Goal: Transaction & Acquisition: Purchase product/service

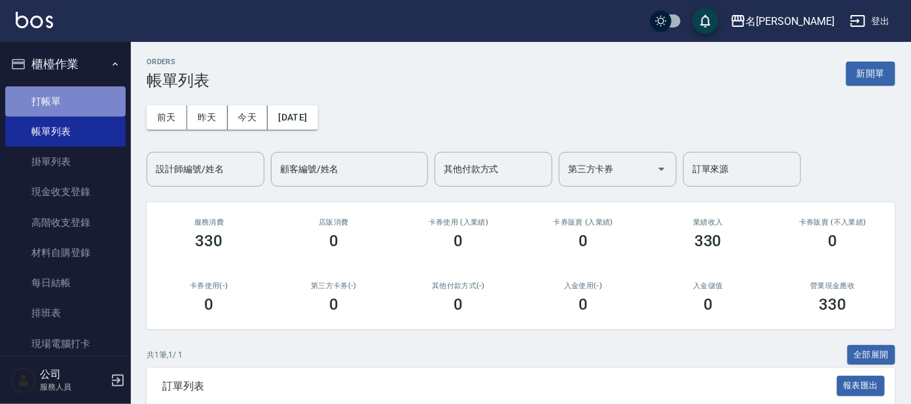
click at [72, 104] on link "打帳單" at bounding box center [65, 101] width 120 height 30
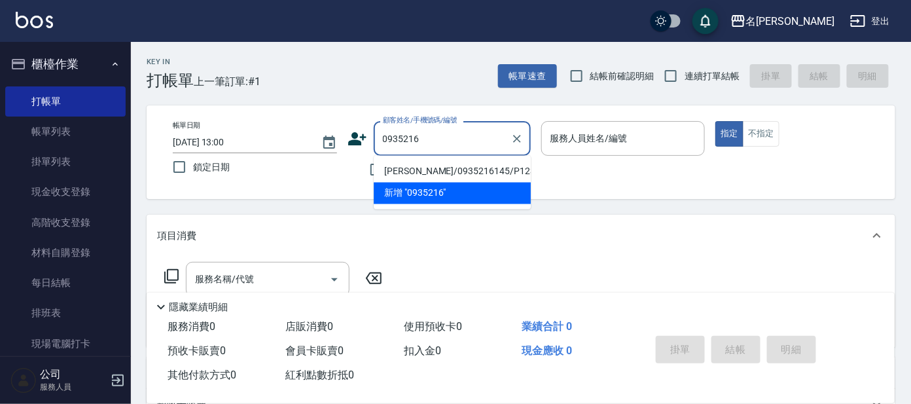
click at [490, 167] on li "[PERSON_NAME]/0935216145/P1232" at bounding box center [452, 172] width 157 height 22
type input "[PERSON_NAME]/0935216145/P1232"
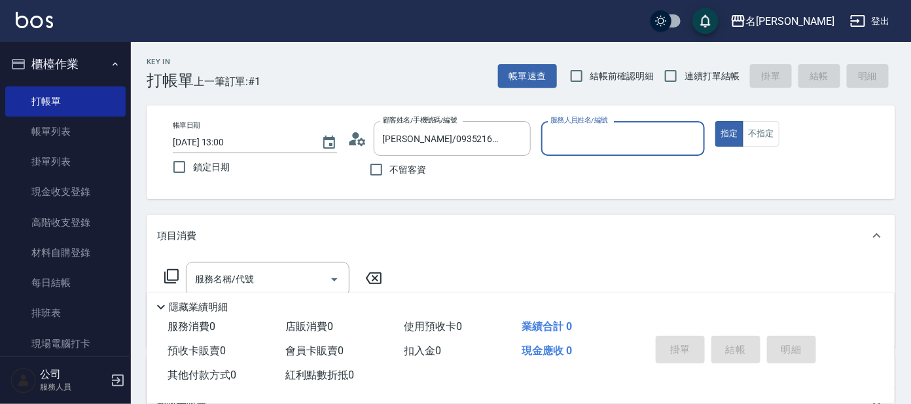
click at [665, 138] on input "服務人員姓名/編號" at bounding box center [623, 138] width 152 height 23
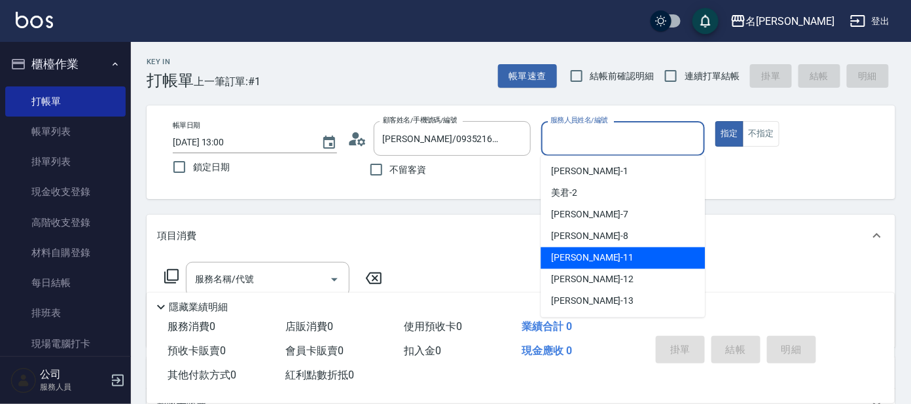
click at [626, 258] on div "[PERSON_NAME] -11" at bounding box center [622, 258] width 164 height 22
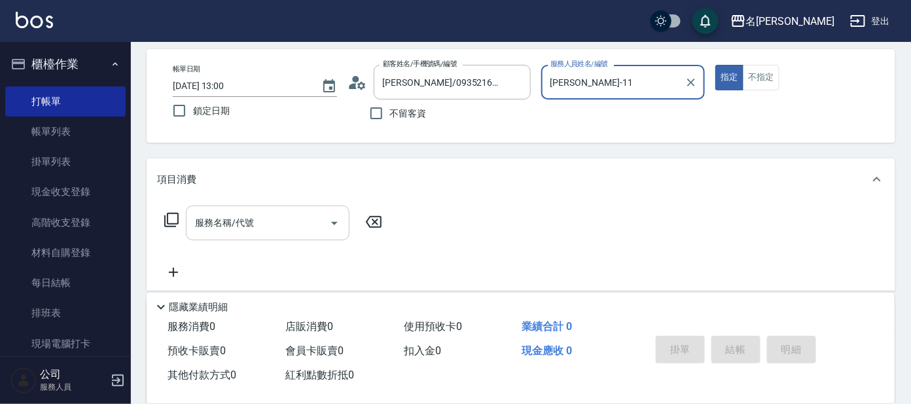
scroll to position [81, 0]
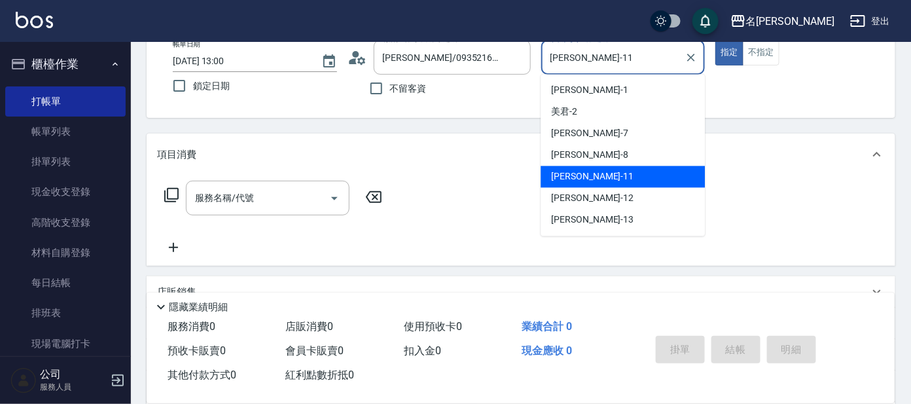
click at [647, 59] on input "[PERSON_NAME]-11" at bounding box center [613, 57] width 133 height 23
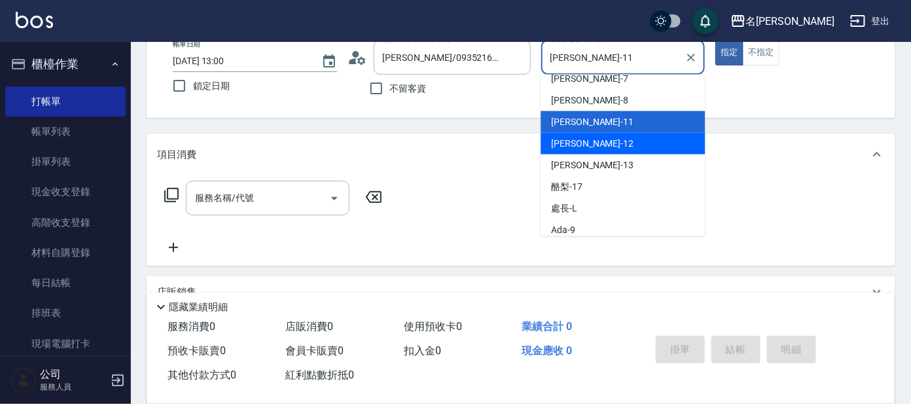
scroll to position [108, 0]
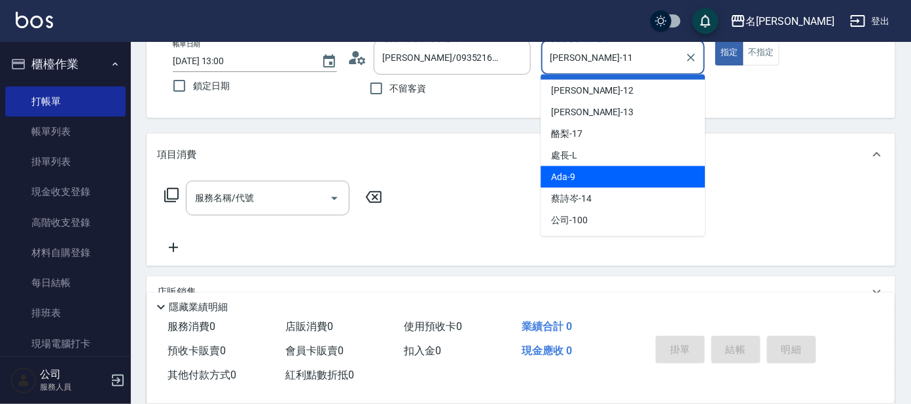
click at [616, 174] on div "Ada -9" at bounding box center [622, 177] width 164 height 22
type input "Ada-9"
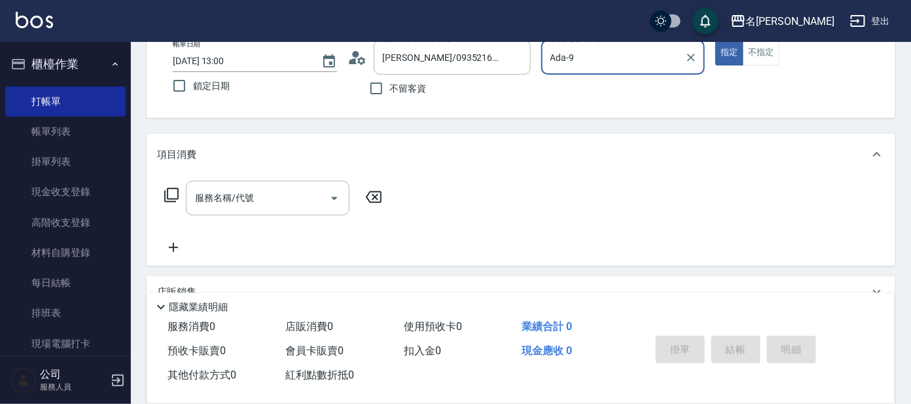
click at [164, 195] on icon at bounding box center [171, 195] width 14 height 14
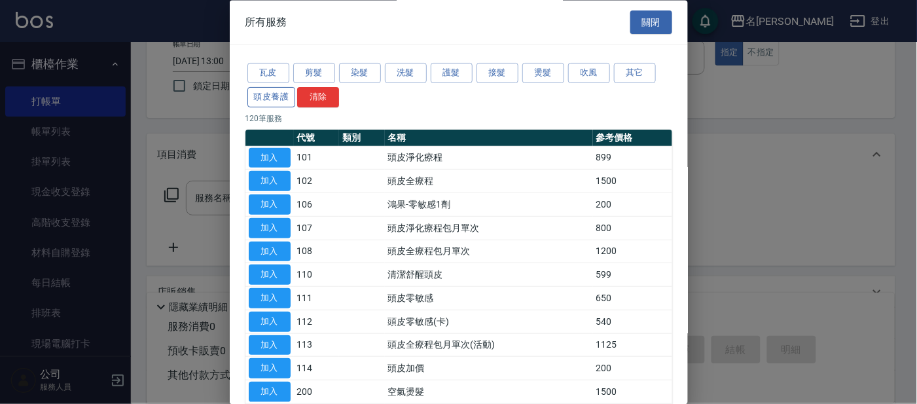
click at [274, 96] on button "頭皮養護" at bounding box center [271, 97] width 48 height 20
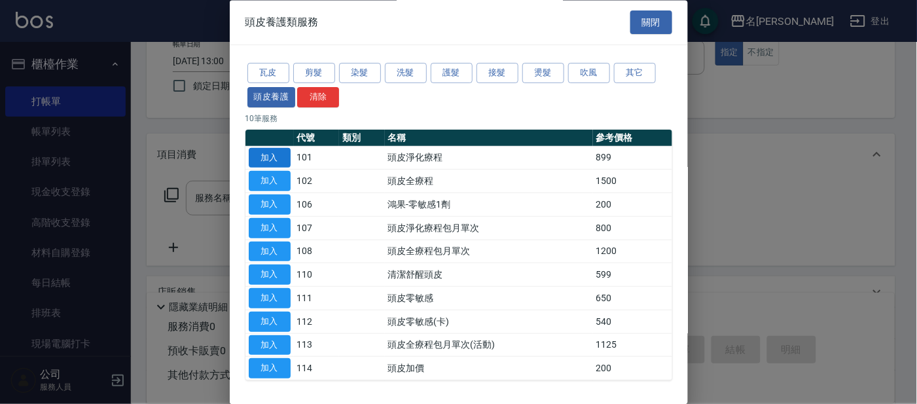
click at [269, 156] on button "加入" at bounding box center [270, 158] width 42 height 20
type input "頭皮淨化療程(101)"
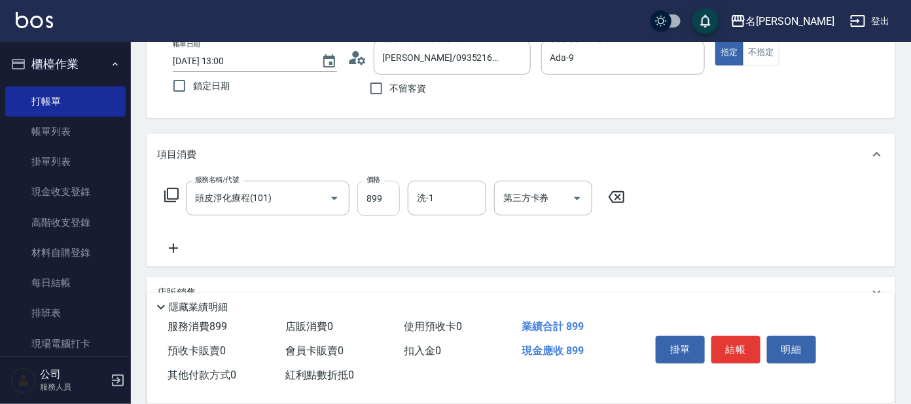
click at [380, 192] on input "899" at bounding box center [378, 198] width 43 height 35
type input "799"
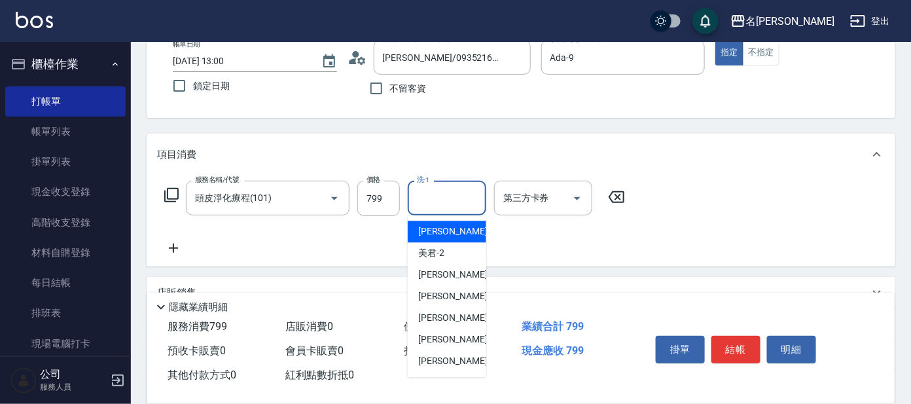
click at [452, 192] on input "洗-1" at bounding box center [447, 197] width 67 height 23
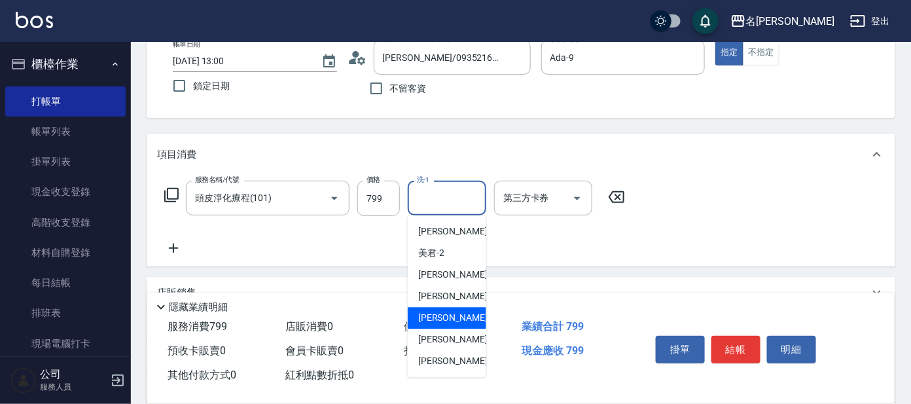
click at [453, 309] on div "[PERSON_NAME] -11" at bounding box center [447, 319] width 79 height 22
type input "[PERSON_NAME]-11"
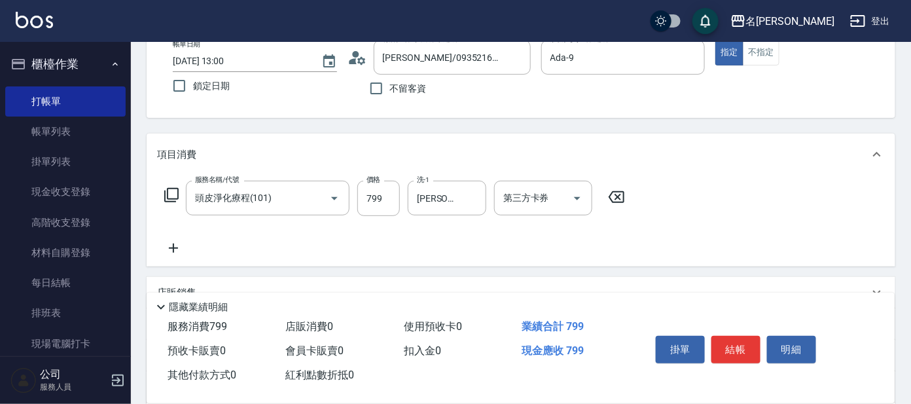
click at [173, 194] on icon at bounding box center [172, 195] width 16 height 16
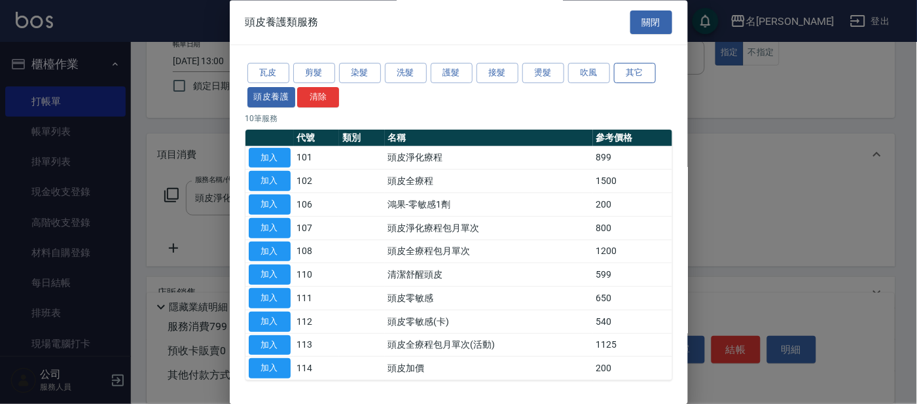
click at [627, 66] on button "其它" at bounding box center [635, 73] width 42 height 20
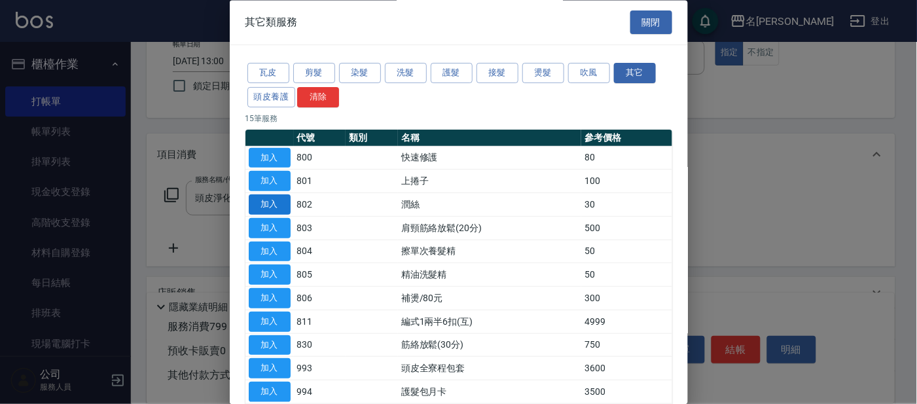
click at [270, 199] on button "加入" at bounding box center [270, 205] width 42 height 20
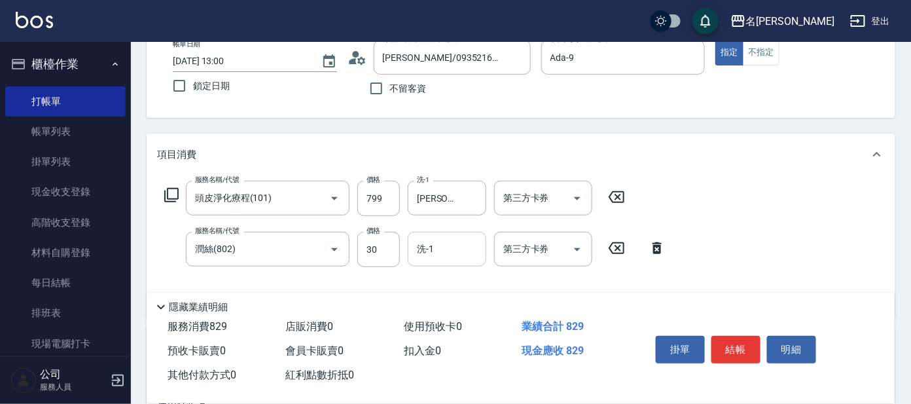
click at [442, 235] on div "洗-1" at bounding box center [447, 249] width 79 height 35
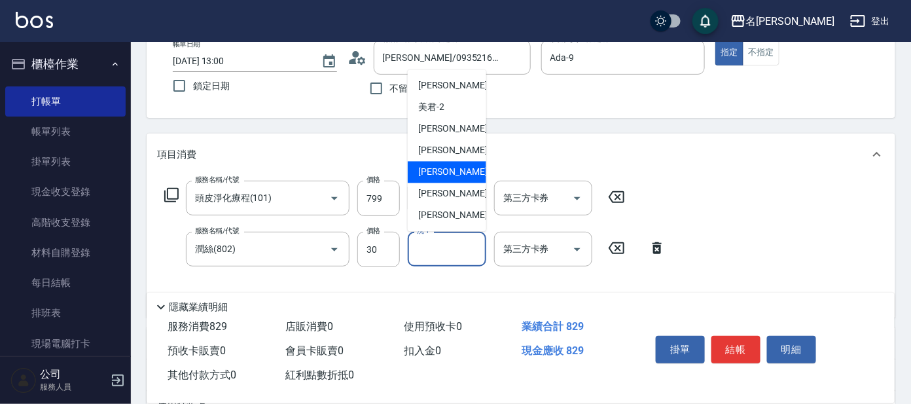
click at [449, 166] on span "[PERSON_NAME] -11" at bounding box center [459, 173] width 82 height 14
type input "[PERSON_NAME]-11"
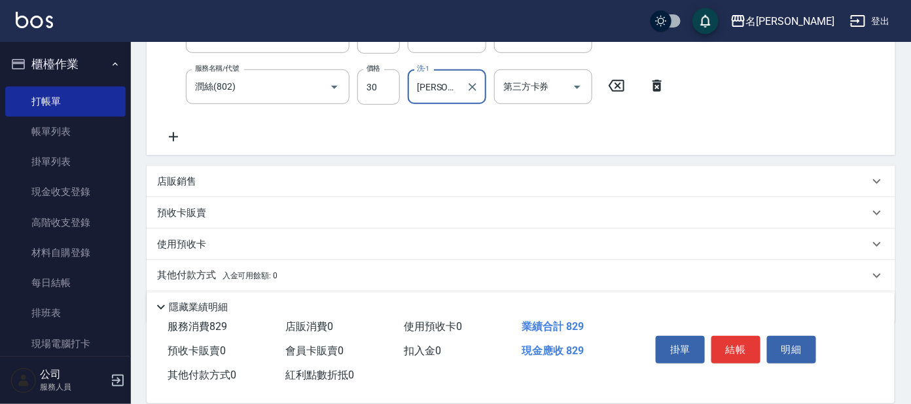
scroll to position [245, 0]
click at [741, 345] on button "結帳" at bounding box center [735, 349] width 49 height 27
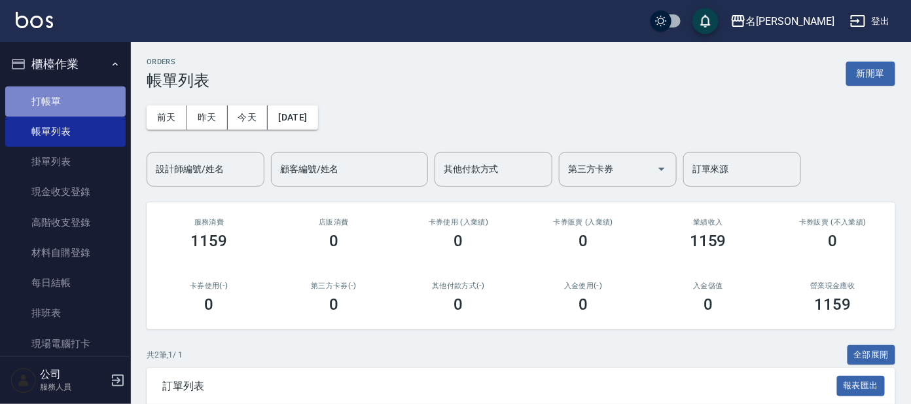
click at [113, 96] on link "打帳單" at bounding box center [65, 101] width 120 height 30
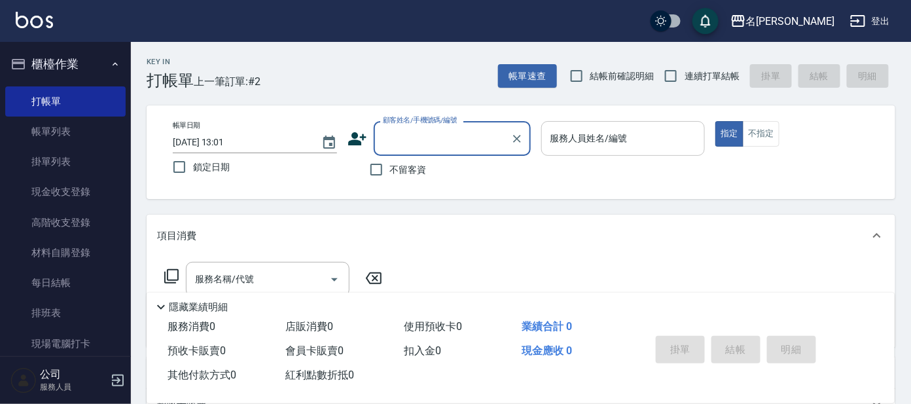
click at [616, 135] on div "服務人員姓名/編號 服務人員姓名/編號" at bounding box center [623, 138] width 164 height 35
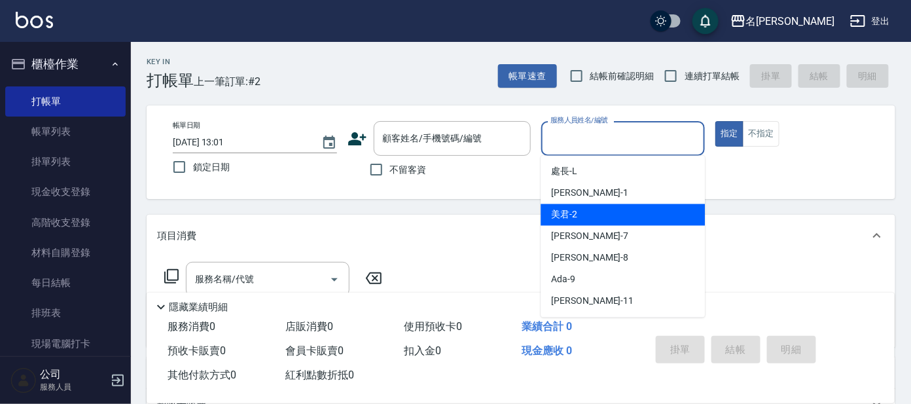
click at [742, 226] on div "項目消費" at bounding box center [521, 236] width 749 height 42
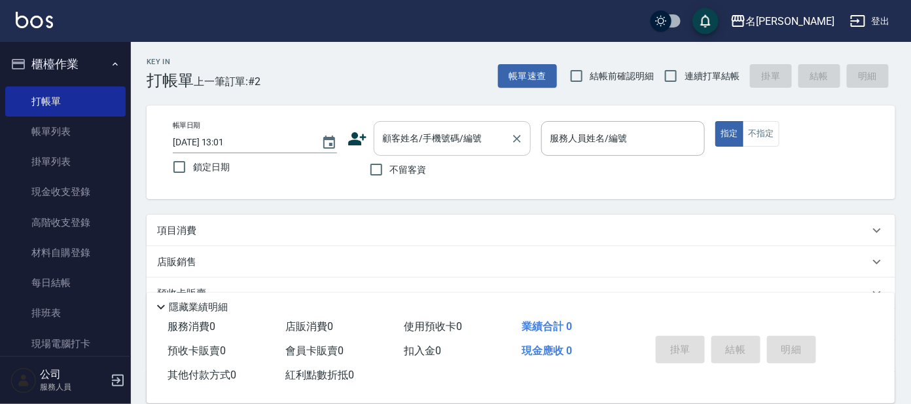
click at [470, 139] on div "顧客姓名/手機號碼/編號 顧客姓名/手機號碼/編號" at bounding box center [452, 138] width 157 height 35
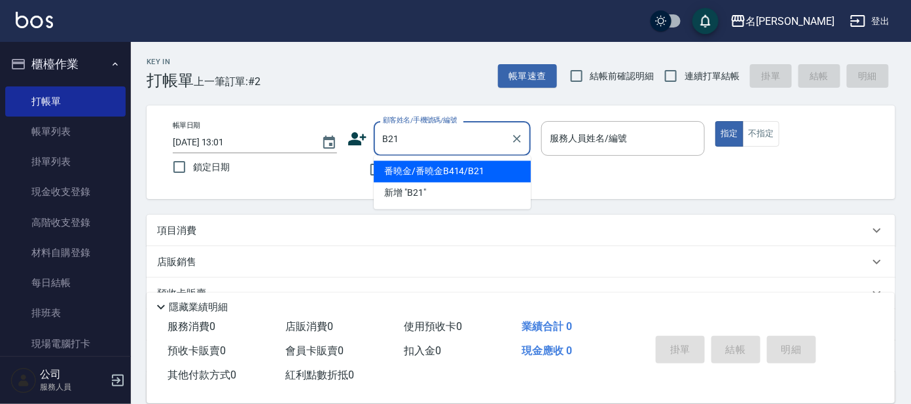
type input "番曉金/番曉金B414/B21"
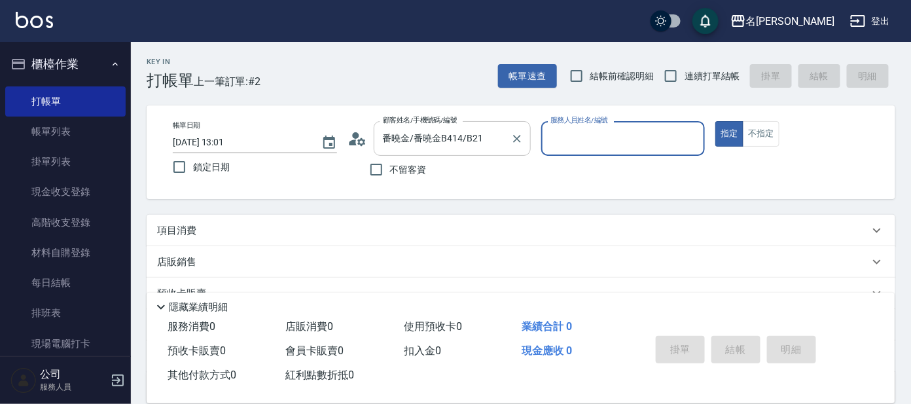
type input "美君-2"
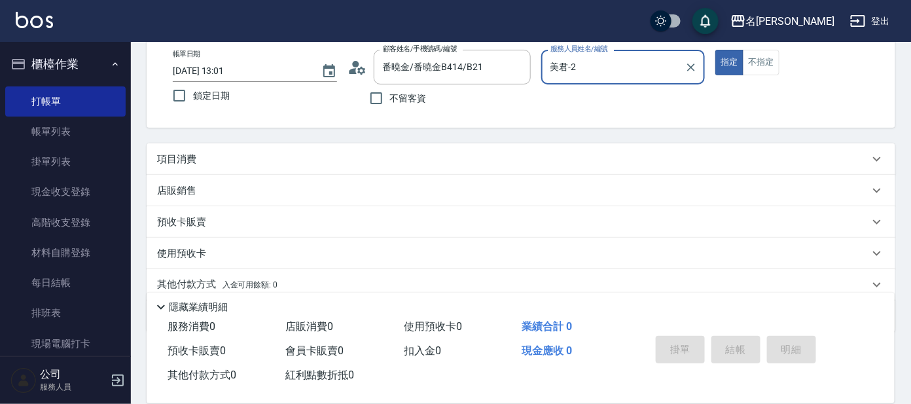
scroll to position [121, 0]
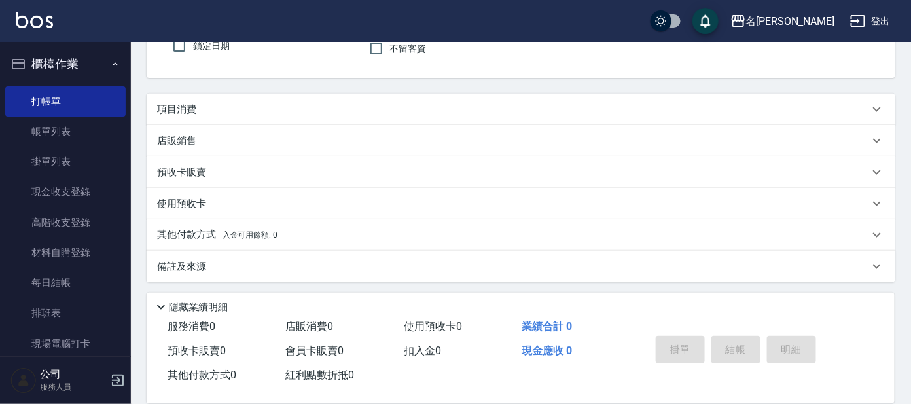
click at [190, 97] on div "項目消費" at bounding box center [521, 109] width 749 height 31
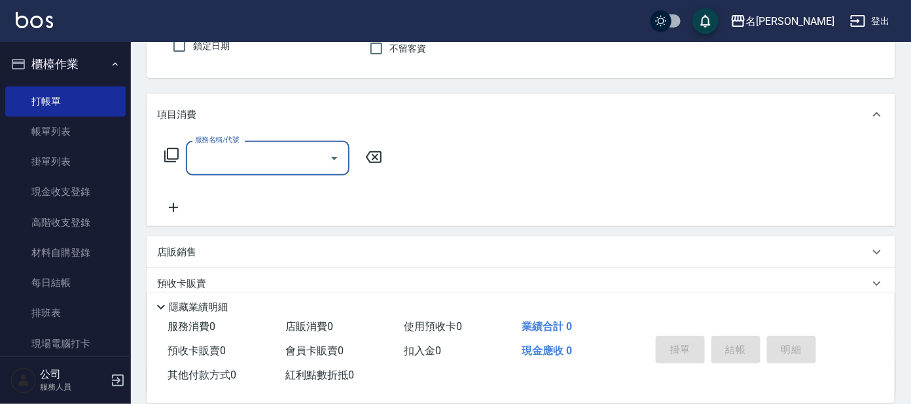
scroll to position [0, 0]
click at [166, 147] on icon at bounding box center [172, 155] width 16 height 16
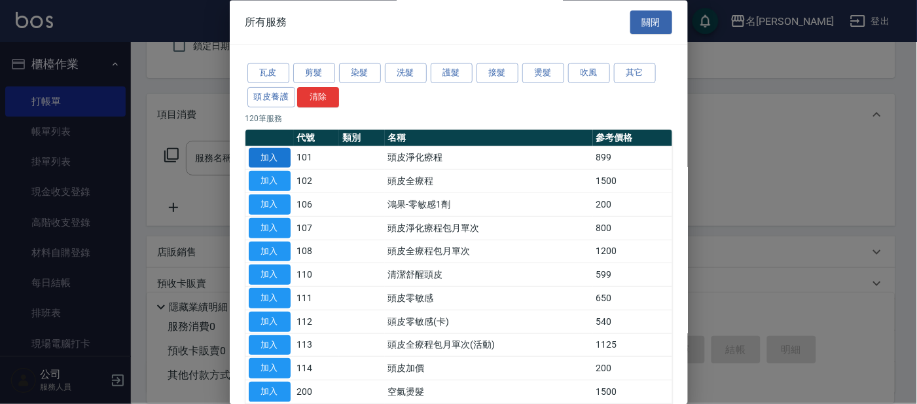
click at [274, 153] on button "加入" at bounding box center [270, 158] width 42 height 20
type input "頭皮淨化療程(101)"
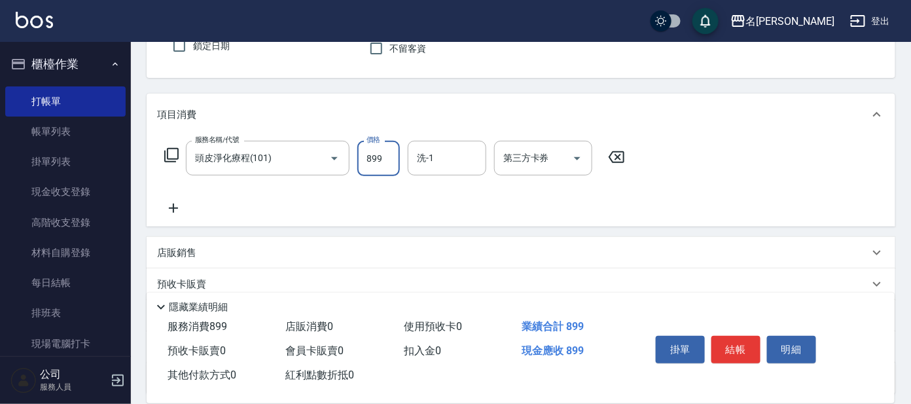
click at [391, 150] on input "899" at bounding box center [378, 158] width 43 height 35
type input "799"
click at [172, 200] on icon at bounding box center [173, 208] width 33 height 16
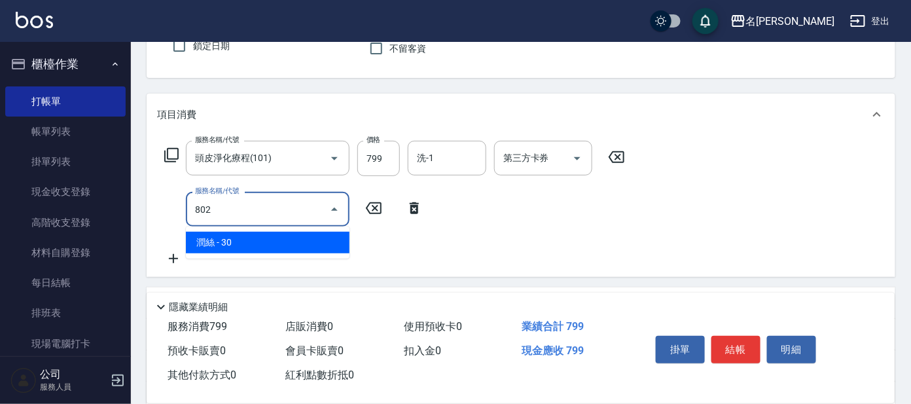
type input "潤絲(802)"
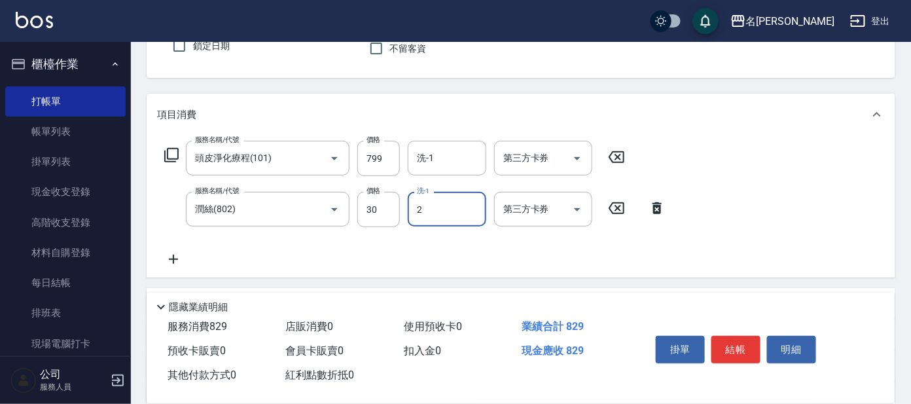
type input "美君-2"
click at [715, 354] on button "結帳" at bounding box center [735, 349] width 49 height 27
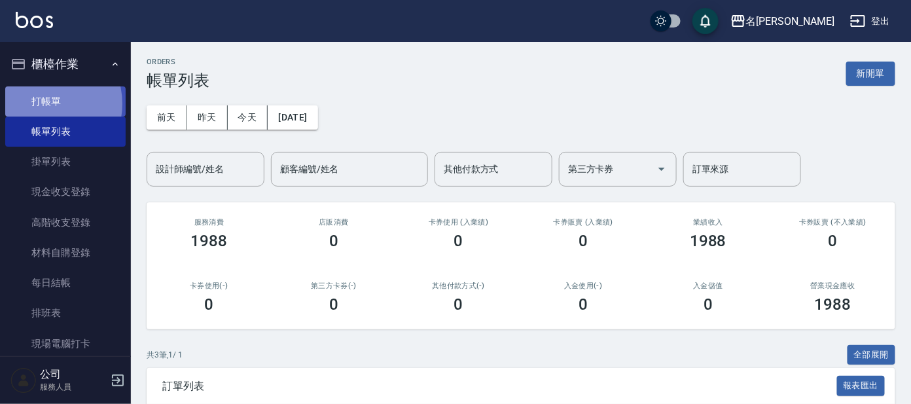
click at [44, 103] on link "打帳單" at bounding box center [65, 101] width 120 height 30
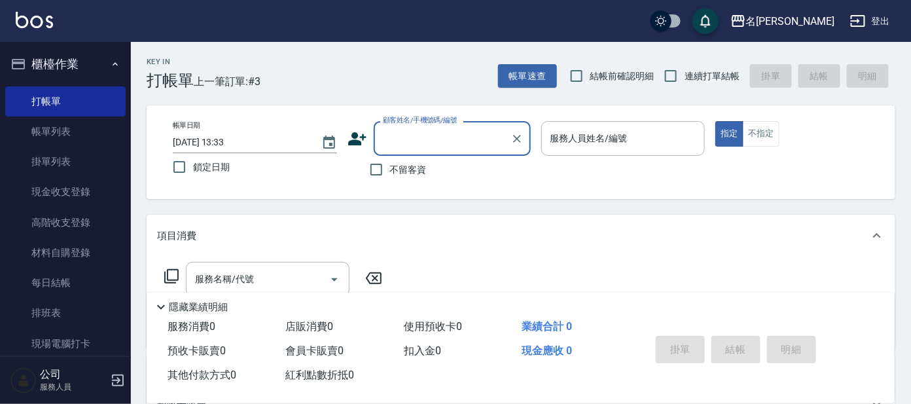
click at [417, 139] on input "顧客姓名/手機號碼/編號" at bounding box center [443, 138] width 126 height 23
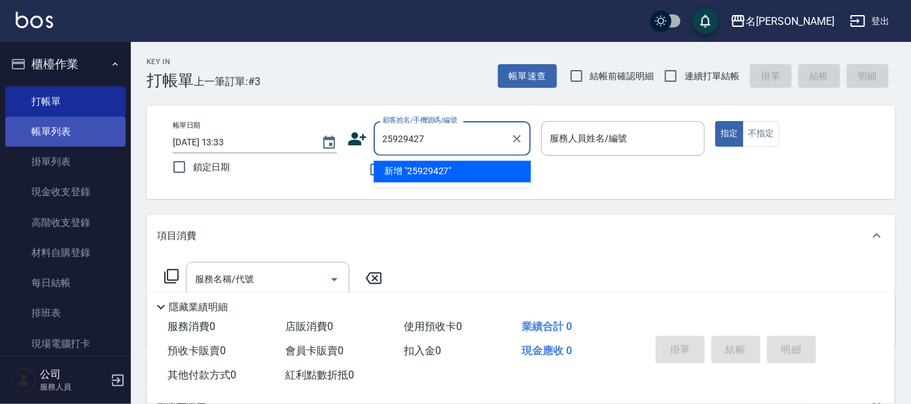
type input "25929427"
click at [62, 139] on link "帳單列表" at bounding box center [65, 131] width 120 height 30
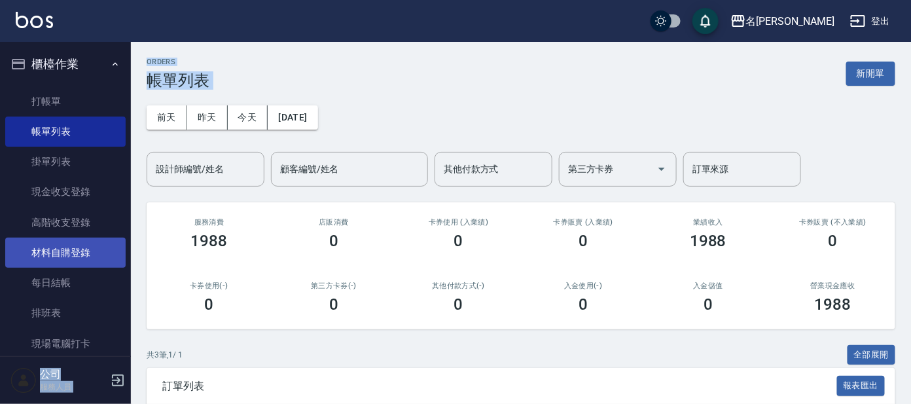
drag, startPoint x: 132, startPoint y: 112, endPoint x: 107, endPoint y: 262, distance: 151.8
click at [107, 262] on div "名留大龍 登出 櫃檯作業 打帳單 帳單列表 掛單列表 現金收支登錄 高階收支登錄 材料自購登錄 每日結帳 排班表 現場電腦打卡 預約管理 預約管理 單日預約紀…" at bounding box center [455, 290] width 911 height 580
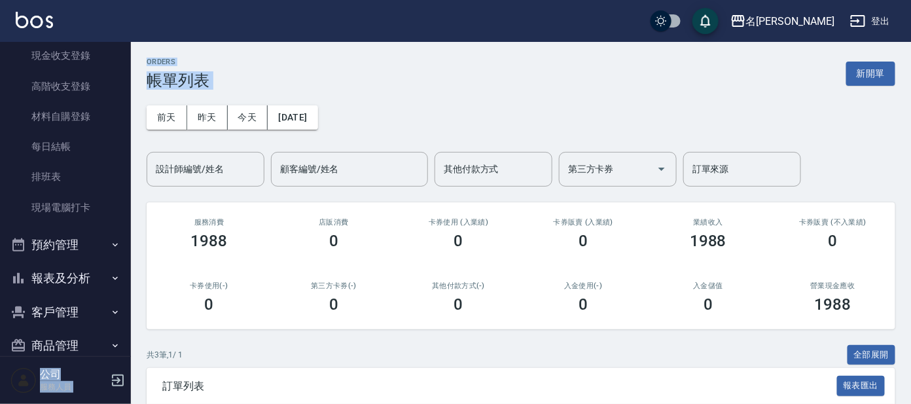
scroll to position [157, 0]
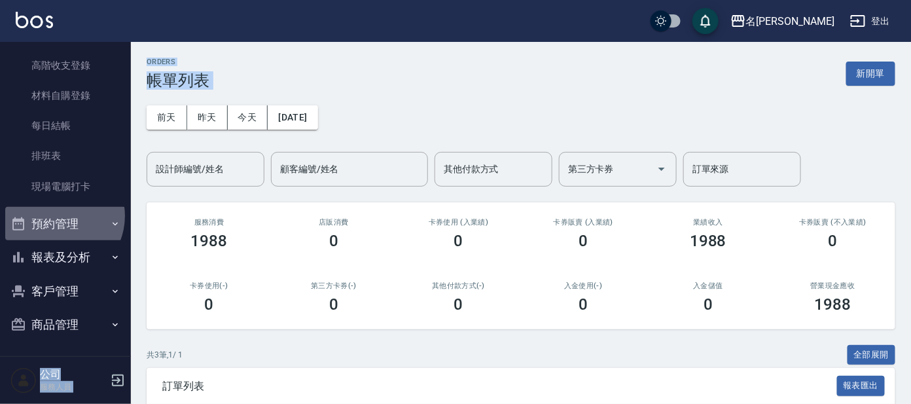
click at [56, 215] on button "預約管理" at bounding box center [65, 224] width 120 height 34
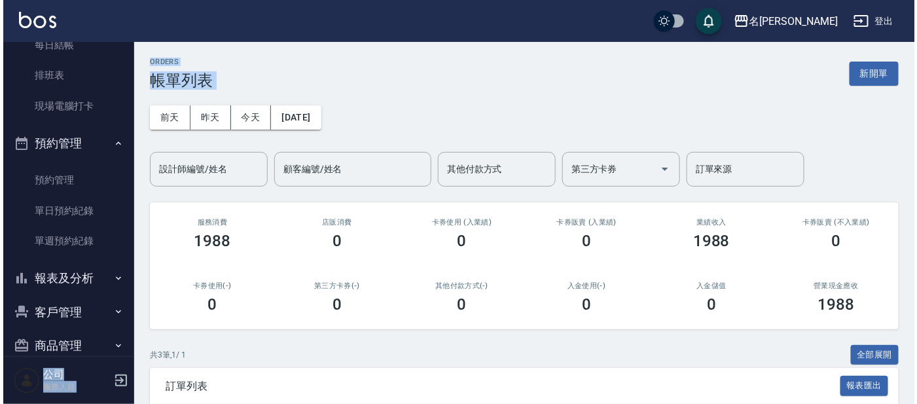
scroll to position [258, 0]
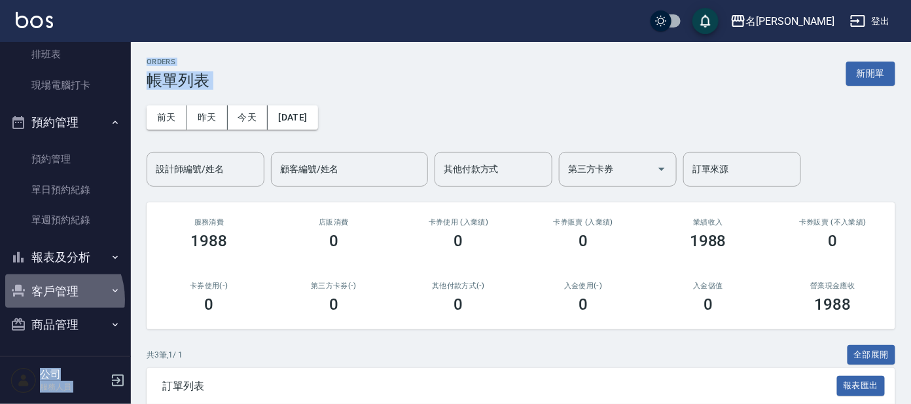
click at [43, 298] on button "客戶管理" at bounding box center [65, 291] width 120 height 34
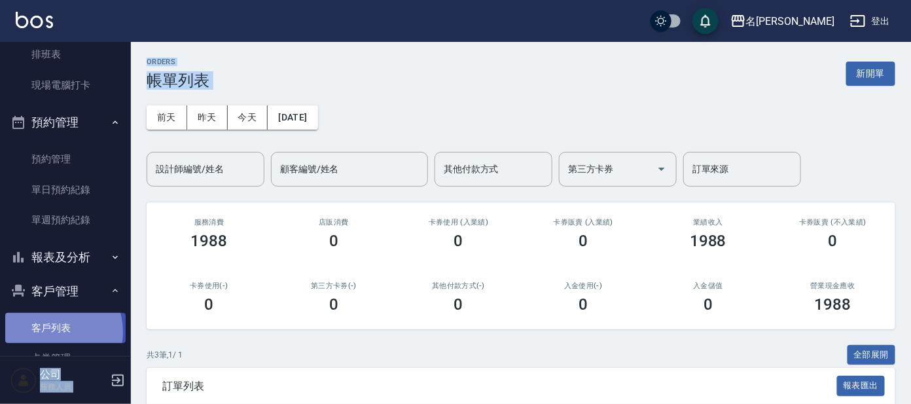
click at [49, 331] on link "客戶列表" at bounding box center [65, 328] width 120 height 30
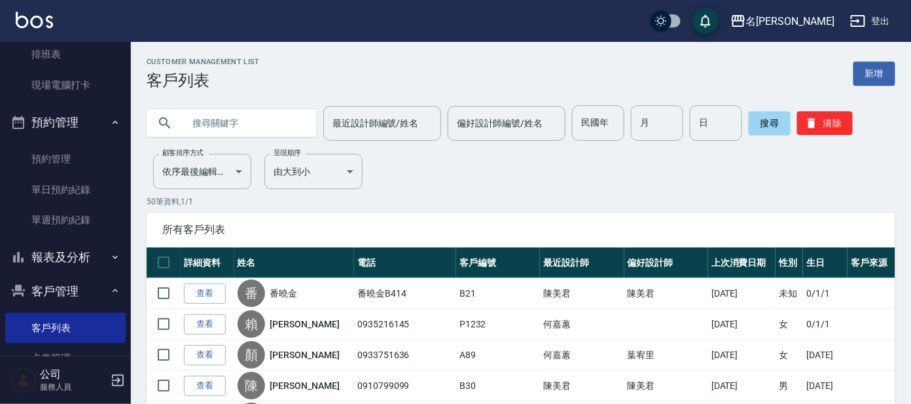
click at [252, 121] on input "text" at bounding box center [244, 122] width 123 height 35
click at [772, 123] on button "搜尋" at bounding box center [770, 123] width 42 height 24
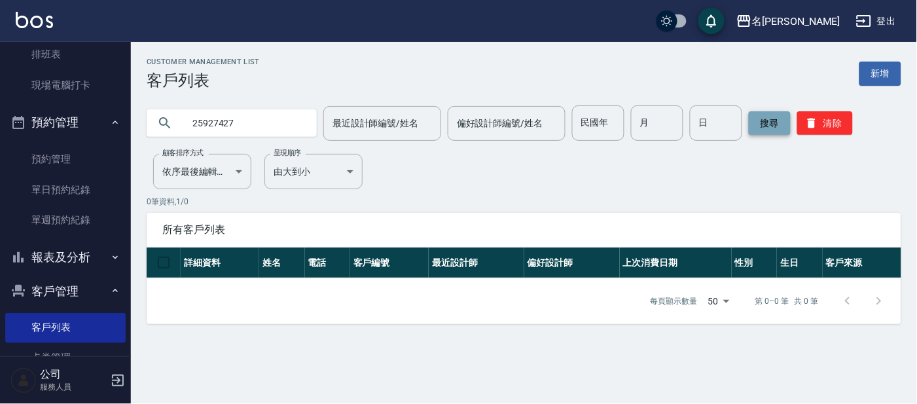
click at [773, 123] on button "搜尋" at bounding box center [770, 123] width 42 height 24
click at [234, 122] on input "25927427" at bounding box center [244, 122] width 123 height 35
type input "2"
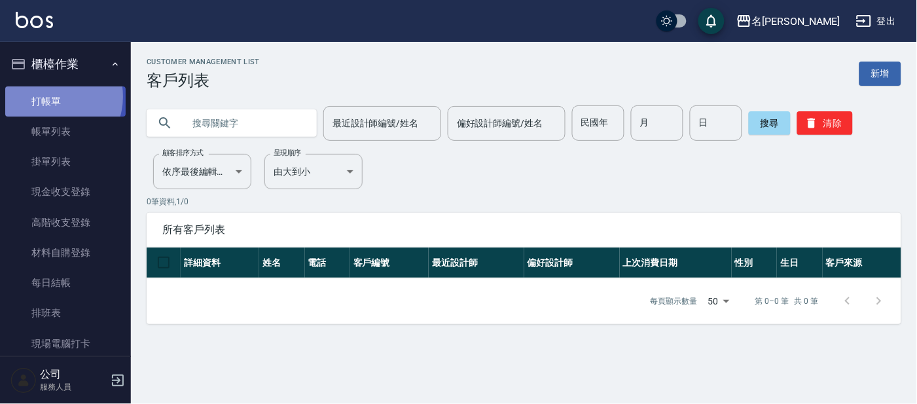
click at [52, 96] on link "打帳單" at bounding box center [65, 101] width 120 height 30
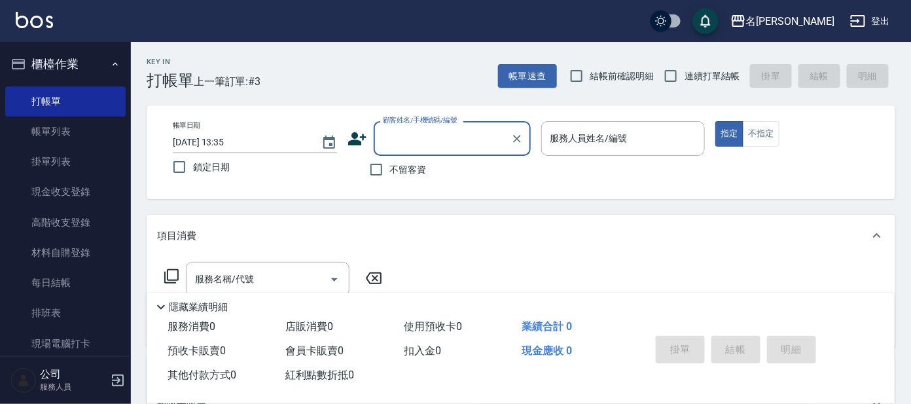
click at [413, 135] on input "顧客姓名/手機號碼/編號" at bounding box center [443, 138] width 126 height 23
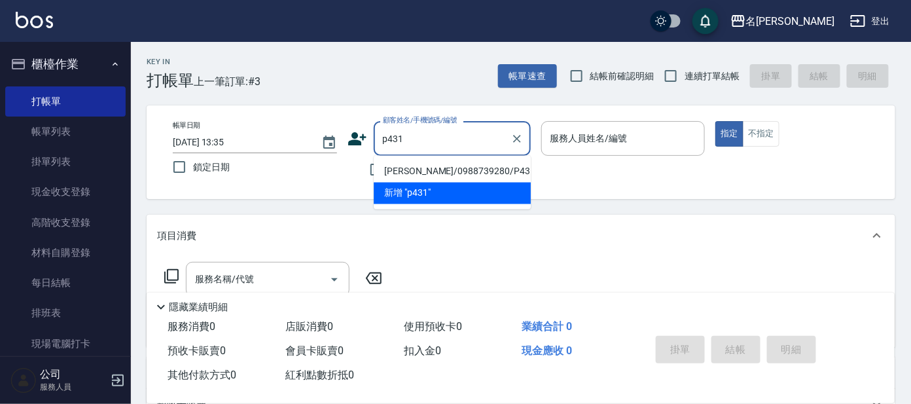
click at [439, 172] on li "[PERSON_NAME]/0988739280/P431" at bounding box center [452, 172] width 157 height 22
type input "[PERSON_NAME]/0988739280/P431"
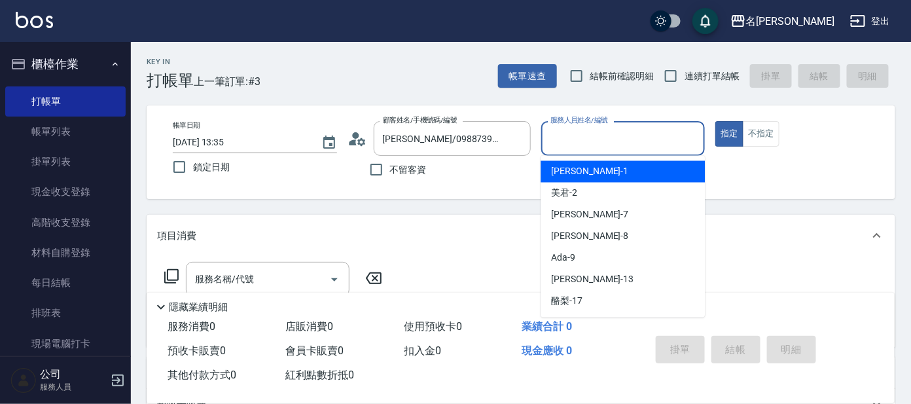
drag, startPoint x: 574, startPoint y: 139, endPoint x: 567, endPoint y: 158, distance: 20.5
click at [572, 145] on input "服務人員姓名/編號" at bounding box center [623, 138] width 152 height 23
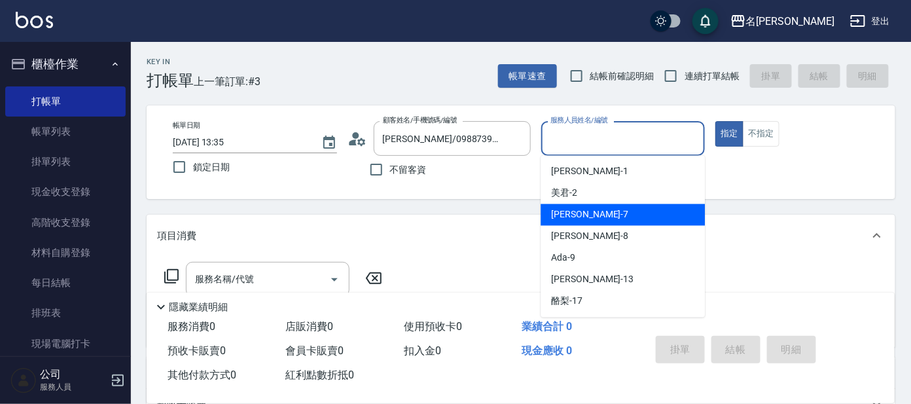
click at [564, 216] on span "[PERSON_NAME] -7" at bounding box center [589, 215] width 77 height 14
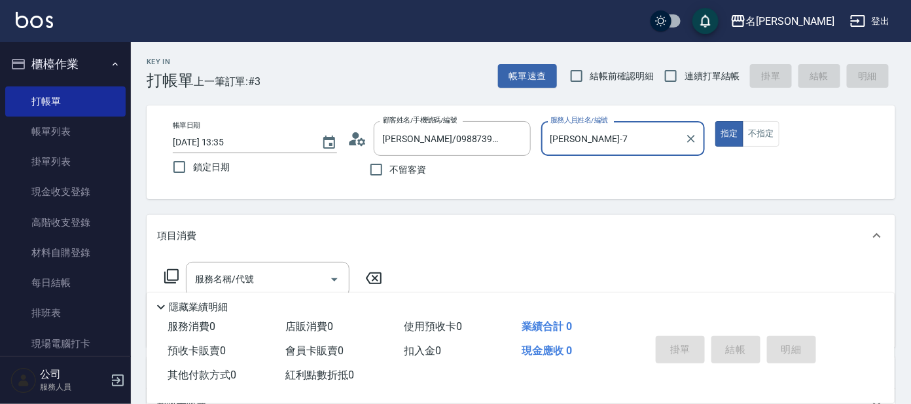
type input "[PERSON_NAME]-7"
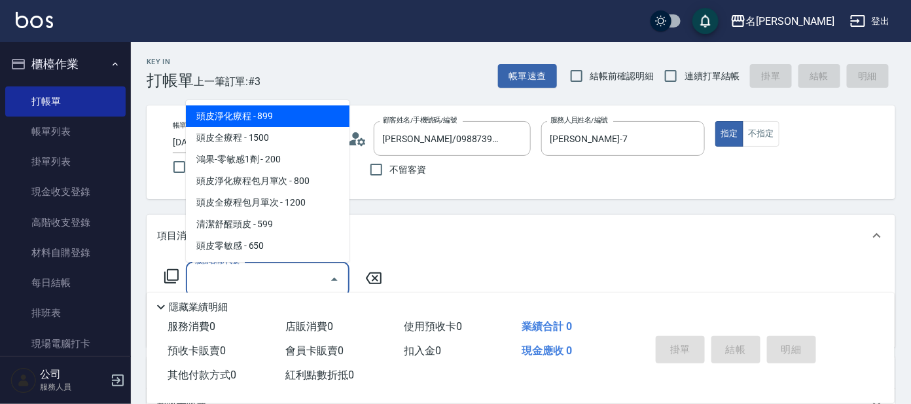
click at [245, 268] on input "服務名稱/代號" at bounding box center [258, 279] width 132 height 23
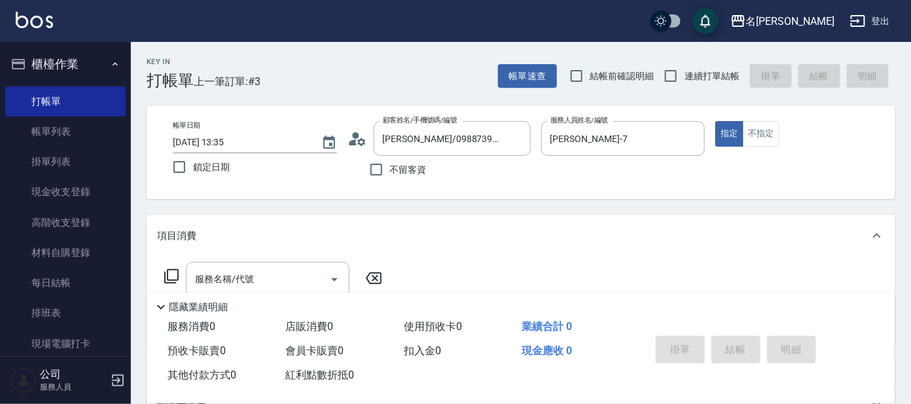
click at [169, 273] on icon at bounding box center [172, 276] width 16 height 16
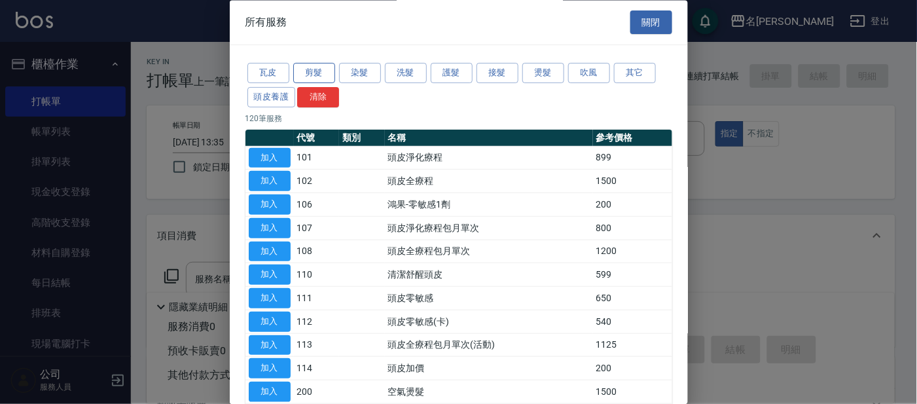
click at [318, 71] on button "剪髮" at bounding box center [314, 73] width 42 height 20
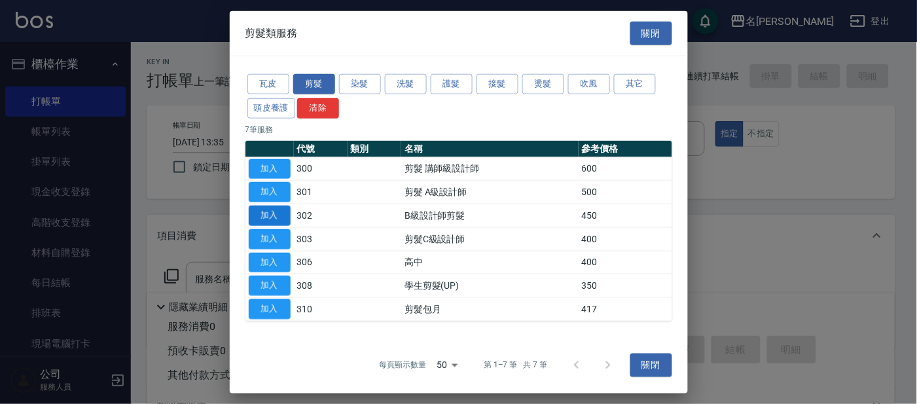
drag, startPoint x: 272, startPoint y: 210, endPoint x: 275, endPoint y: 218, distance: 8.3
click at [272, 211] on button "加入" at bounding box center [270, 215] width 42 height 20
type input "B級設計師剪髮(302)"
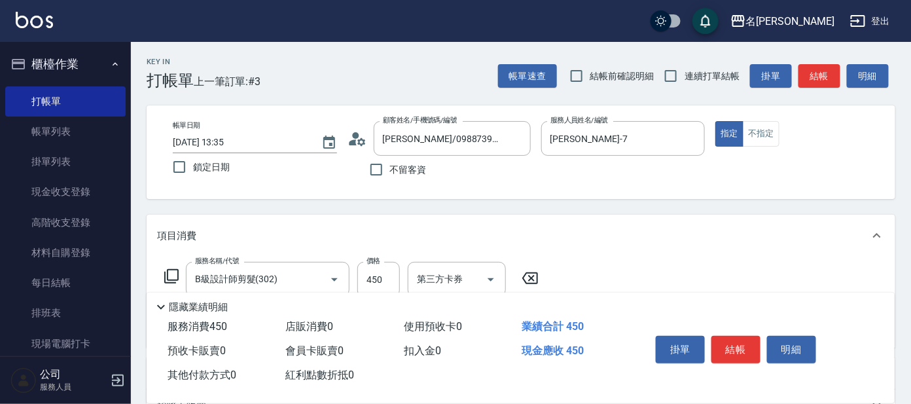
click at [173, 272] on icon at bounding box center [172, 276] width 16 height 16
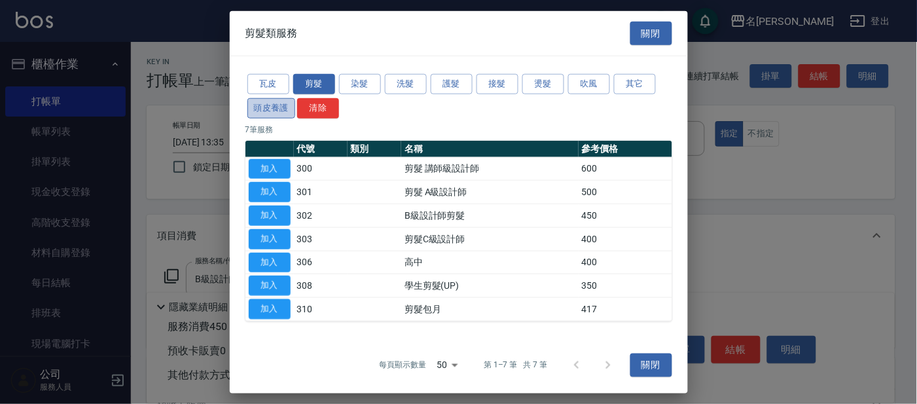
click at [279, 111] on button "頭皮養護" at bounding box center [271, 108] width 48 height 20
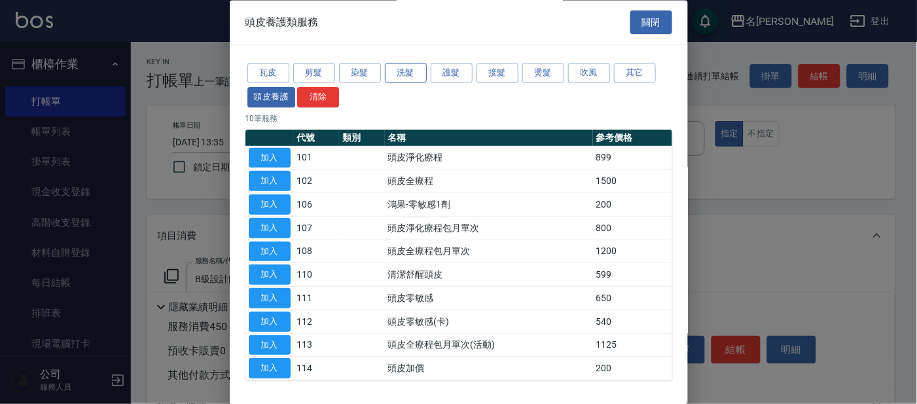
click at [407, 69] on button "洗髮" at bounding box center [406, 73] width 42 height 20
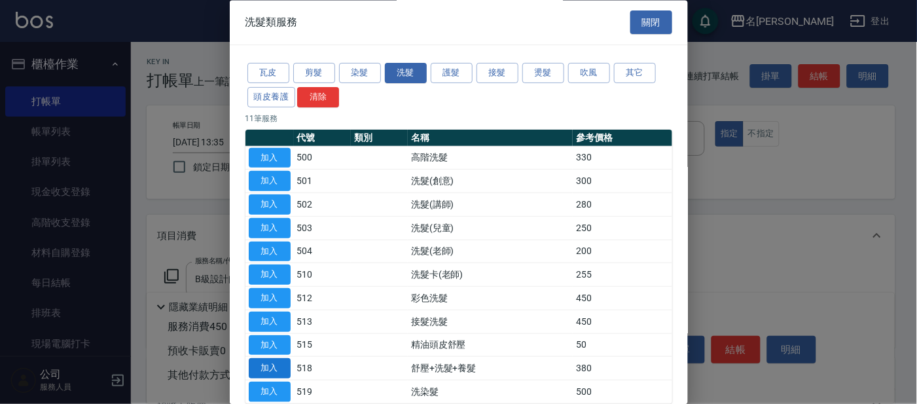
drag, startPoint x: 272, startPoint y: 366, endPoint x: 288, endPoint y: 363, distance: 15.9
click at [275, 366] on button "加入" at bounding box center [270, 369] width 42 height 20
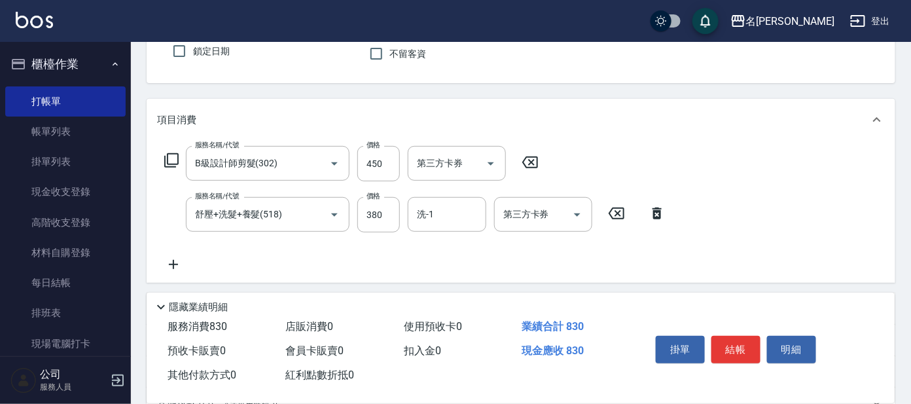
scroll to position [124, 0]
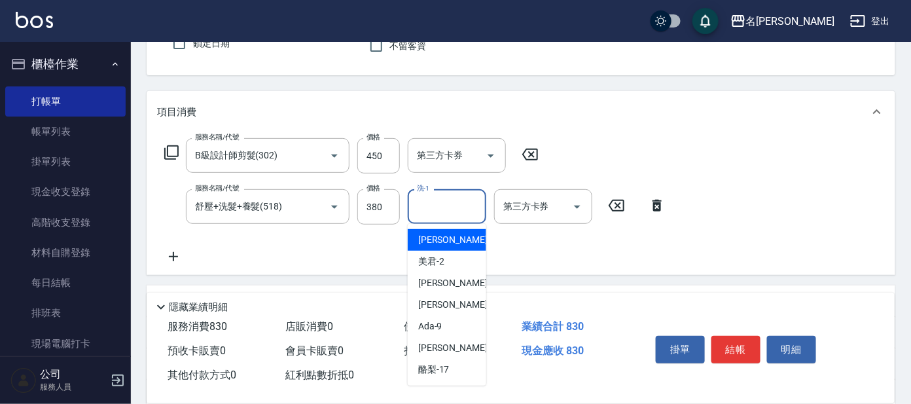
click at [427, 207] on input "洗-1" at bounding box center [447, 206] width 67 height 23
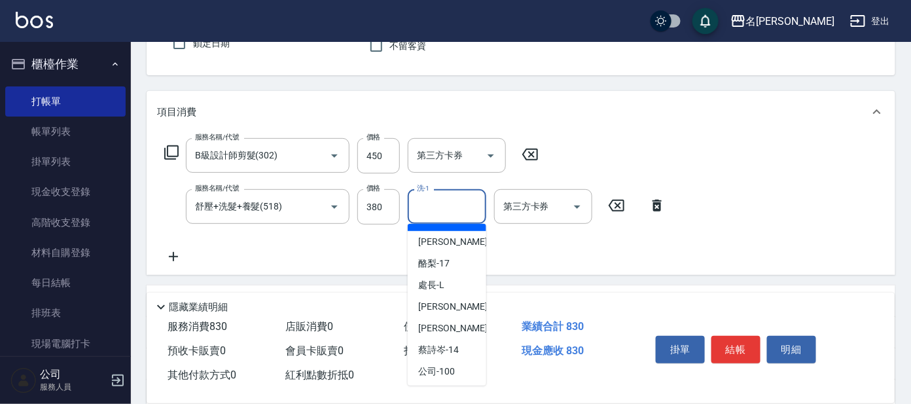
scroll to position [108, 0]
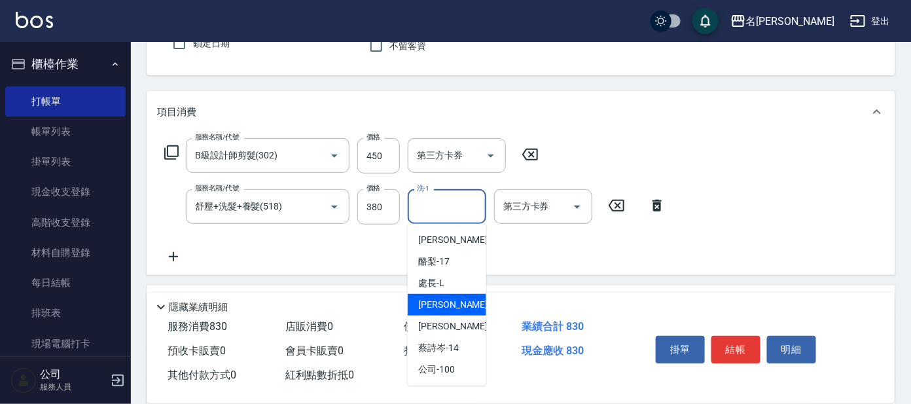
click at [420, 307] on span "[PERSON_NAME] -11" at bounding box center [459, 305] width 82 height 14
type input "[PERSON_NAME]-11"
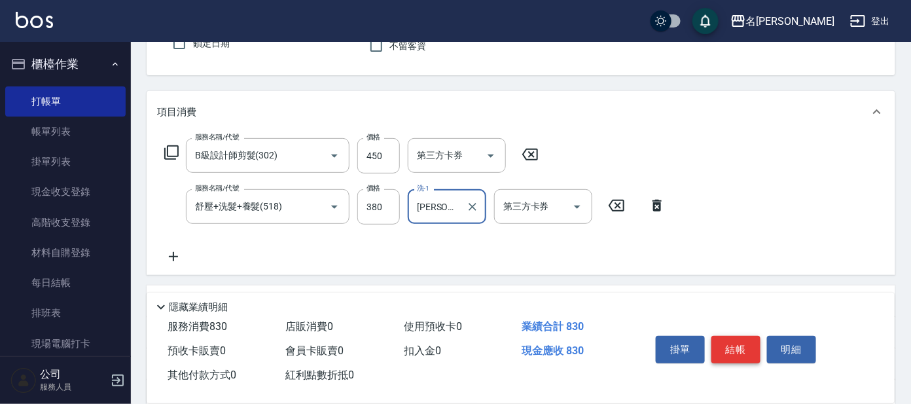
click at [732, 338] on button "結帳" at bounding box center [735, 349] width 49 height 27
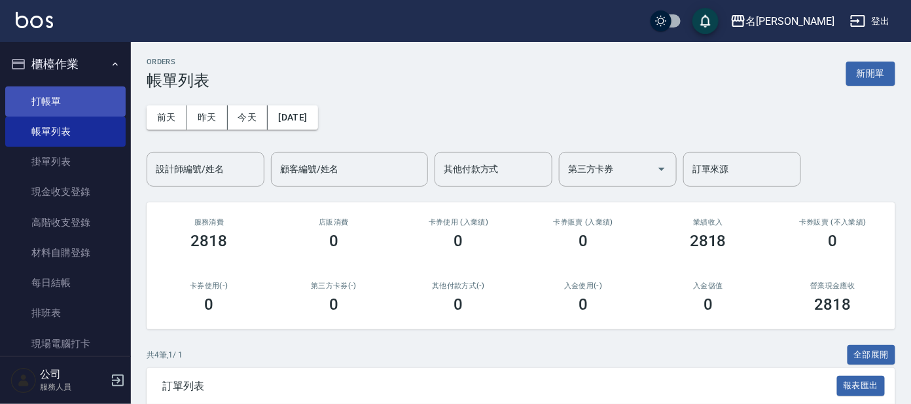
click at [56, 107] on link "打帳單" at bounding box center [65, 101] width 120 height 30
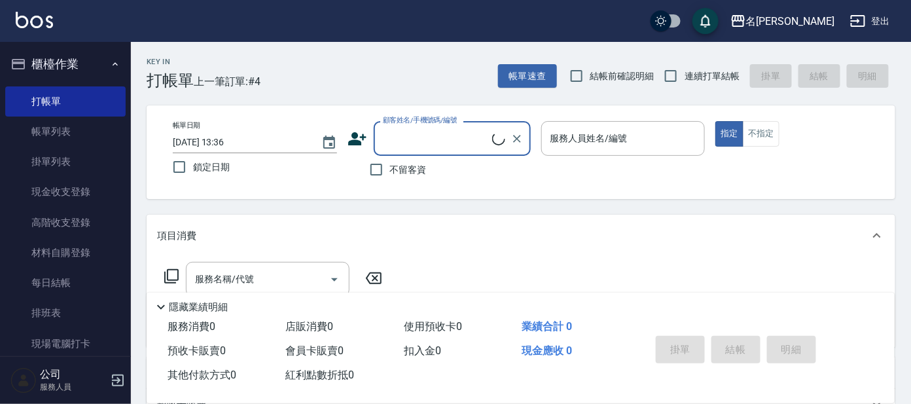
click at [414, 137] on input "顧客姓名/手機號碼/編號" at bounding box center [436, 138] width 113 height 23
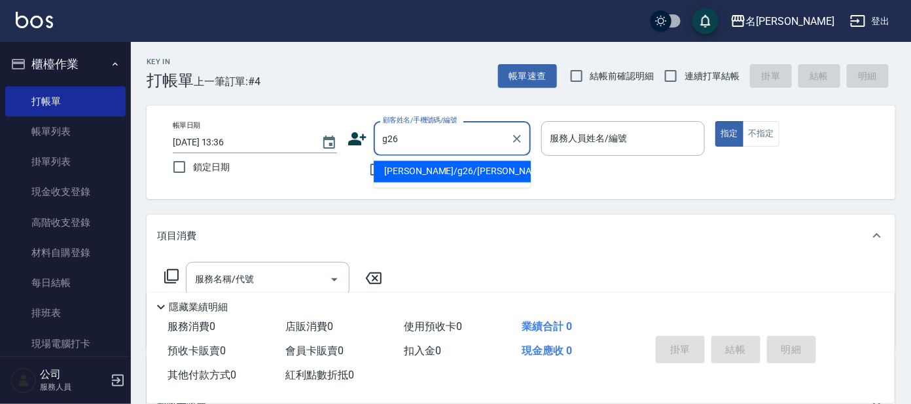
type input "[PERSON_NAME]/g26/[PERSON_NAME]"
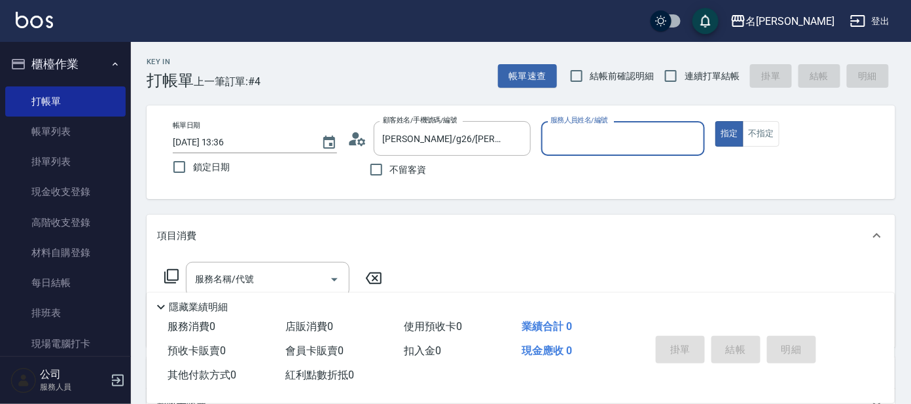
click at [566, 151] on div "服務人員姓名/編號" at bounding box center [623, 138] width 164 height 35
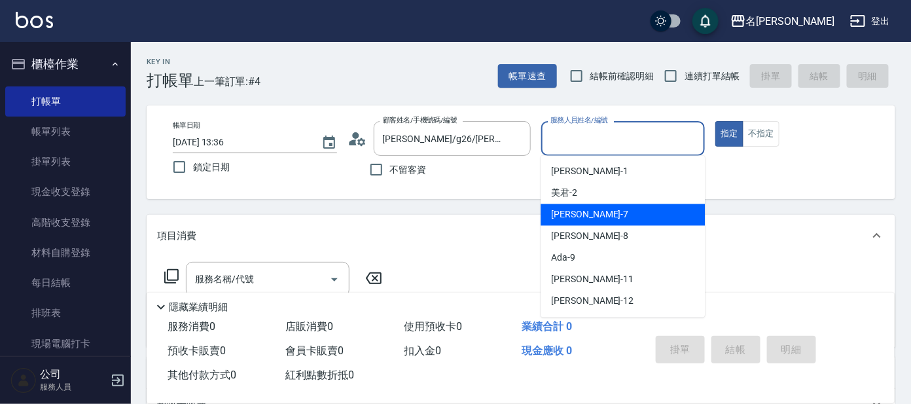
click at [557, 207] on div "[PERSON_NAME] -7" at bounding box center [622, 215] width 164 height 22
type input "[PERSON_NAME]-7"
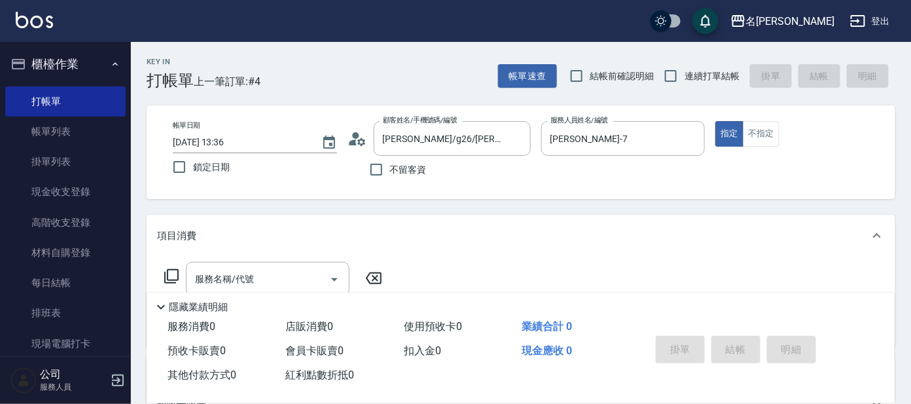
click at [171, 275] on icon at bounding box center [172, 276] width 16 height 16
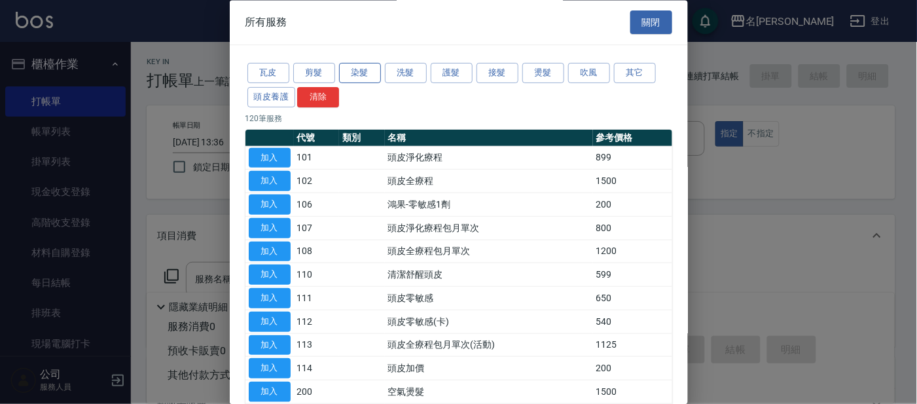
click at [373, 75] on button "染髮" at bounding box center [360, 73] width 42 height 20
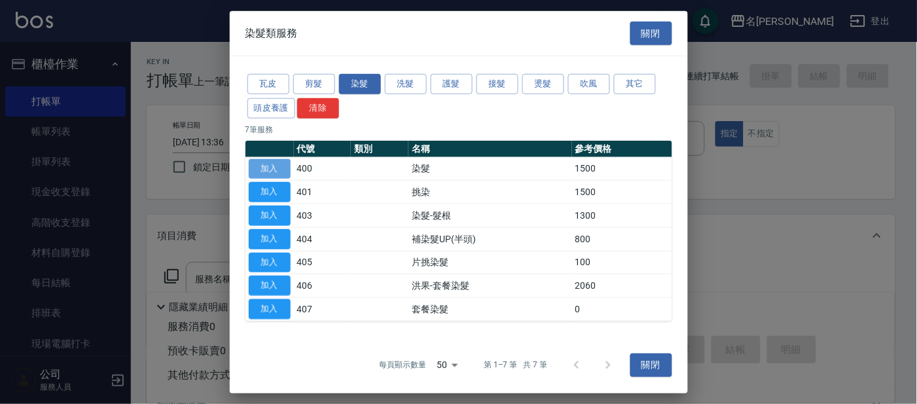
click at [279, 168] on button "加入" at bounding box center [270, 168] width 42 height 20
type input "染髮(400)"
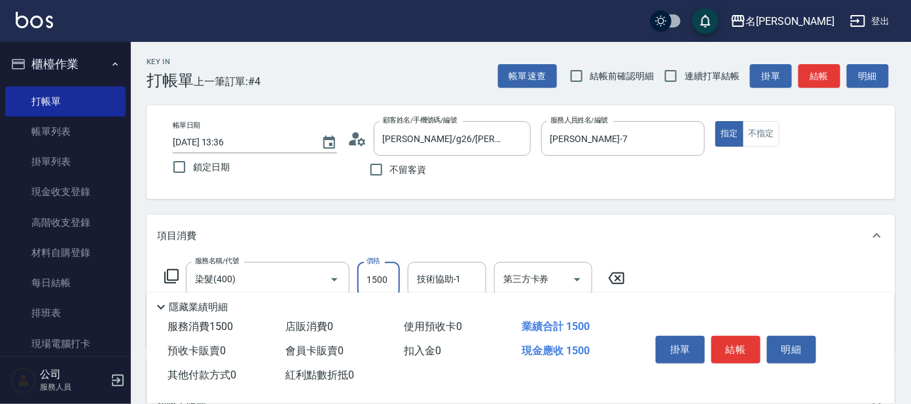
click at [393, 274] on input "1500" at bounding box center [378, 279] width 43 height 35
type input "1600"
click at [171, 275] on icon at bounding box center [172, 276] width 16 height 16
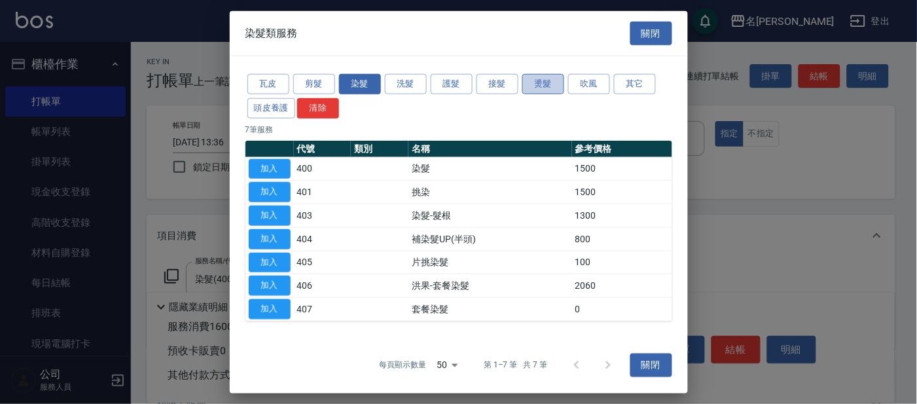
click at [548, 82] on button "燙髮" at bounding box center [543, 84] width 42 height 20
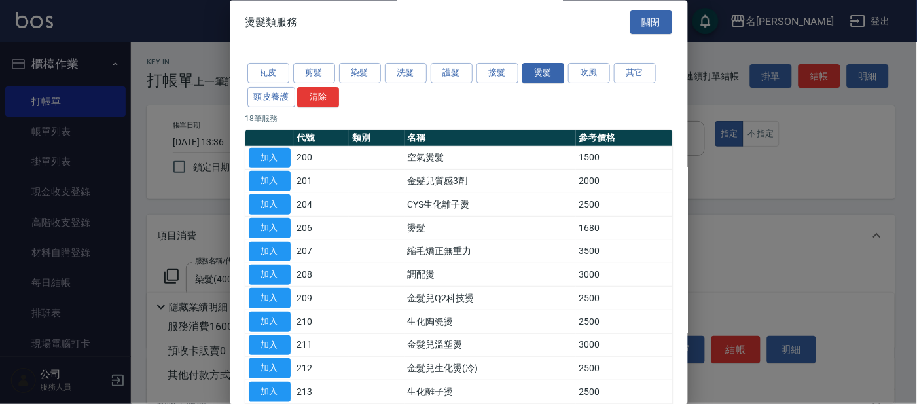
drag, startPoint x: 285, startPoint y: 149, endPoint x: 292, endPoint y: 150, distance: 7.3
click at [288, 149] on button "加入" at bounding box center [270, 158] width 42 height 20
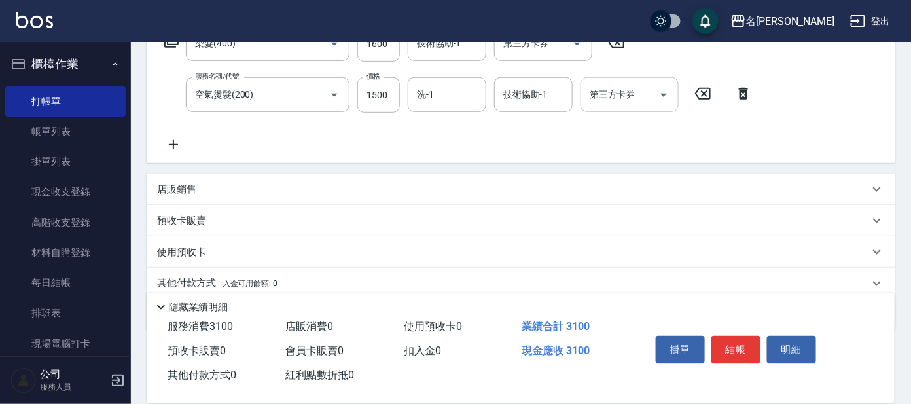
scroll to position [215, 0]
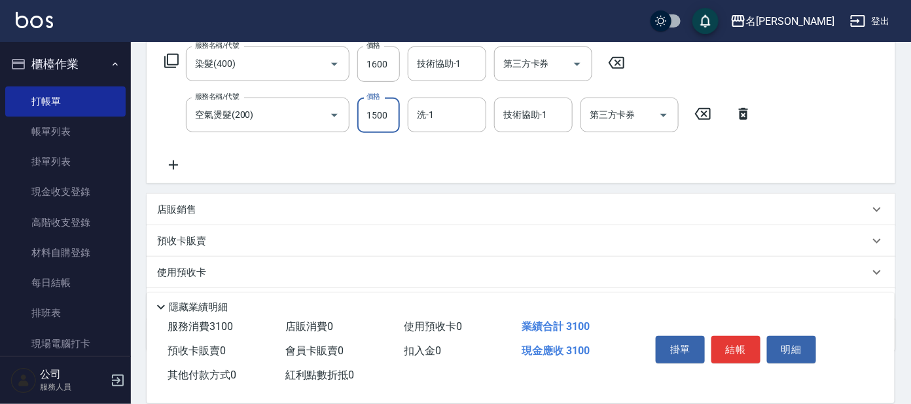
click at [388, 109] on input "1500" at bounding box center [378, 114] width 43 height 35
click at [388, 108] on input "1500" at bounding box center [378, 114] width 43 height 35
drag, startPoint x: 378, startPoint y: 114, endPoint x: 399, endPoint y: 118, distance: 21.9
click at [399, 118] on input "1500" at bounding box center [378, 114] width 43 height 35
type input "1800"
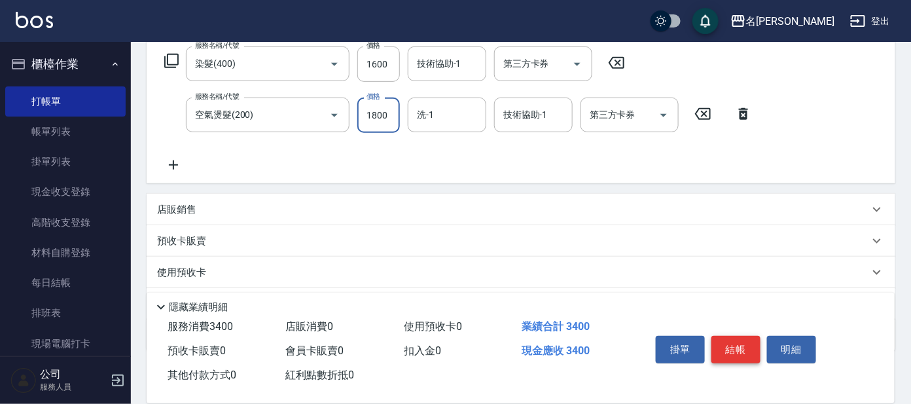
click at [738, 347] on button "結帳" at bounding box center [735, 349] width 49 height 27
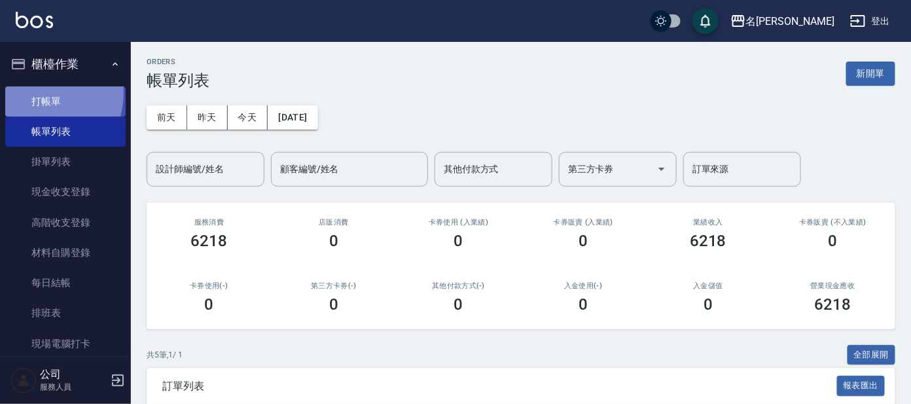
click at [43, 93] on link "打帳單" at bounding box center [65, 101] width 120 height 30
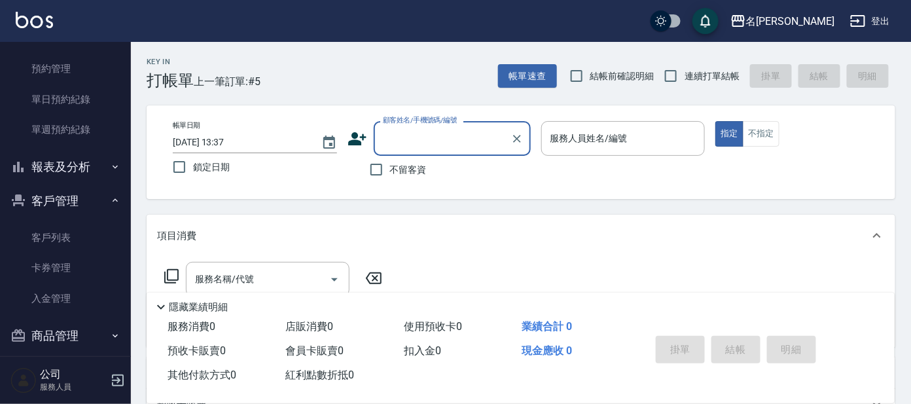
scroll to position [340, 0]
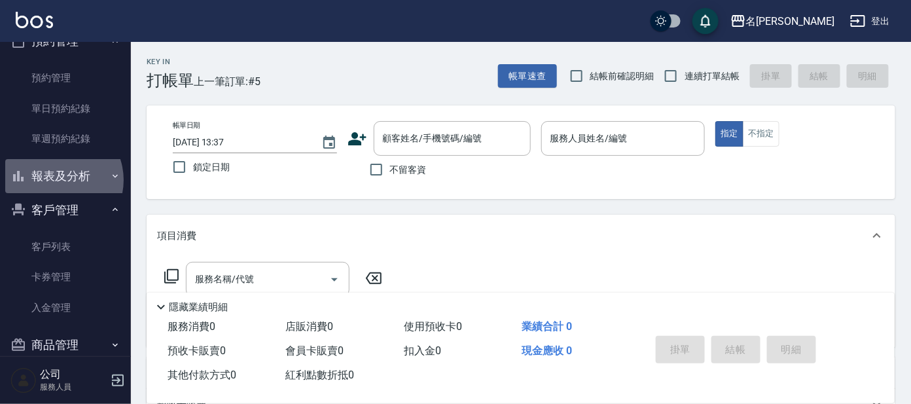
click at [56, 179] on button "報表及分析" at bounding box center [65, 176] width 120 height 34
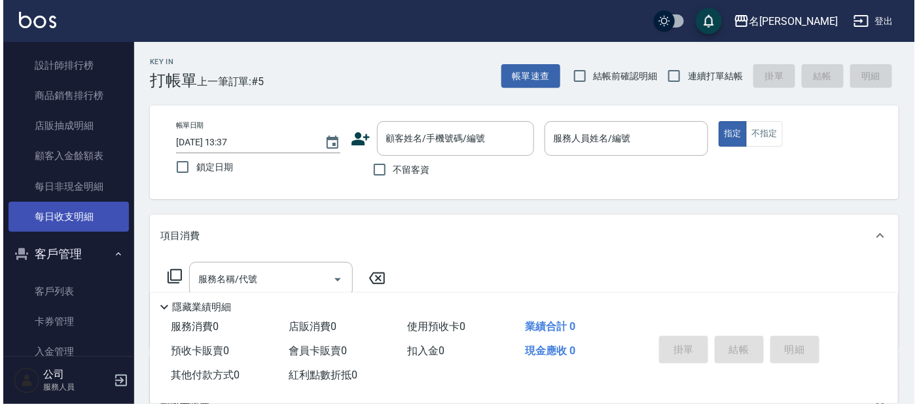
scroll to position [845, 0]
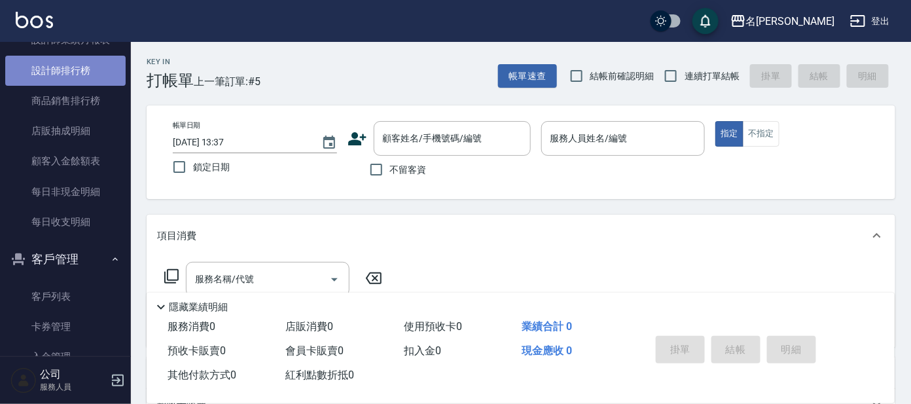
click at [76, 64] on link "設計師排行榜" at bounding box center [65, 71] width 120 height 30
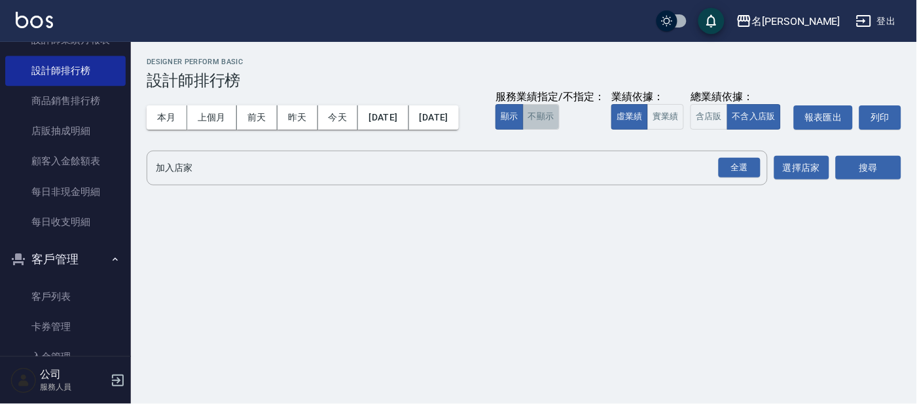
click at [523, 130] on button "不顯示" at bounding box center [541, 117] width 37 height 26
click at [647, 130] on button "實業績" at bounding box center [665, 117] width 37 height 26
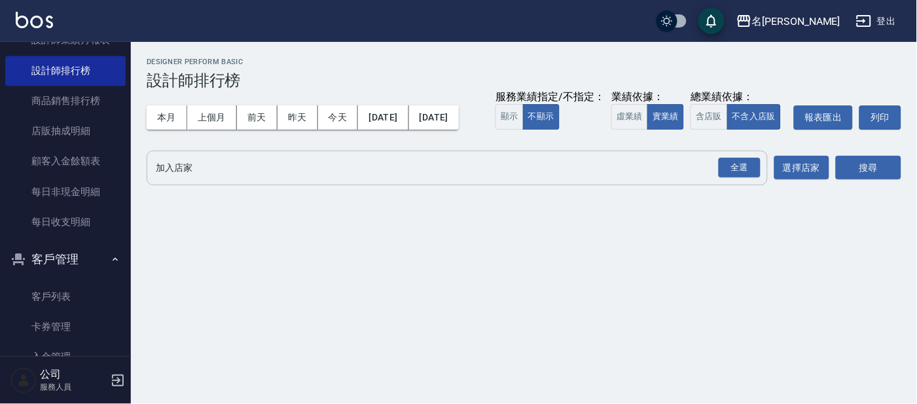
click at [738, 178] on div "全選" at bounding box center [739, 168] width 42 height 20
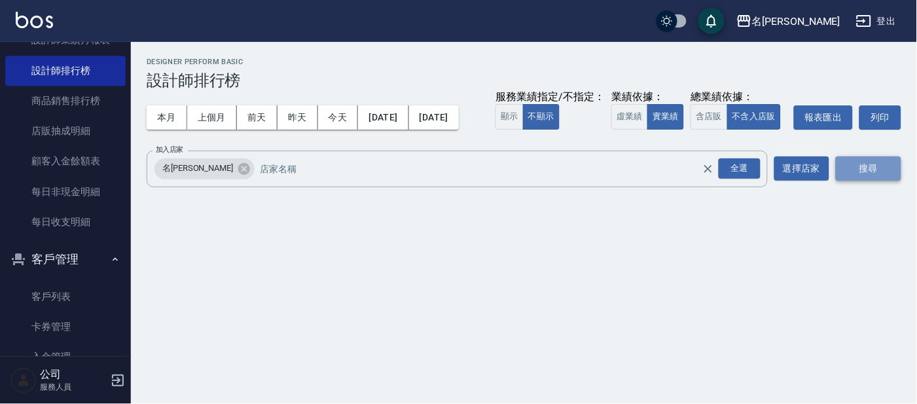
click at [853, 181] on button "搜尋" at bounding box center [868, 168] width 65 height 24
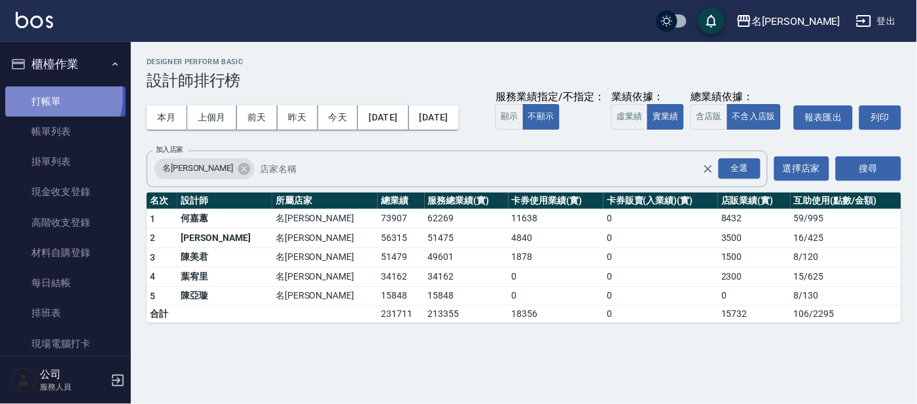
click at [45, 96] on link "打帳單" at bounding box center [65, 101] width 120 height 30
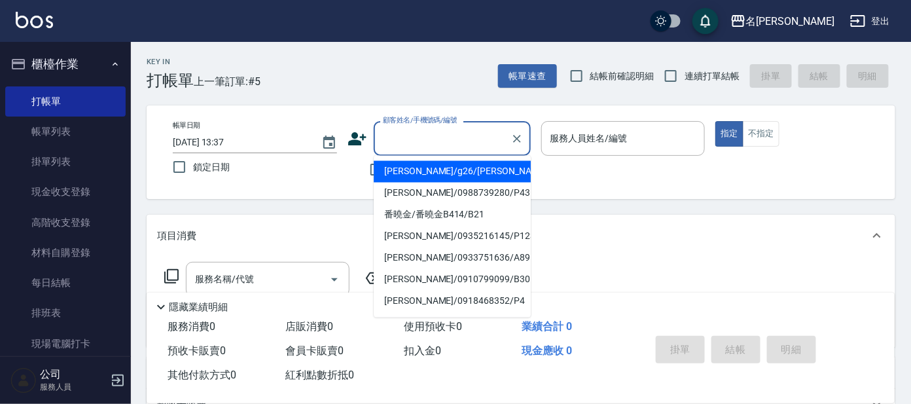
click at [418, 141] on input "顧客姓名/手機號碼/編號" at bounding box center [443, 138] width 126 height 23
click at [433, 170] on li "[PERSON_NAME]/g26/[PERSON_NAME]" at bounding box center [452, 172] width 157 height 22
type input "[PERSON_NAME]/g26/[PERSON_NAME]"
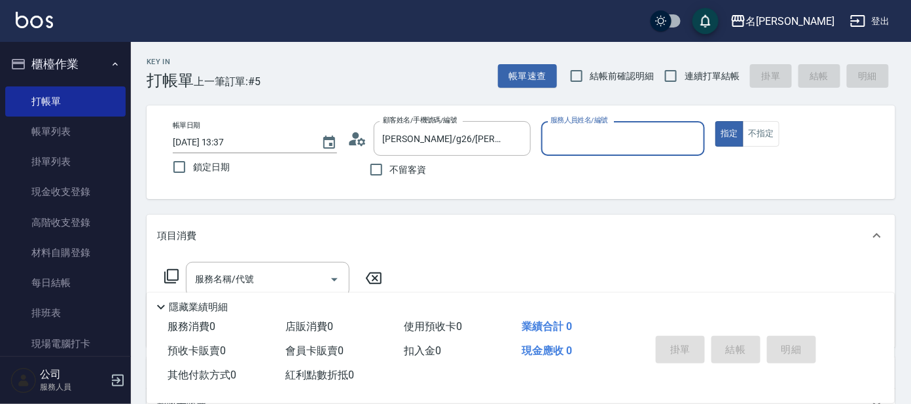
click at [650, 125] on div "服務人員姓名/編號" at bounding box center [623, 138] width 164 height 35
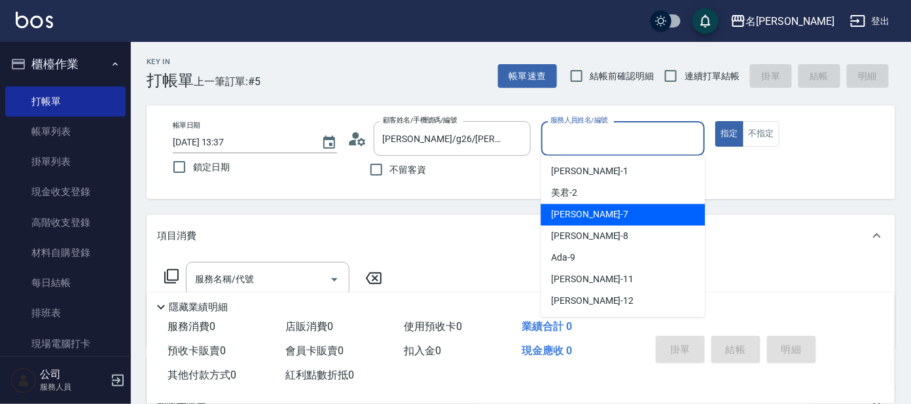
click at [590, 217] on div "[PERSON_NAME] -7" at bounding box center [622, 215] width 164 height 22
type input "[PERSON_NAME]-7"
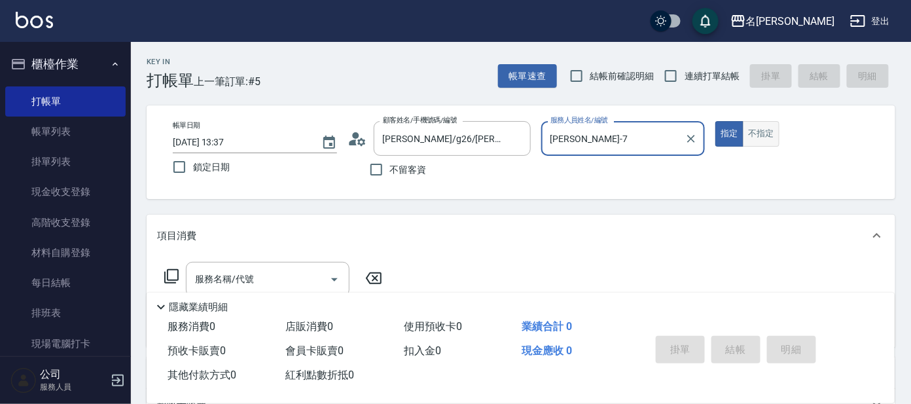
click at [756, 127] on button "不指定" at bounding box center [761, 134] width 37 height 26
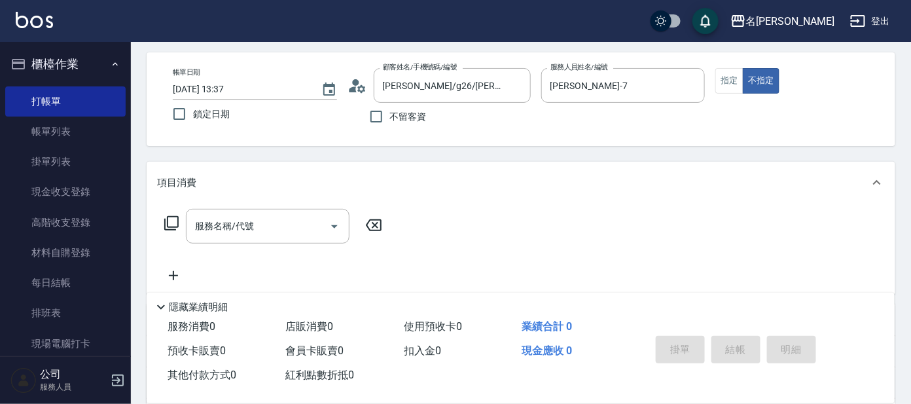
scroll to position [81, 0]
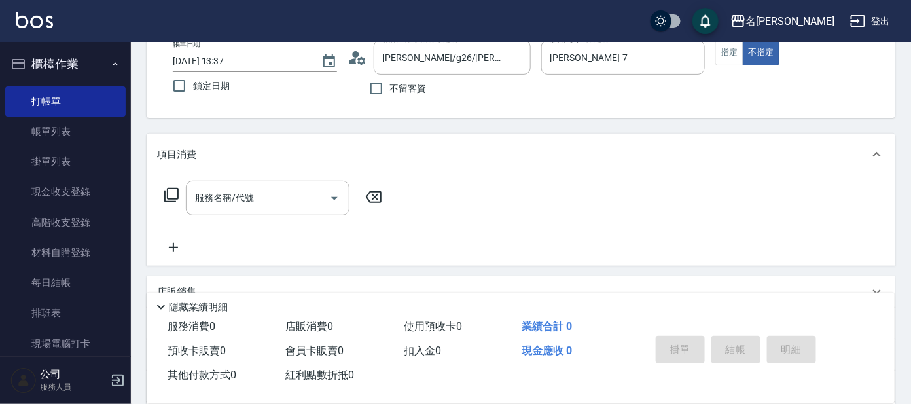
click at [173, 191] on icon at bounding box center [172, 195] width 16 height 16
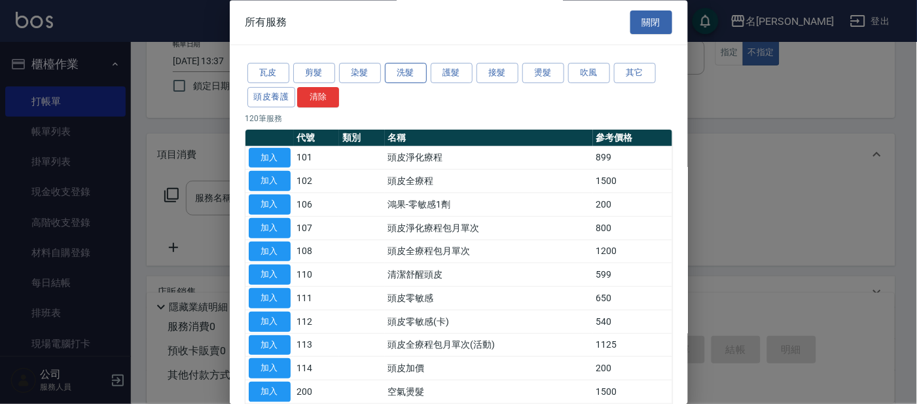
click at [416, 67] on button "洗髮" at bounding box center [406, 73] width 42 height 20
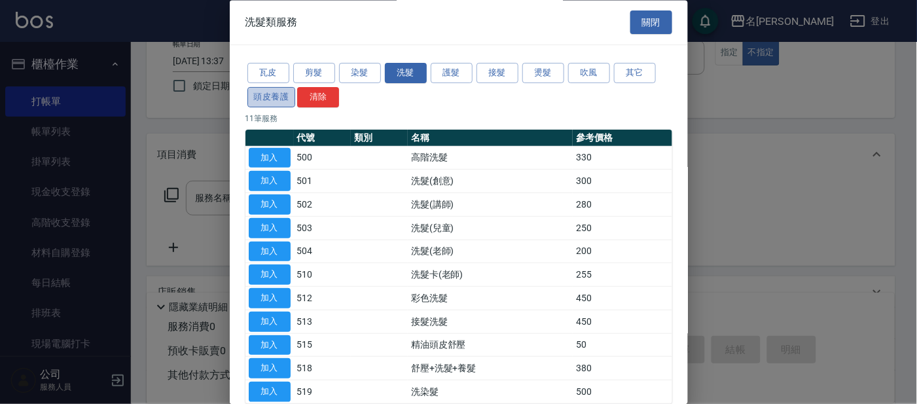
click at [274, 92] on button "頭皮養護" at bounding box center [271, 97] width 48 height 20
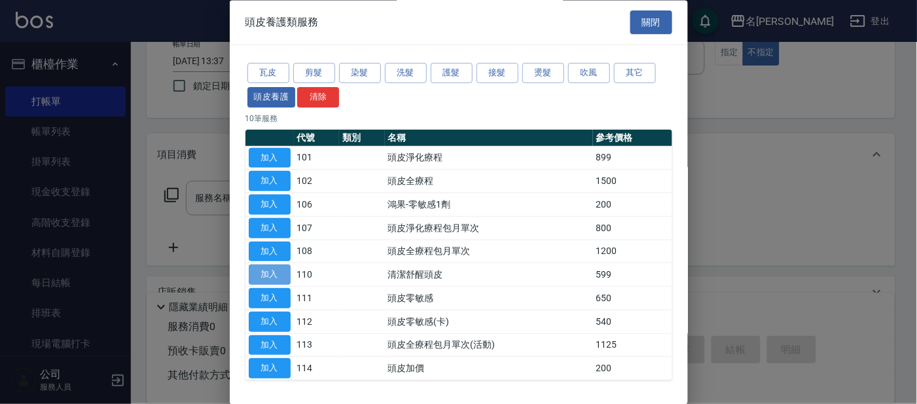
click at [282, 276] on button "加入" at bounding box center [270, 275] width 42 height 20
type input "清潔舒醒頭皮(110)"
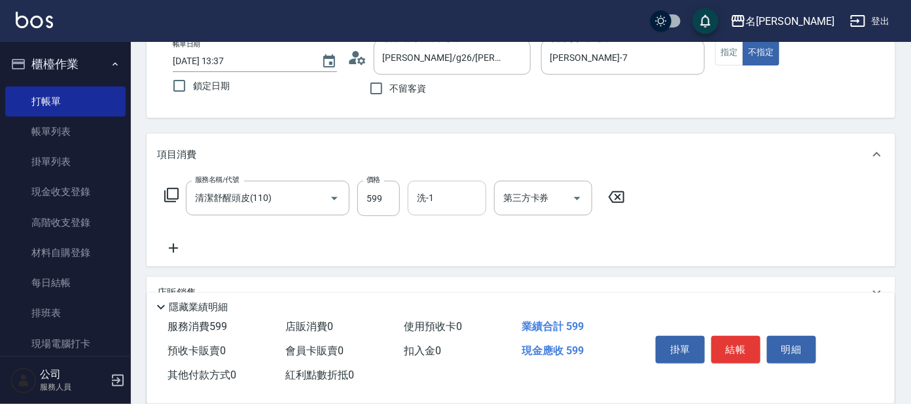
click at [431, 192] on div "洗-1 洗-1" at bounding box center [447, 198] width 79 height 35
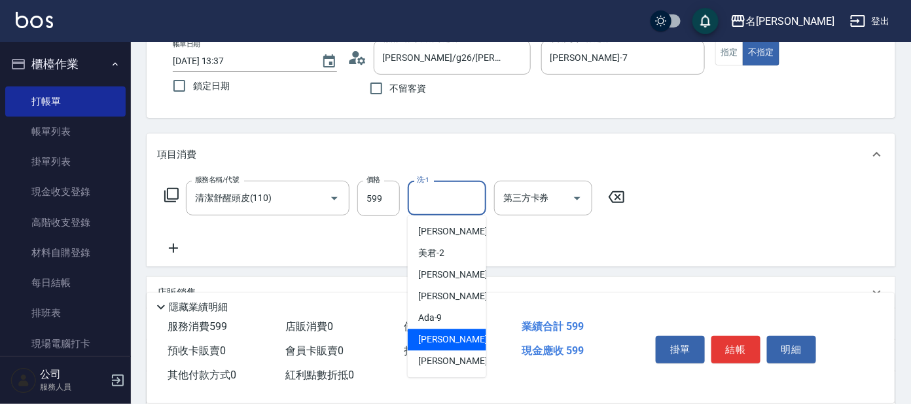
click at [441, 333] on span "[PERSON_NAME] -11" at bounding box center [459, 340] width 82 height 14
type input "[PERSON_NAME]-11"
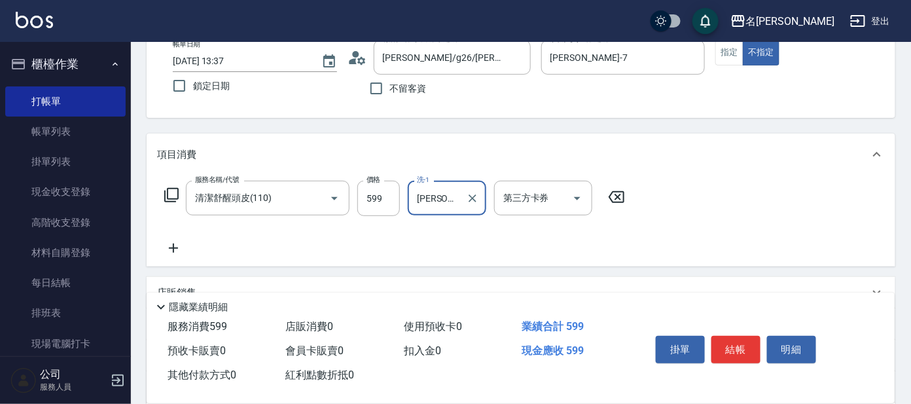
scroll to position [0, 0]
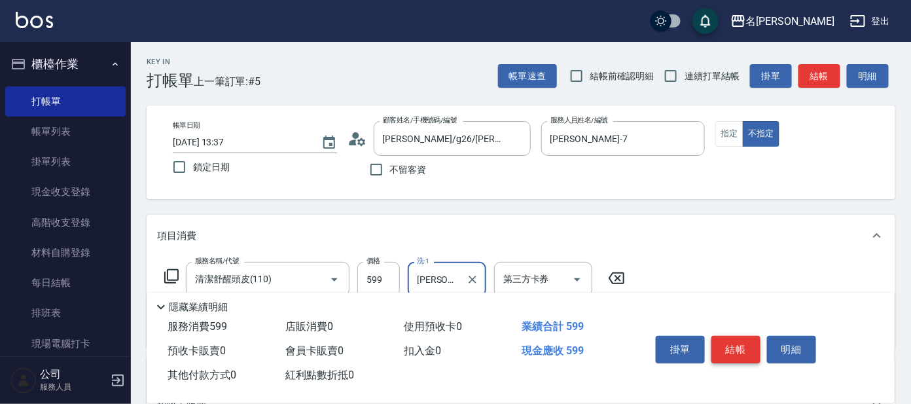
click at [741, 347] on button "結帳" at bounding box center [735, 349] width 49 height 27
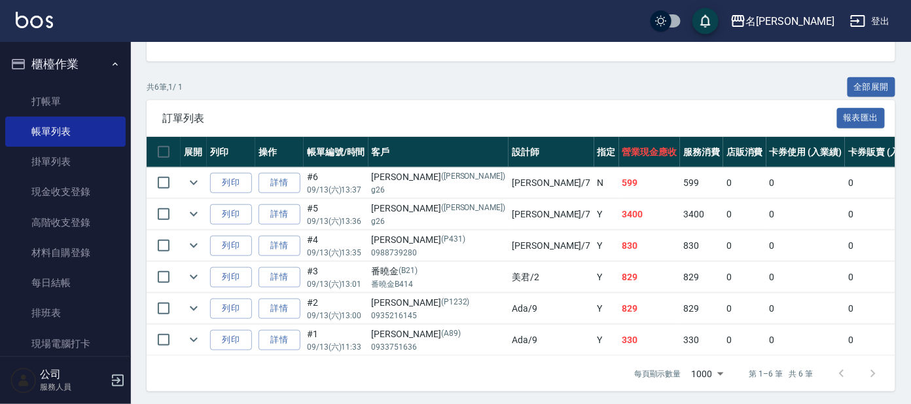
scroll to position [282, 0]
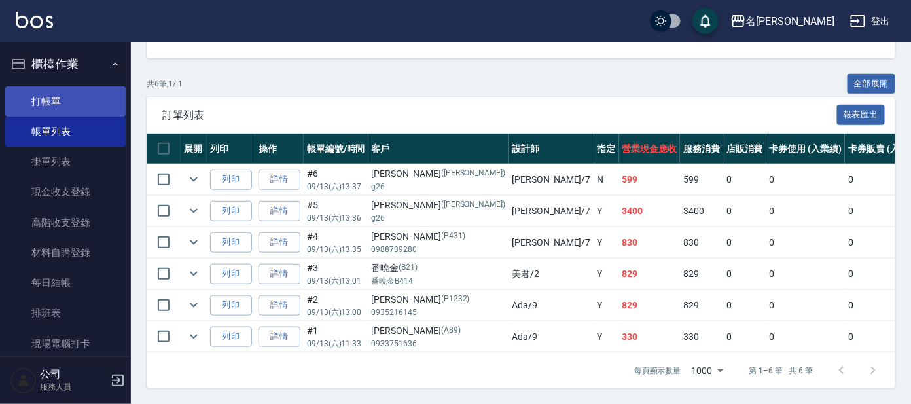
click at [47, 96] on link "打帳單" at bounding box center [65, 101] width 120 height 30
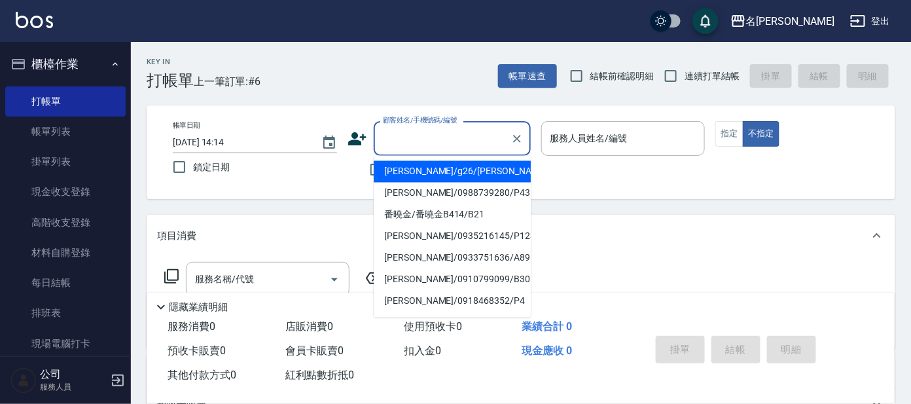
click at [417, 140] on input "顧客姓名/手機號碼/編號" at bounding box center [443, 138] width 126 height 23
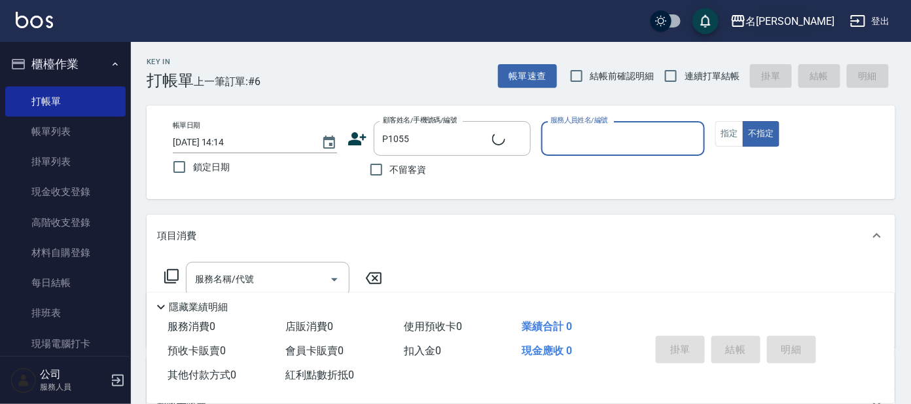
type input "[PERSON_NAME]/0961327316/P1055"
type input "公司 -100"
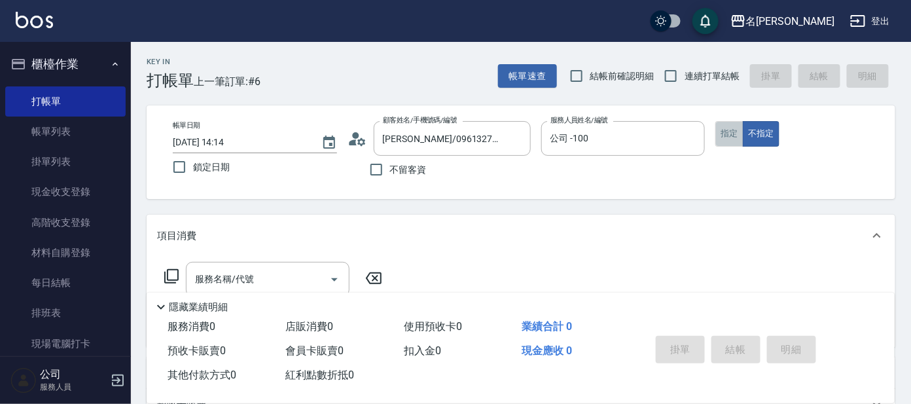
click at [728, 129] on button "指定" at bounding box center [729, 134] width 28 height 26
click at [692, 138] on icon "Clear" at bounding box center [692, 139] width 8 height 8
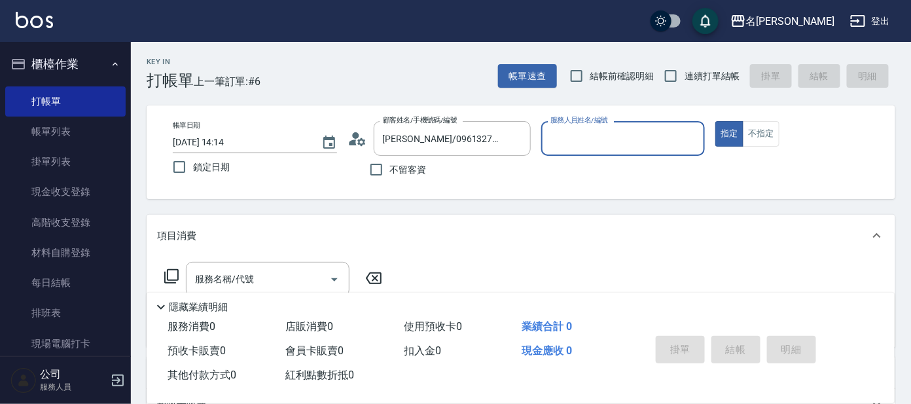
click at [643, 135] on input "服務人員姓名/編號" at bounding box center [623, 138] width 152 height 23
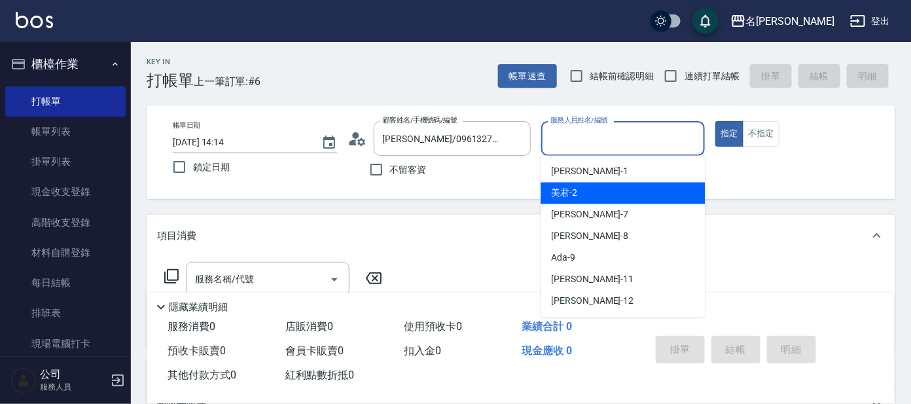
click at [641, 183] on div "美君 -2" at bounding box center [622, 194] width 164 height 22
type input "美君-2"
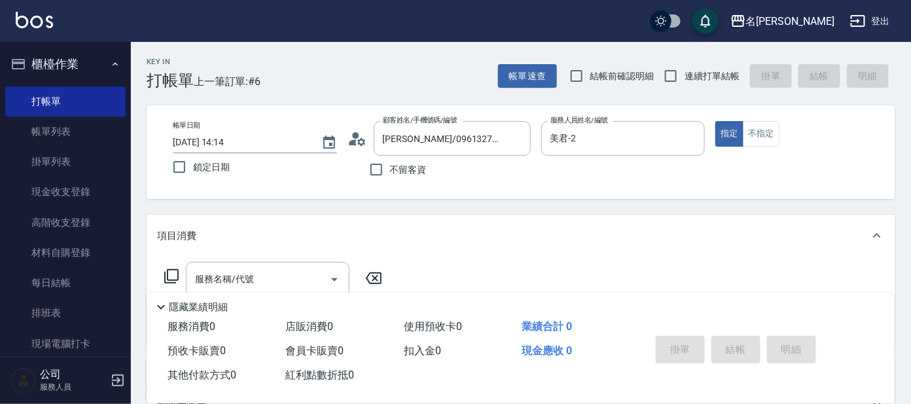
click at [169, 274] on icon at bounding box center [172, 276] width 16 height 16
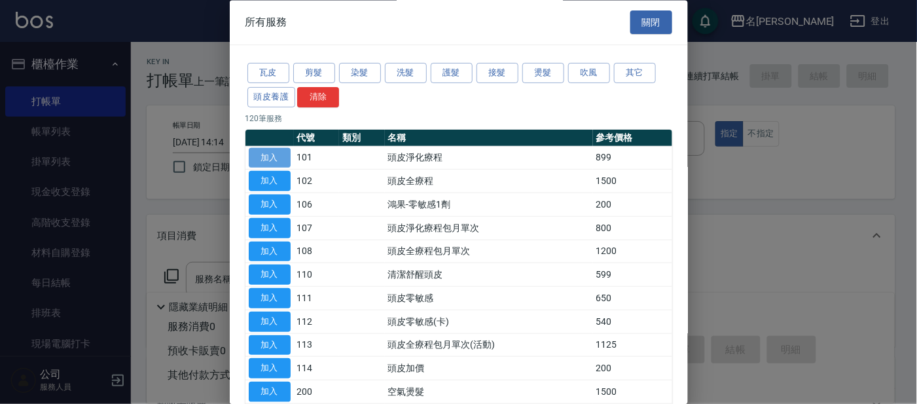
click at [275, 153] on button "加入" at bounding box center [270, 158] width 42 height 20
type input "頭皮淨化療程(101)"
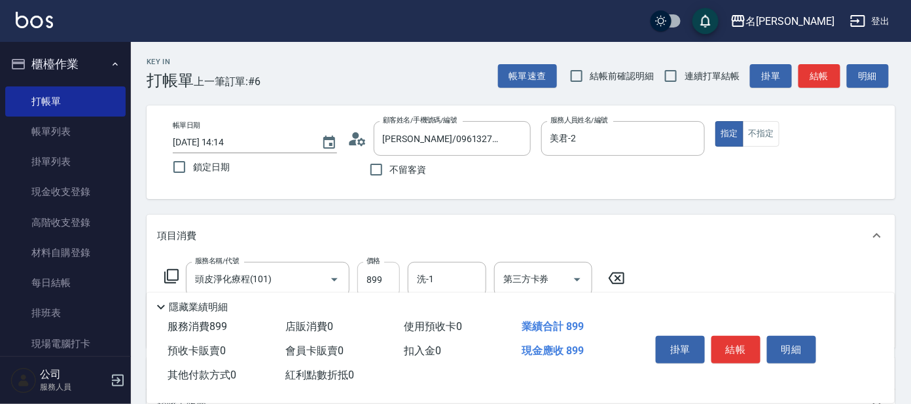
click at [387, 266] on input "899" at bounding box center [378, 279] width 43 height 35
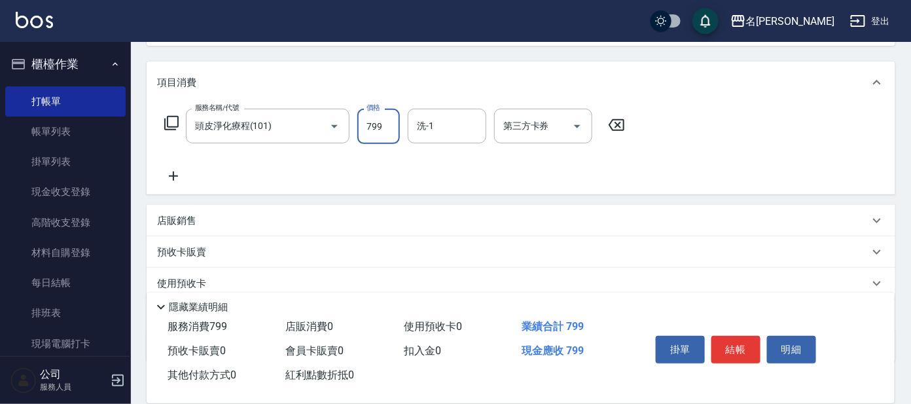
scroll to position [163, 0]
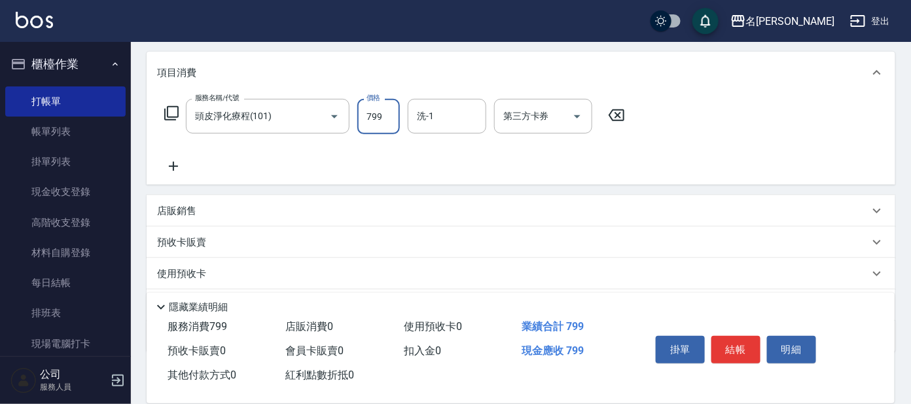
type input "799"
click at [176, 167] on icon at bounding box center [173, 166] width 33 height 16
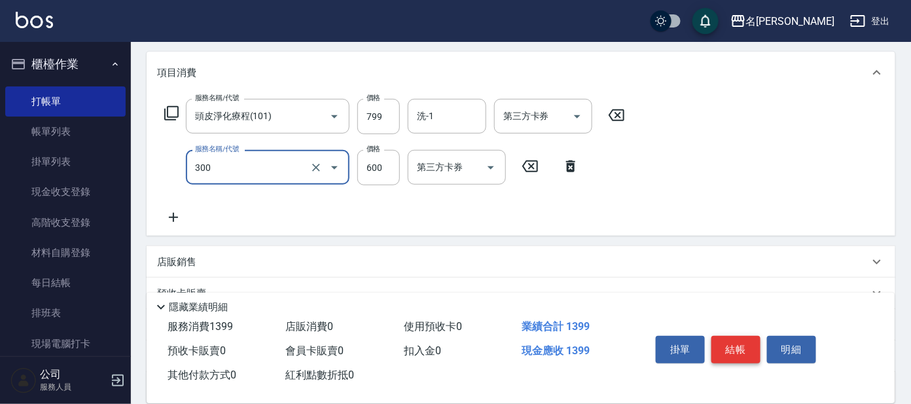
type input "剪髮 講師級設計師(300)"
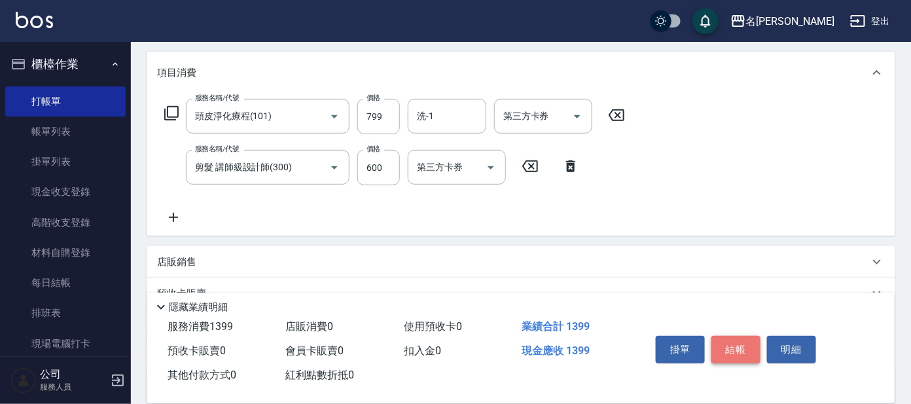
click at [743, 349] on button "結帳" at bounding box center [735, 349] width 49 height 27
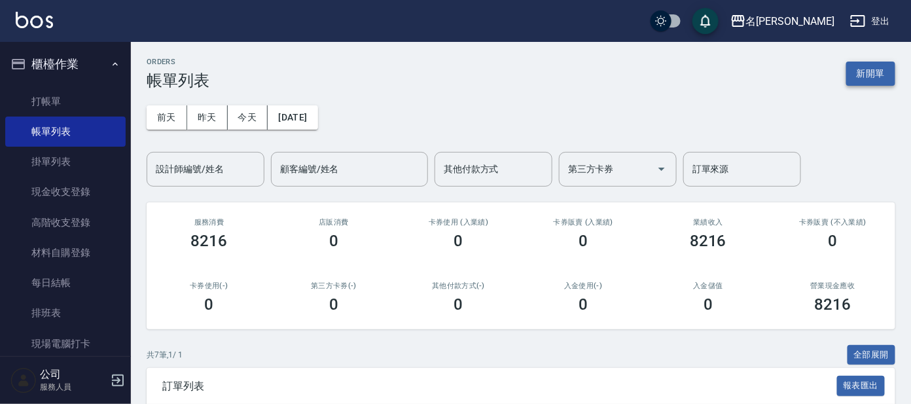
click at [872, 74] on button "新開單" at bounding box center [870, 74] width 49 height 24
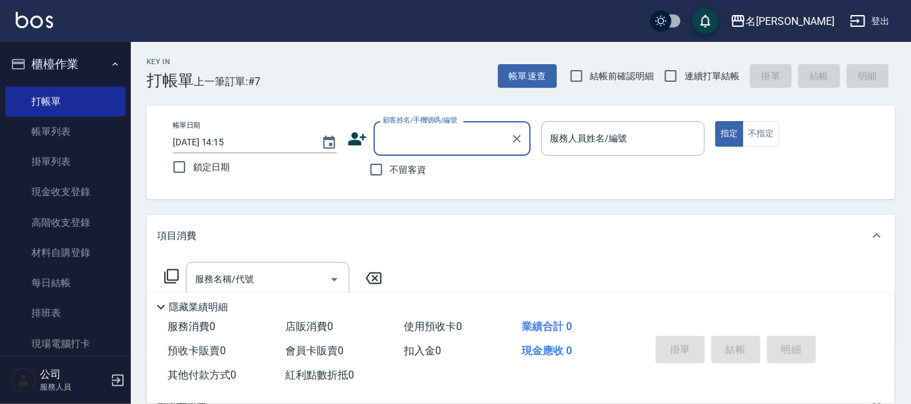
click at [459, 143] on input "顧客姓名/手機號碼/編號" at bounding box center [443, 138] width 126 height 23
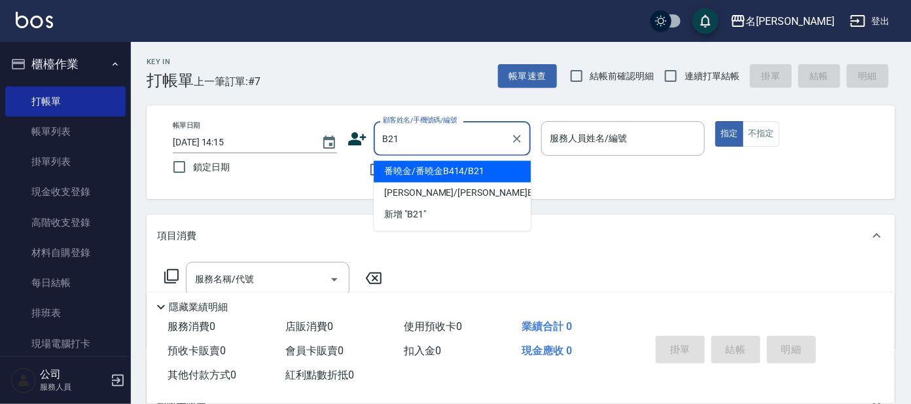
type input "番曉金/番曉金B414/B21"
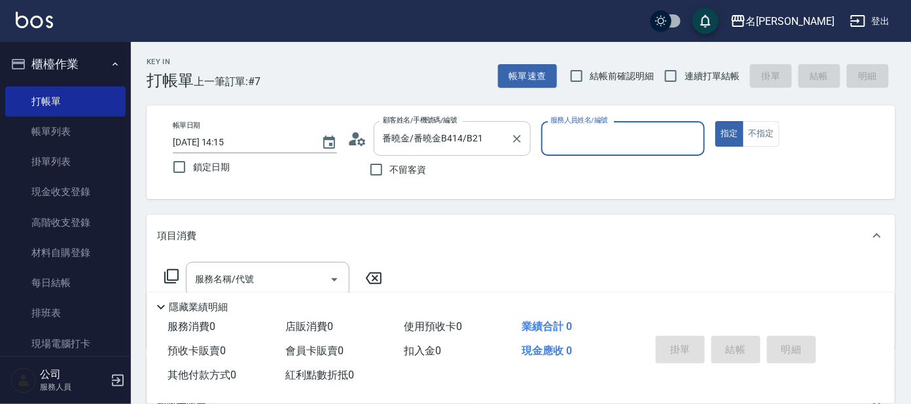
type input "美君-2"
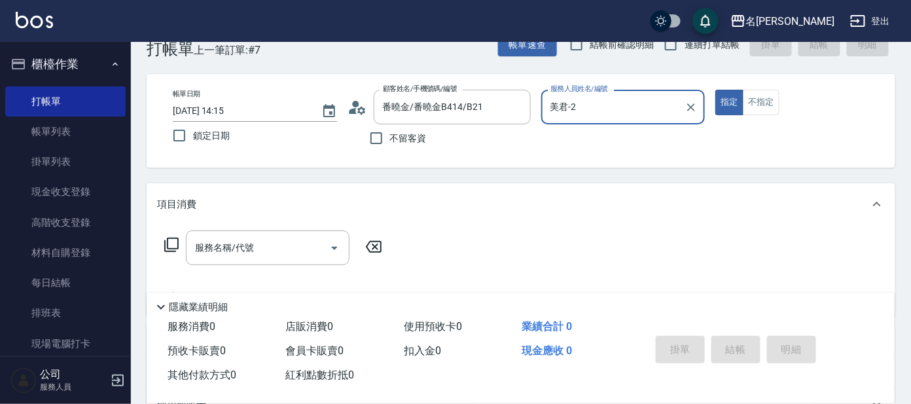
scroll to position [81, 0]
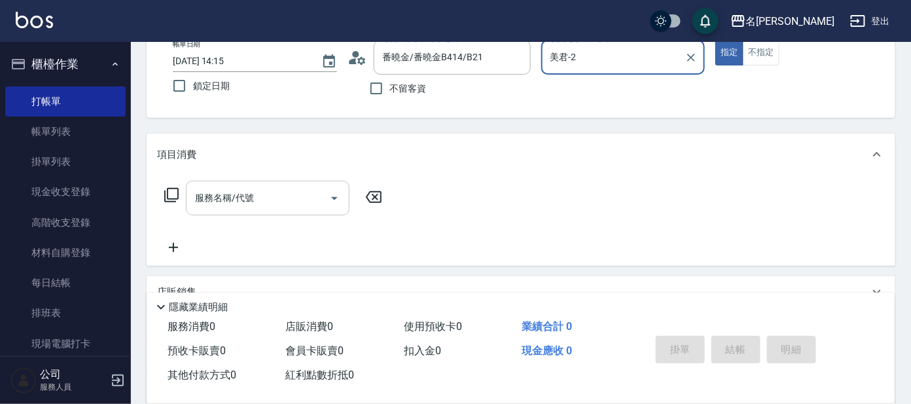
click at [272, 205] on input "服務名稱/代號" at bounding box center [258, 197] width 132 height 23
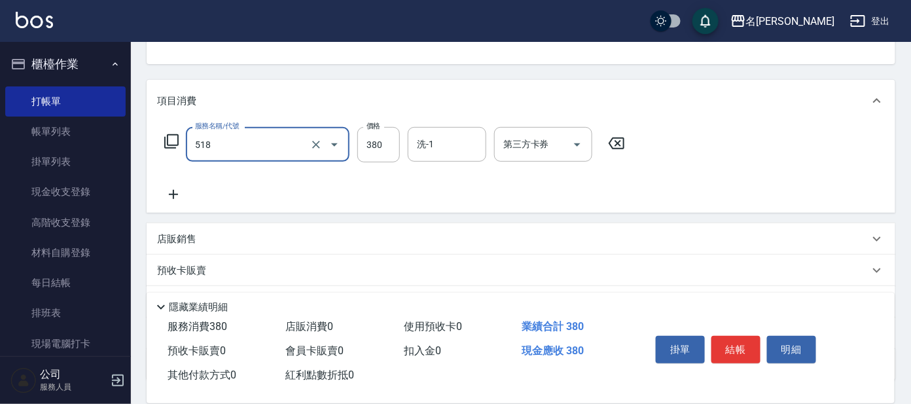
scroll to position [163, 0]
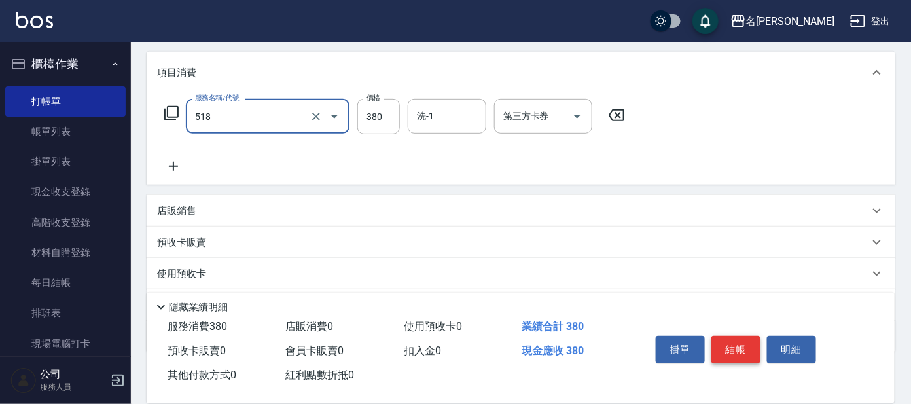
type input "舒壓+洗髮+養髮(518)"
click at [733, 349] on button "結帳" at bounding box center [735, 349] width 49 height 27
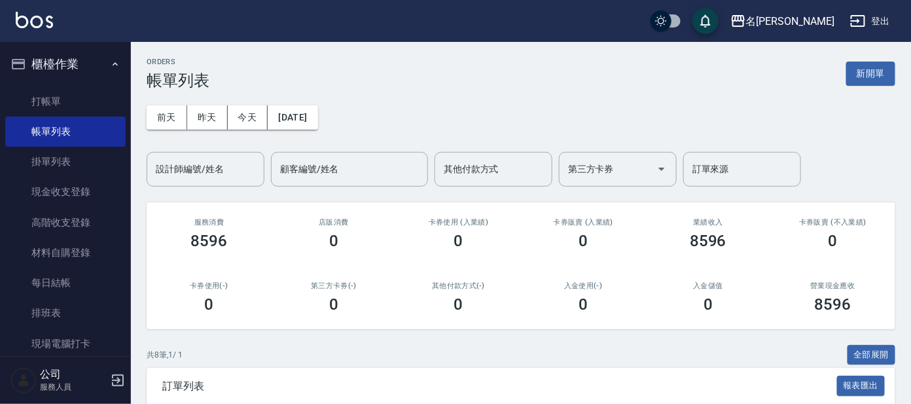
click at [92, 62] on button "櫃檯作業" at bounding box center [65, 64] width 120 height 34
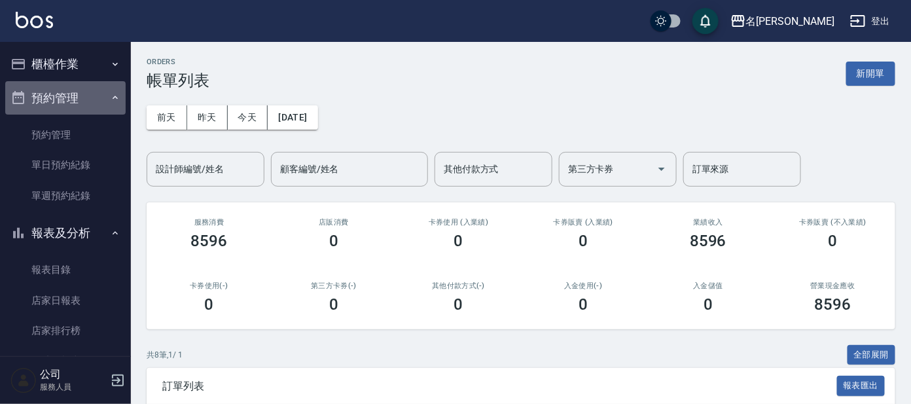
click at [112, 97] on icon "button" at bounding box center [115, 97] width 10 height 10
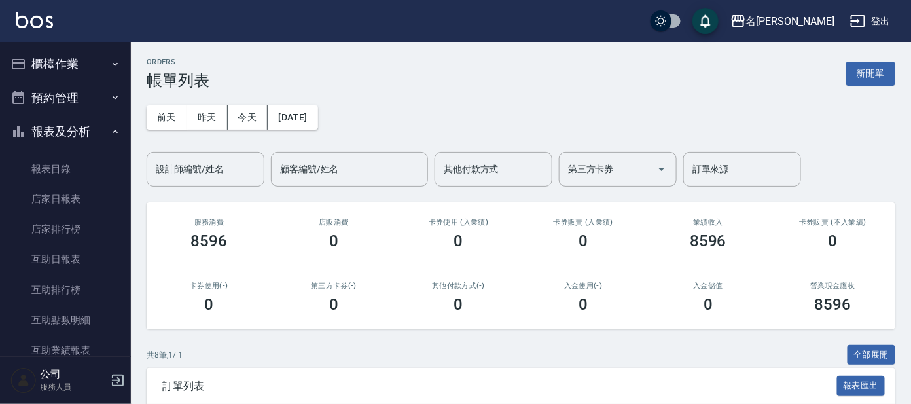
click at [95, 55] on button "櫃檯作業" at bounding box center [65, 64] width 120 height 34
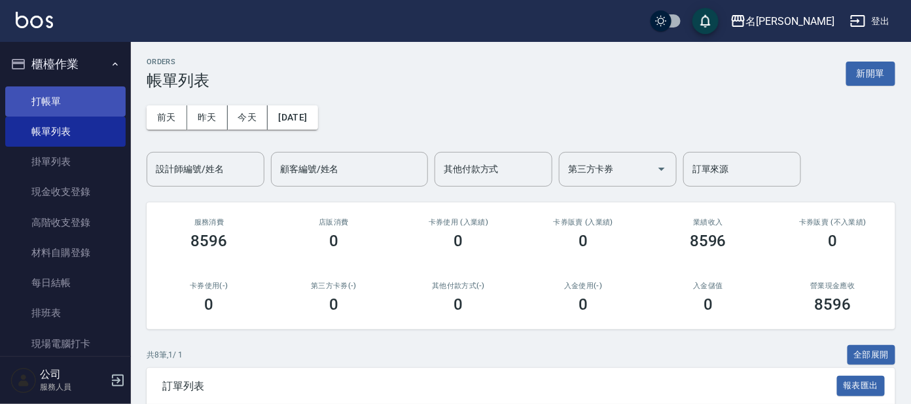
click at [88, 93] on link "打帳單" at bounding box center [65, 101] width 120 height 30
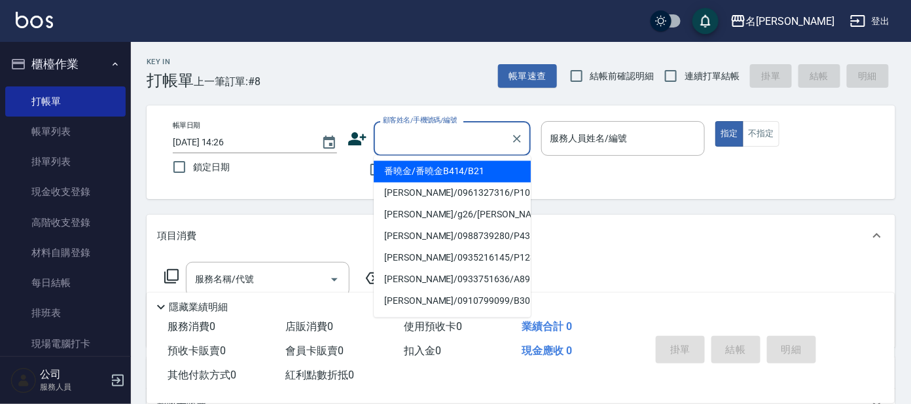
click at [440, 140] on input "顧客姓名/手機號碼/編號" at bounding box center [443, 138] width 126 height 23
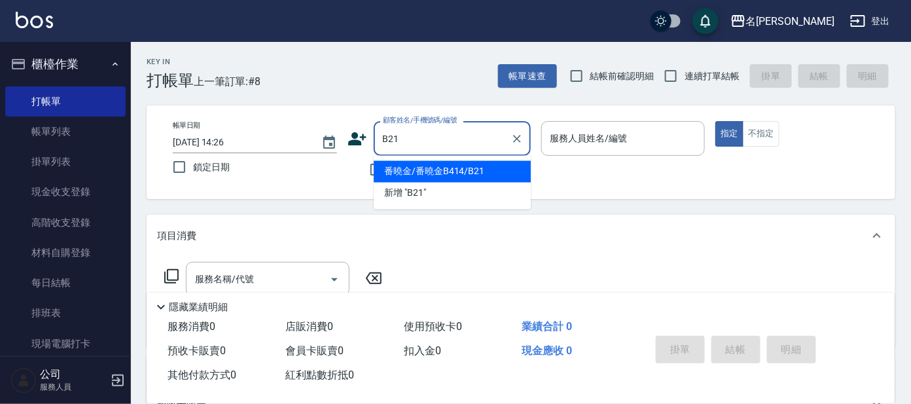
type input "番曉金/番曉金B414/B21"
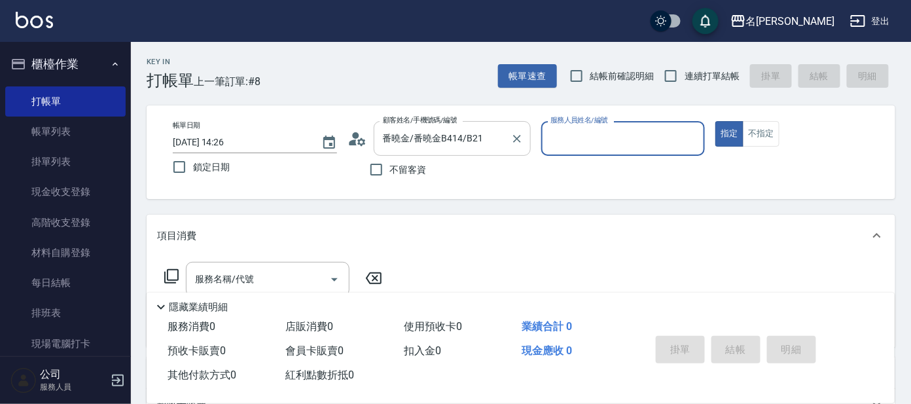
type input "美君-2"
click at [747, 137] on button "不指定" at bounding box center [761, 134] width 37 height 26
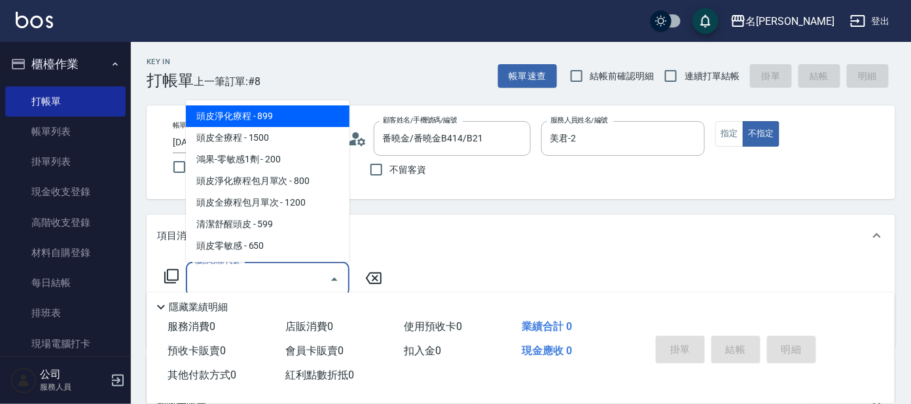
click at [240, 287] on input "服務名稱/代號" at bounding box center [258, 279] width 132 height 23
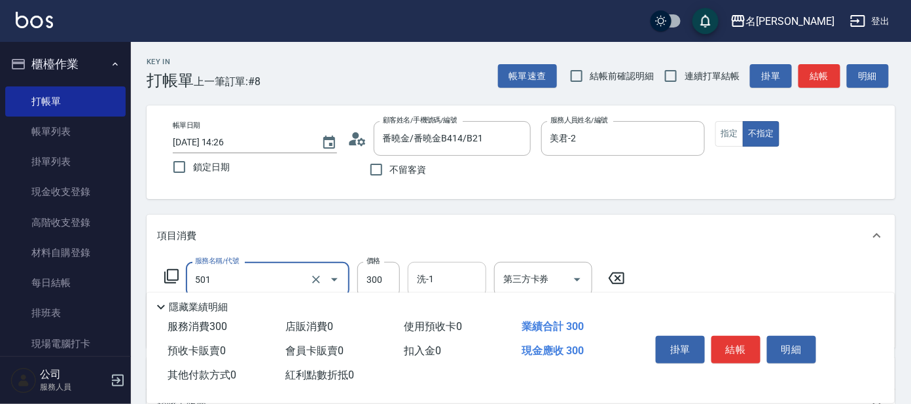
type input "洗髮(創意)(501)"
click at [444, 271] on input "洗-1" at bounding box center [447, 279] width 67 height 23
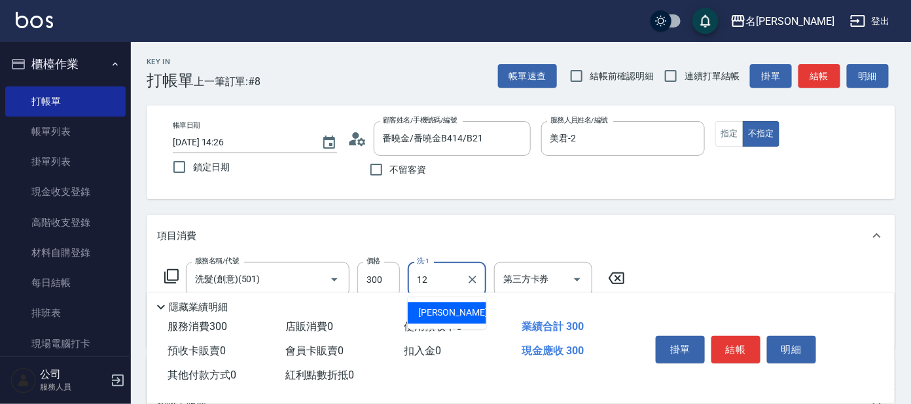
type input "云潔-12"
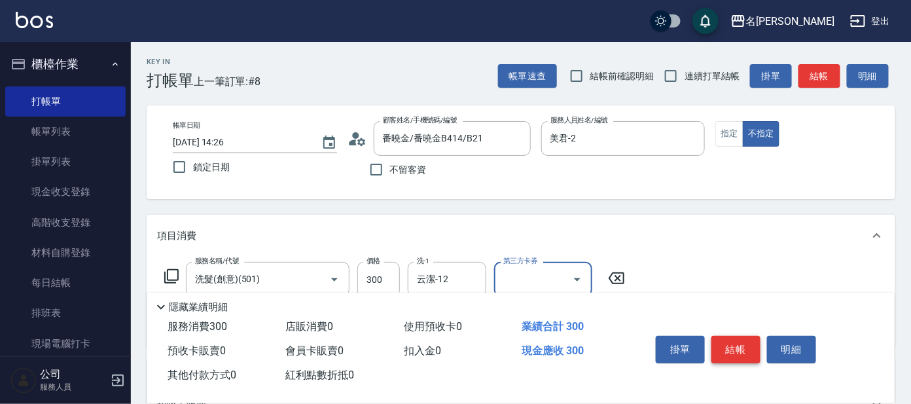
click at [726, 341] on button "結帳" at bounding box center [735, 349] width 49 height 27
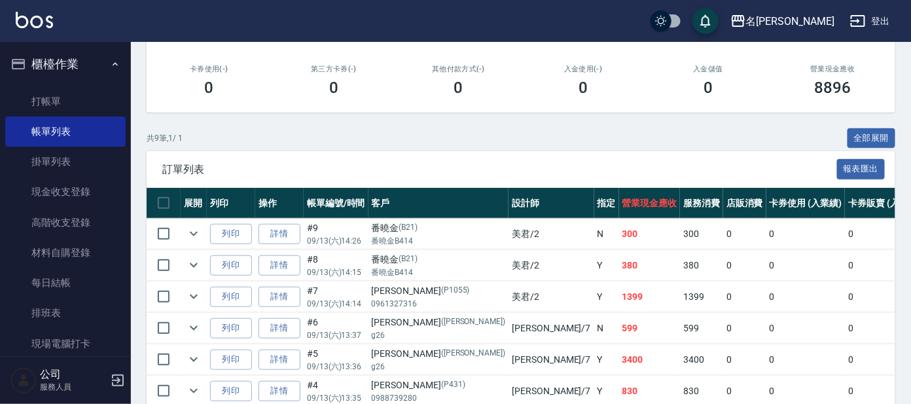
scroll to position [327, 0]
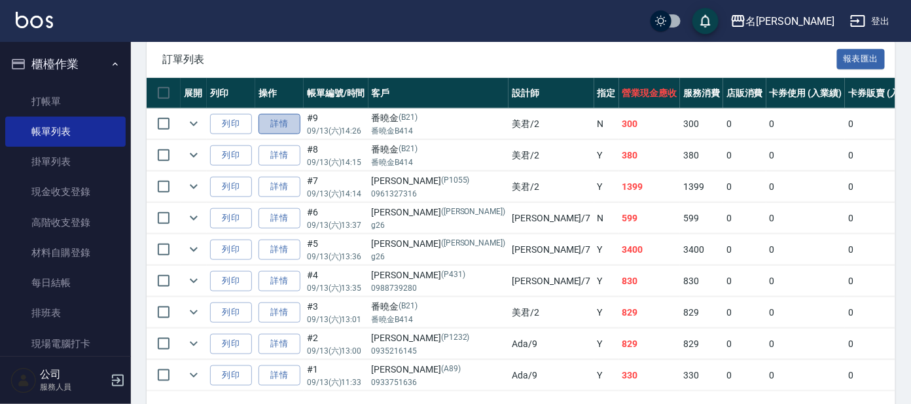
click at [281, 118] on link "詳情" at bounding box center [279, 124] width 42 height 20
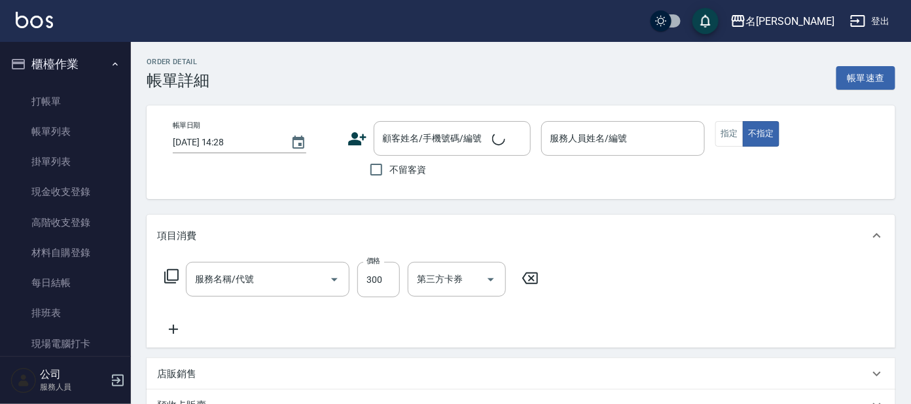
type input "洗髮(創意)(501)"
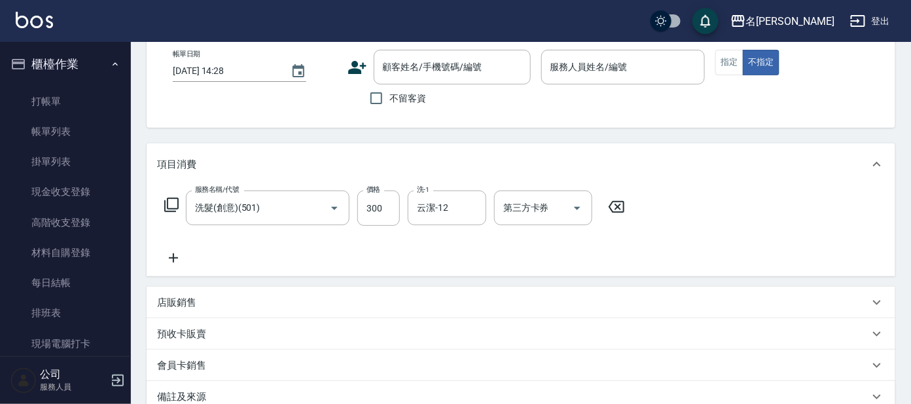
type input "[DATE] 14:26"
type input "美君-2"
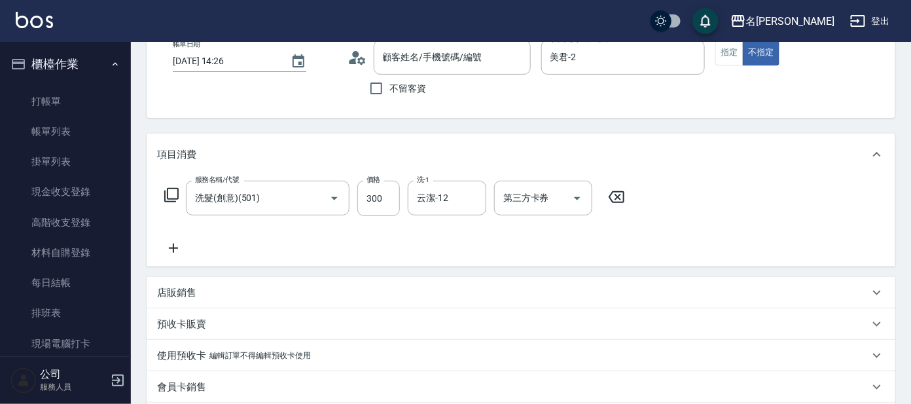
type input "番曉金/番曉金B414/B21"
click at [471, 197] on icon "Clear" at bounding box center [472, 198] width 13 height 13
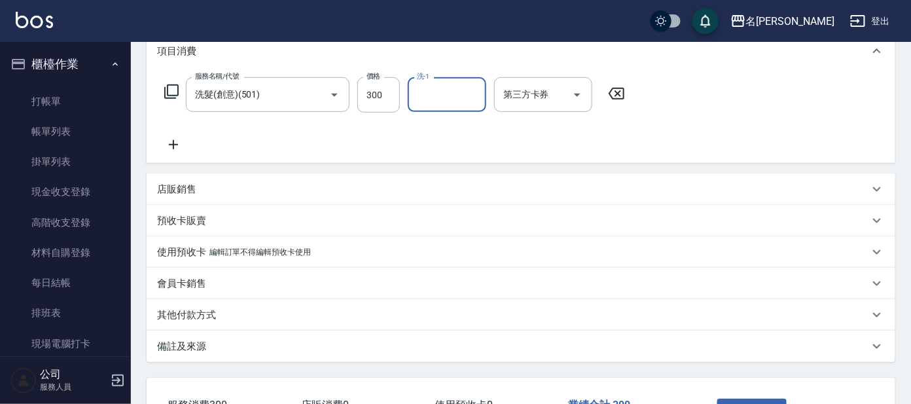
scroll to position [280, 0]
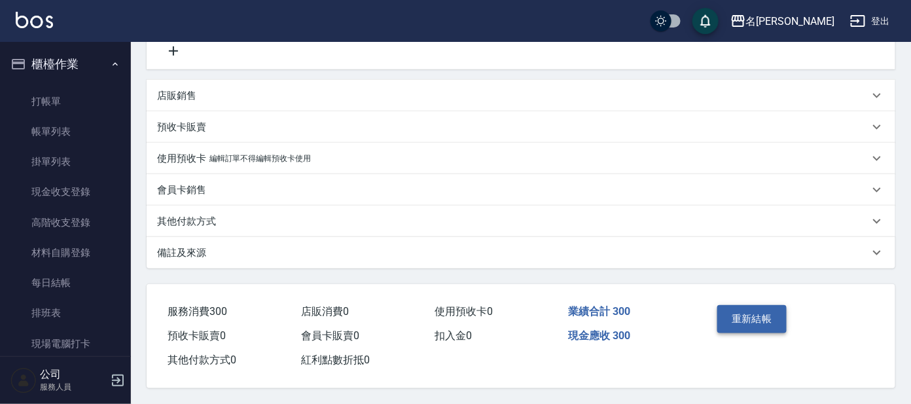
click at [759, 311] on button "重新結帳" at bounding box center [751, 318] width 69 height 27
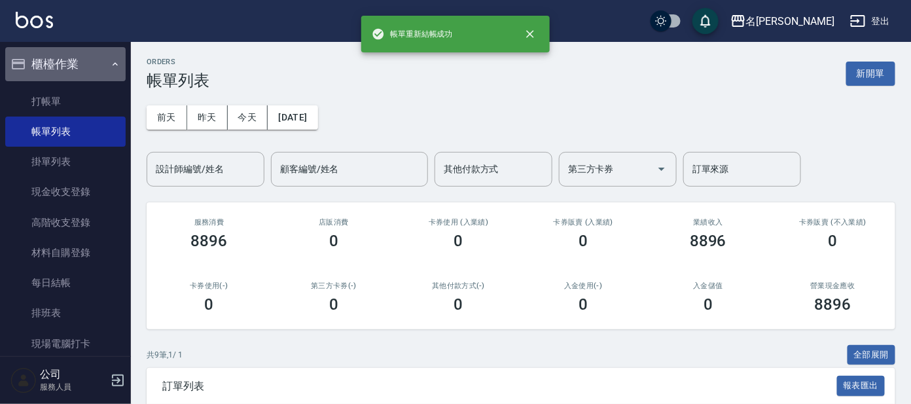
click at [110, 66] on icon "button" at bounding box center [115, 64] width 10 height 10
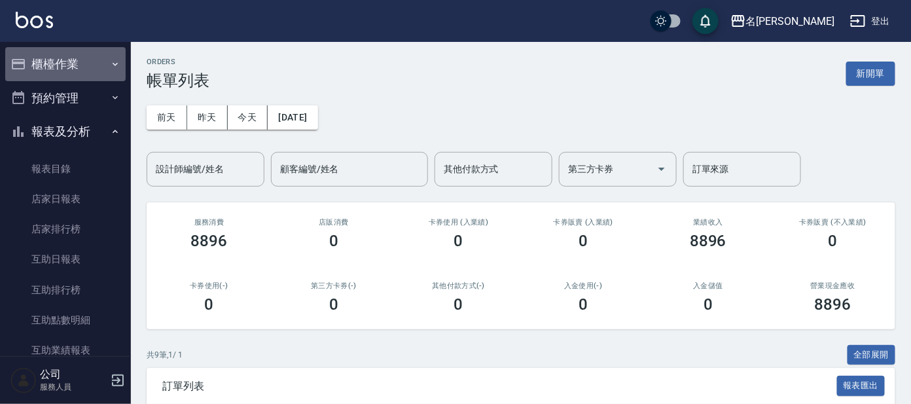
click at [94, 56] on button "櫃檯作業" at bounding box center [65, 64] width 120 height 34
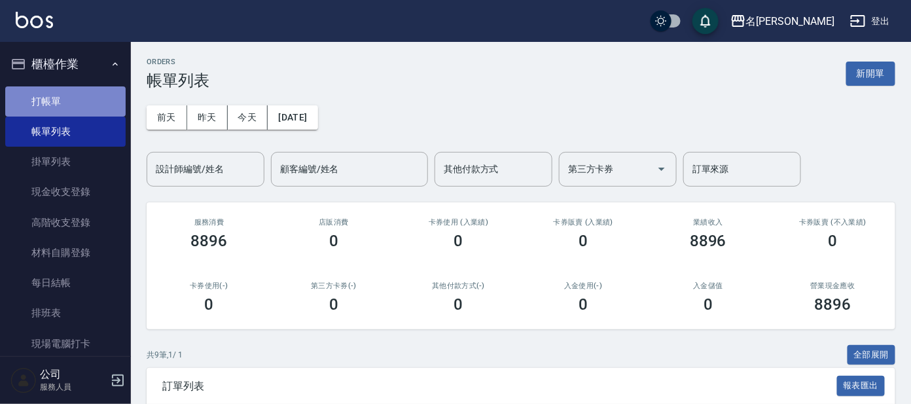
click at [94, 86] on link "打帳單" at bounding box center [65, 101] width 120 height 30
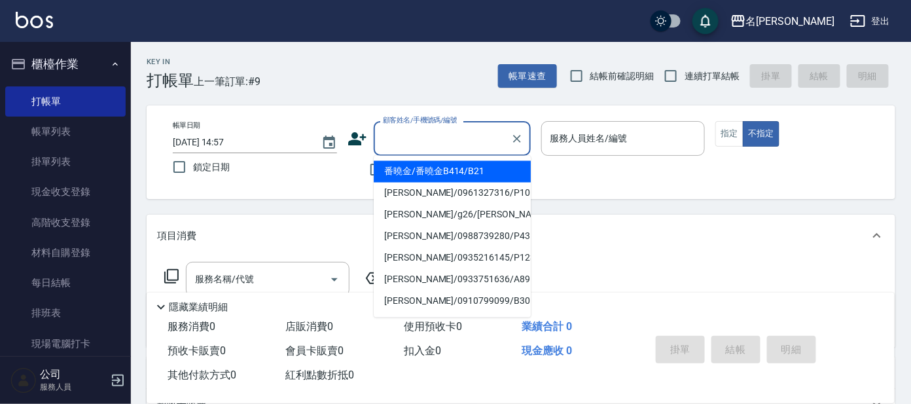
click at [403, 140] on input "顧客姓名/手機號碼/編號" at bounding box center [443, 138] width 126 height 23
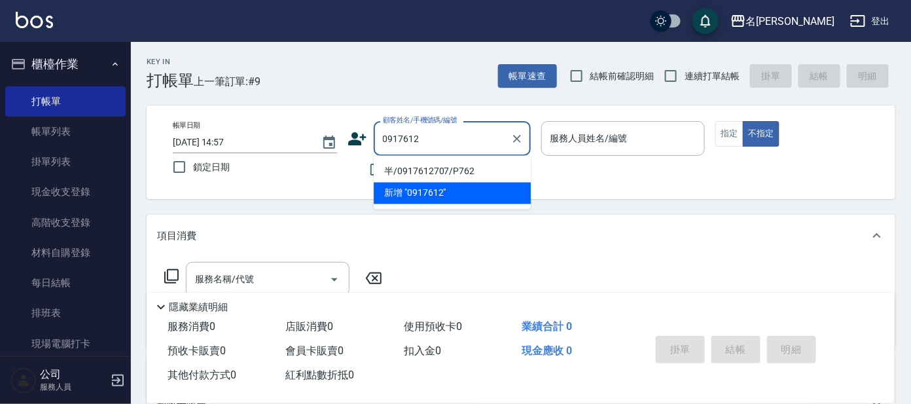
click at [462, 168] on li "半/0917612707/P762" at bounding box center [452, 172] width 157 height 22
type input "半/0917612707/P762"
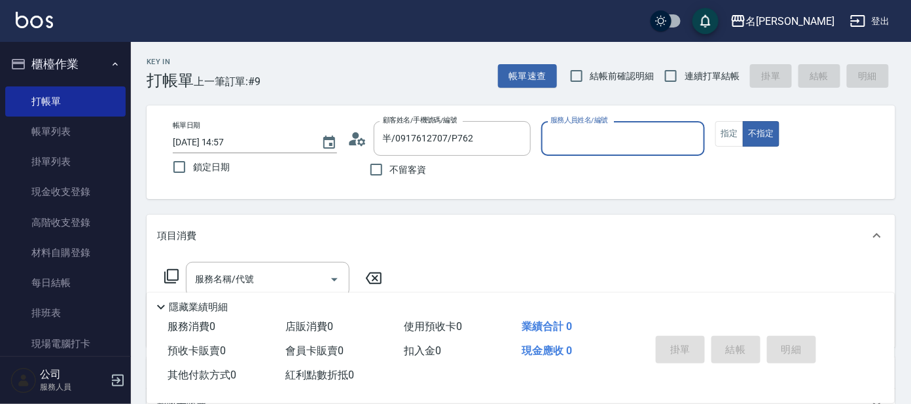
click at [561, 143] on input "服務人員姓名/編號" at bounding box center [623, 138] width 152 height 23
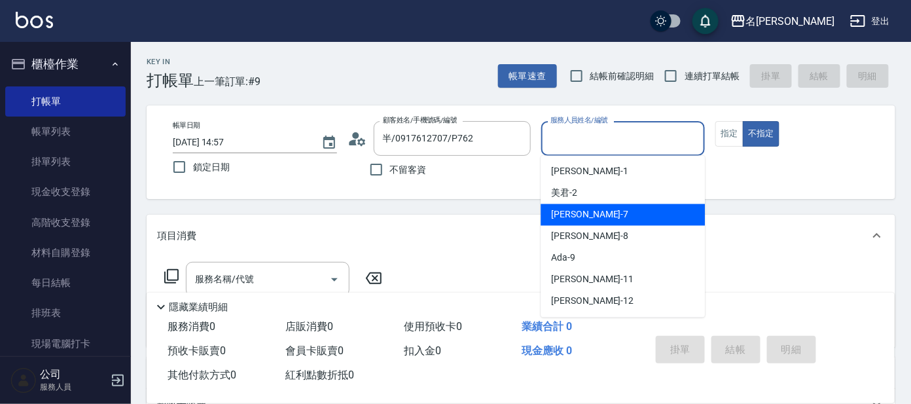
click at [598, 216] on div "[PERSON_NAME] -7" at bounding box center [622, 215] width 164 height 22
type input "[PERSON_NAME]-7"
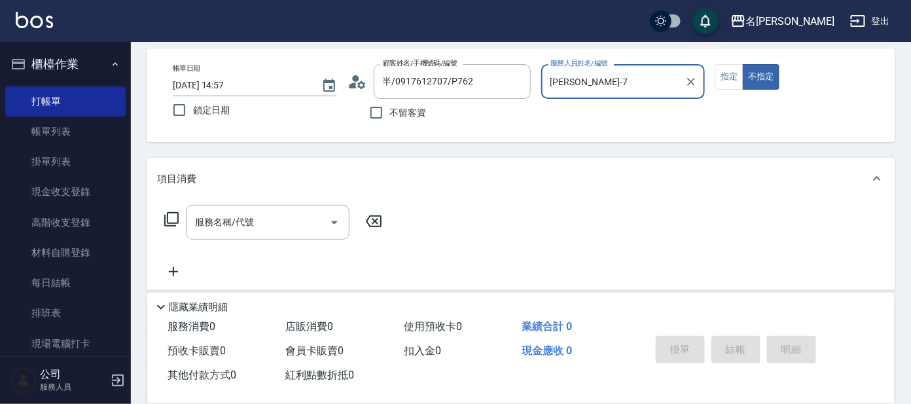
scroll to position [81, 0]
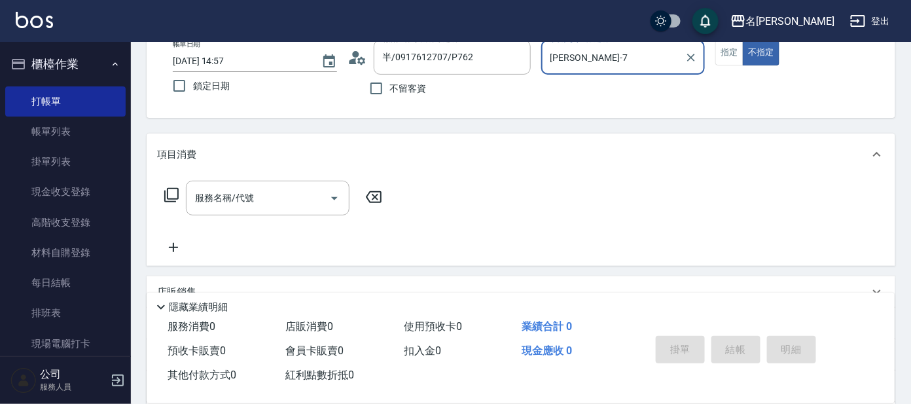
click at [171, 185] on div "服務名稱/代號 服務名稱/代號" at bounding box center [273, 198] width 233 height 35
click at [166, 202] on div "服務名稱/代號 服務名稱/代號" at bounding box center [273, 198] width 233 height 35
click at [178, 190] on icon at bounding box center [171, 195] width 14 height 14
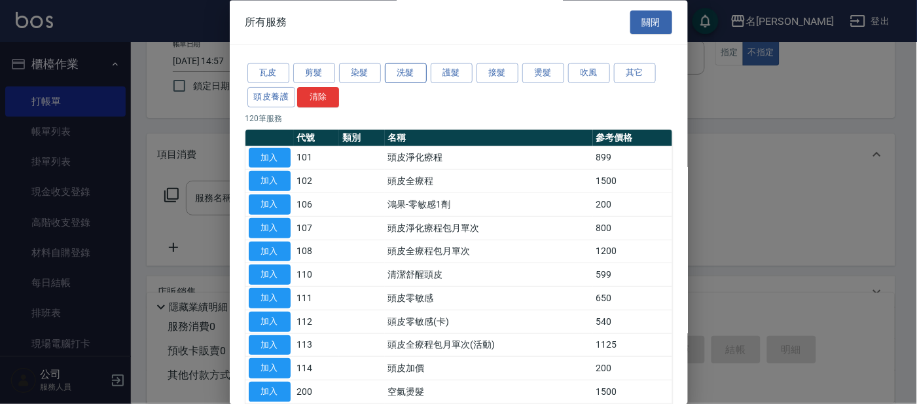
click at [398, 72] on button "洗髮" at bounding box center [406, 73] width 42 height 20
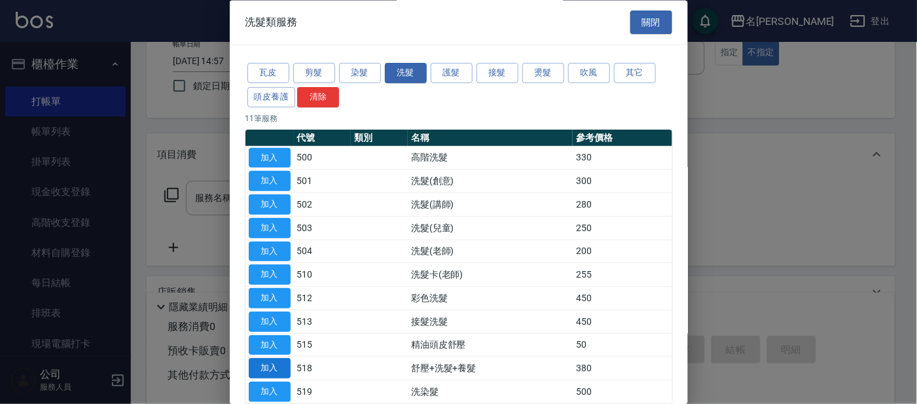
click at [277, 365] on button "加入" at bounding box center [270, 369] width 42 height 20
type input "舒壓+洗髮+養髮(518)"
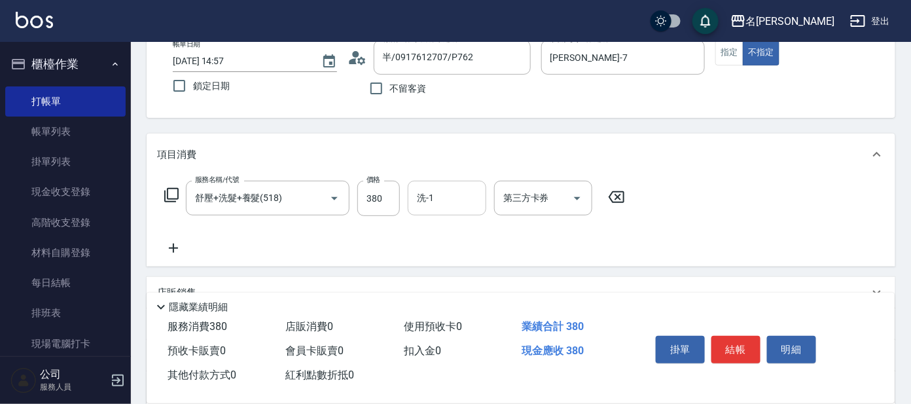
click at [460, 203] on input "洗-1" at bounding box center [447, 197] width 67 height 23
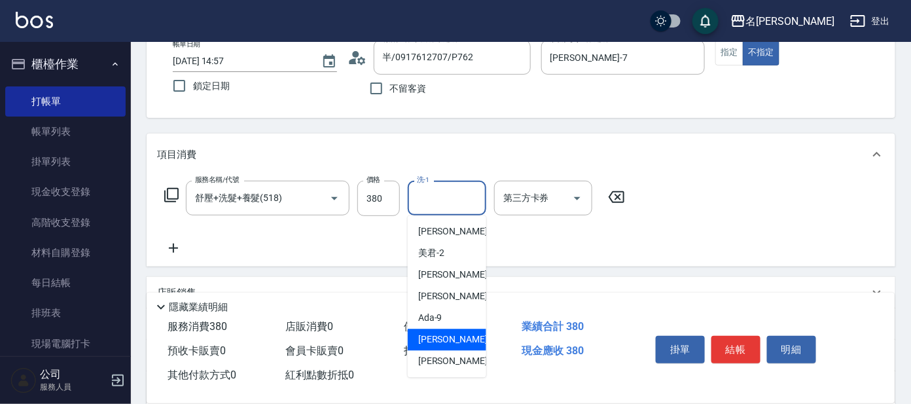
click at [438, 333] on span "[PERSON_NAME] -11" at bounding box center [459, 340] width 82 height 14
type input "[PERSON_NAME]-11"
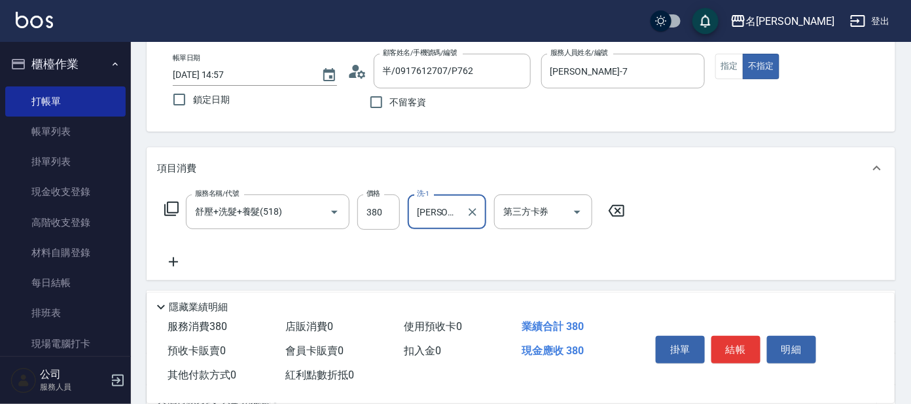
scroll to position [163, 0]
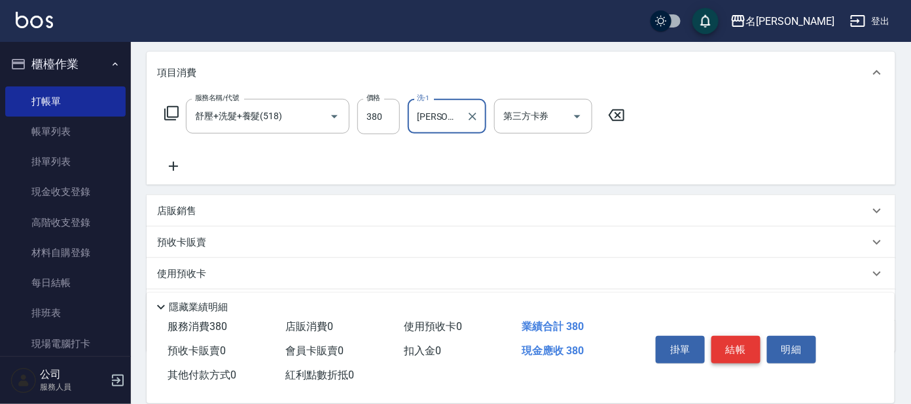
click at [744, 338] on button "結帳" at bounding box center [735, 349] width 49 height 27
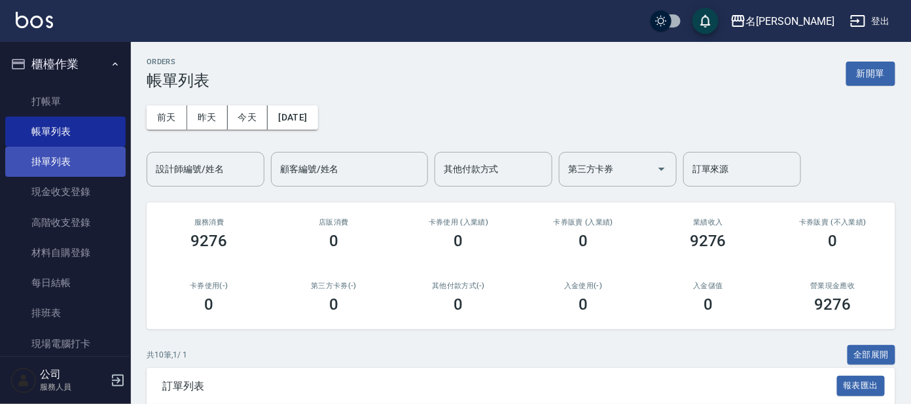
click at [107, 162] on link "掛單列表" at bounding box center [65, 162] width 120 height 30
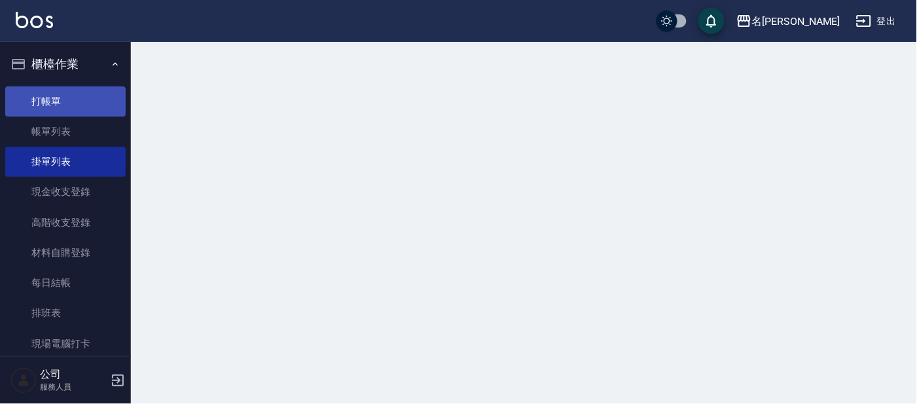
click at [50, 97] on link "打帳單" at bounding box center [65, 101] width 120 height 30
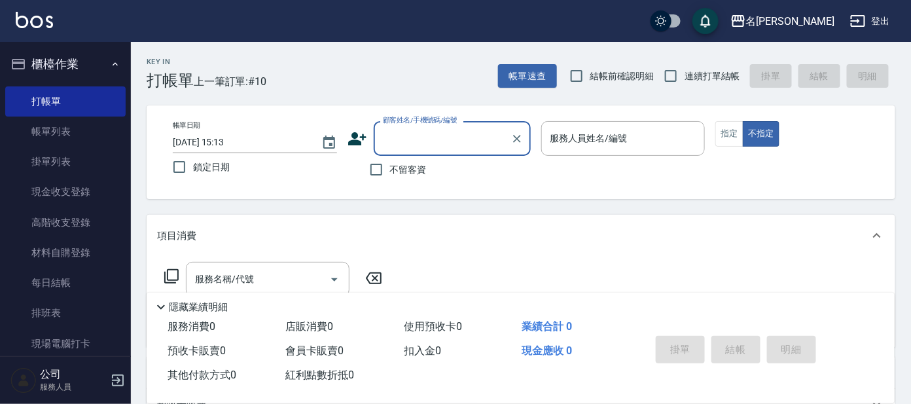
click at [415, 140] on input "顧客姓名/手機號碼/編號" at bounding box center [443, 138] width 126 height 23
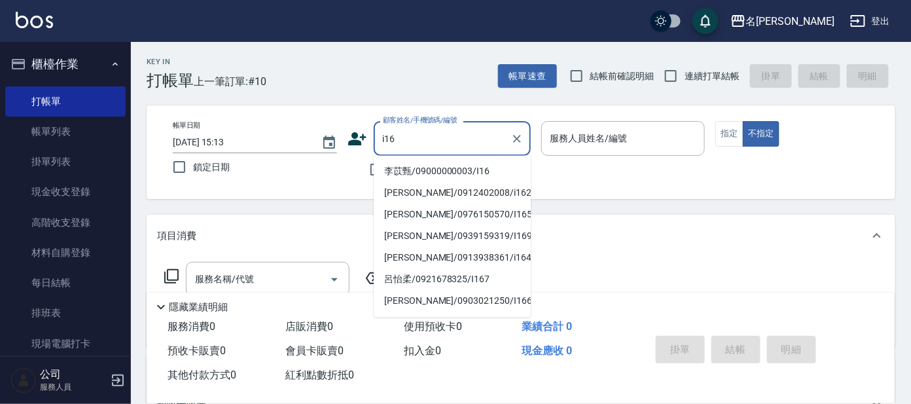
click at [412, 175] on li "李苡甄/09000000003/I16" at bounding box center [452, 172] width 157 height 22
type input "李苡甄/09000000003/I16"
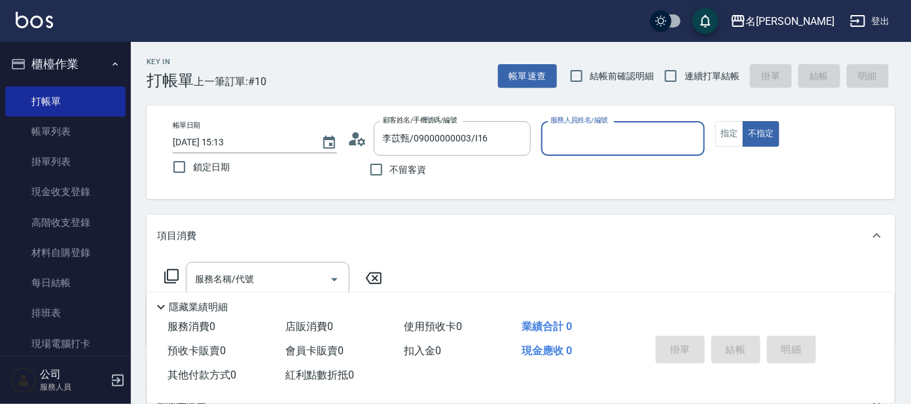
click at [595, 142] on input "服務人員姓名/編號" at bounding box center [623, 138] width 152 height 23
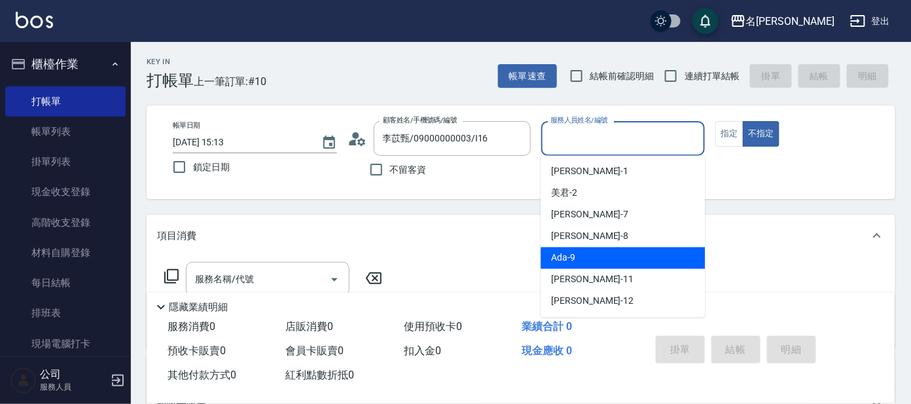
click at [593, 264] on div "Ada -9" at bounding box center [622, 258] width 164 height 22
type input "Ada-9"
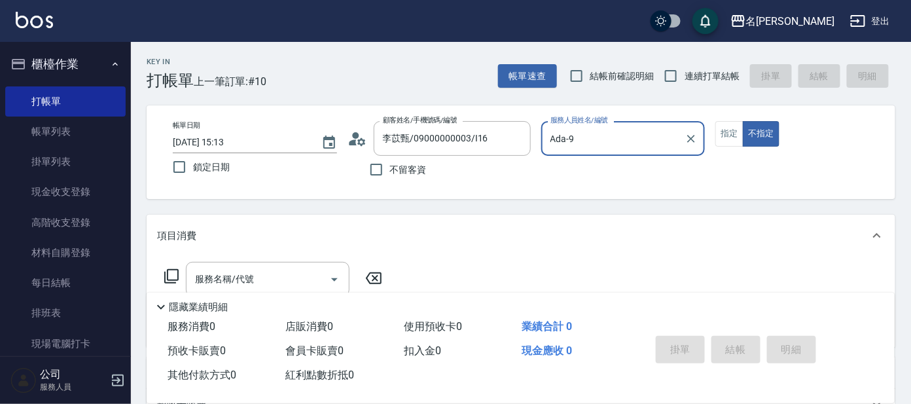
click at [157, 270] on div "服務名稱/代號 服務名稱/代號" at bounding box center [273, 279] width 233 height 35
click at [176, 278] on icon at bounding box center [172, 276] width 16 height 16
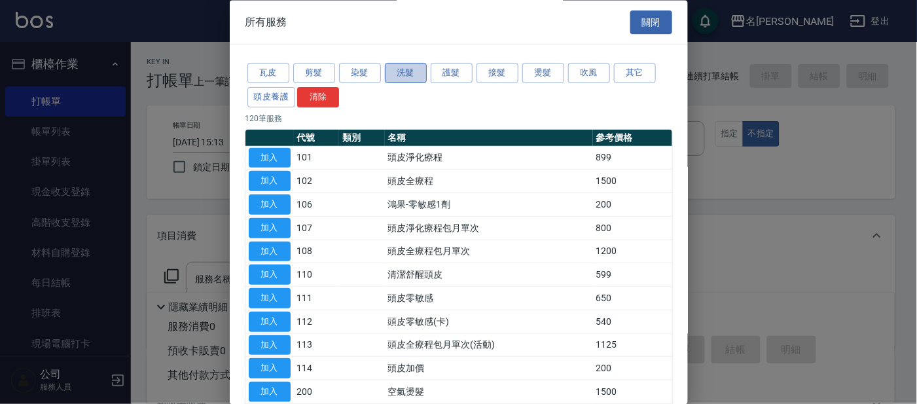
click at [412, 78] on button "洗髮" at bounding box center [406, 73] width 42 height 20
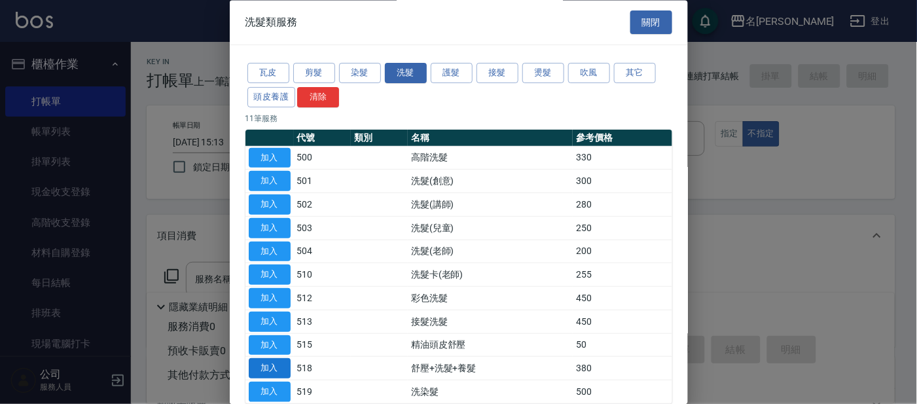
click at [275, 366] on button "加入" at bounding box center [270, 369] width 42 height 20
type input "舒壓+洗髮+養髮(518)"
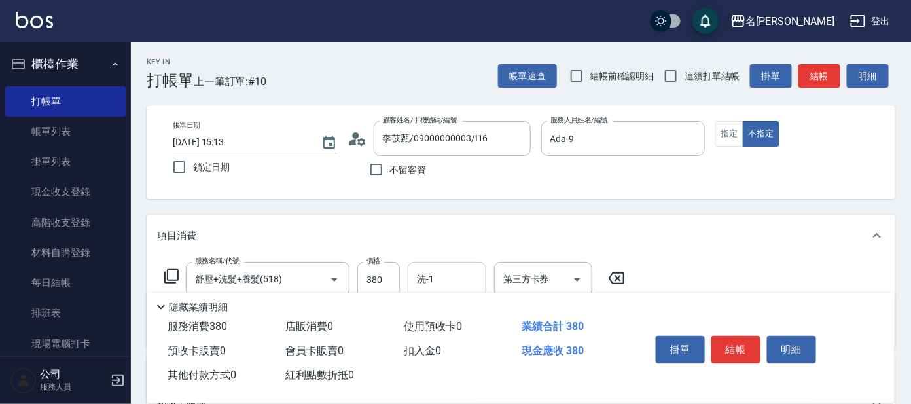
click at [463, 284] on input "洗-1" at bounding box center [447, 279] width 67 height 23
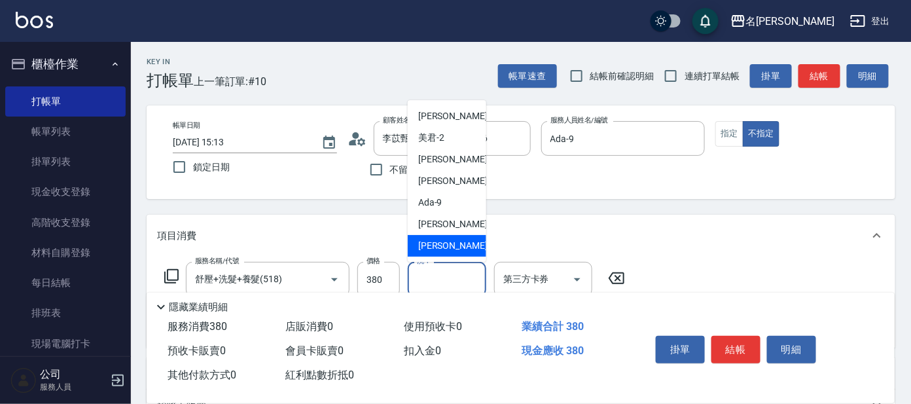
click at [457, 245] on div "云潔 -12" at bounding box center [447, 246] width 79 height 22
type input "云潔-12"
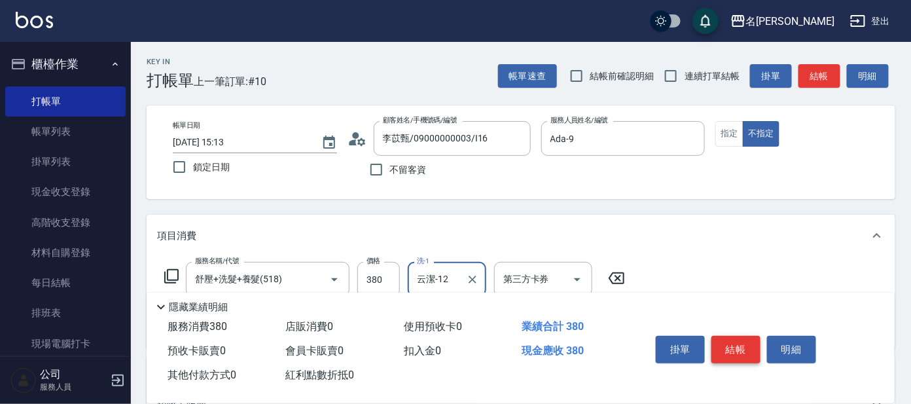
click at [730, 343] on button "結帳" at bounding box center [735, 349] width 49 height 27
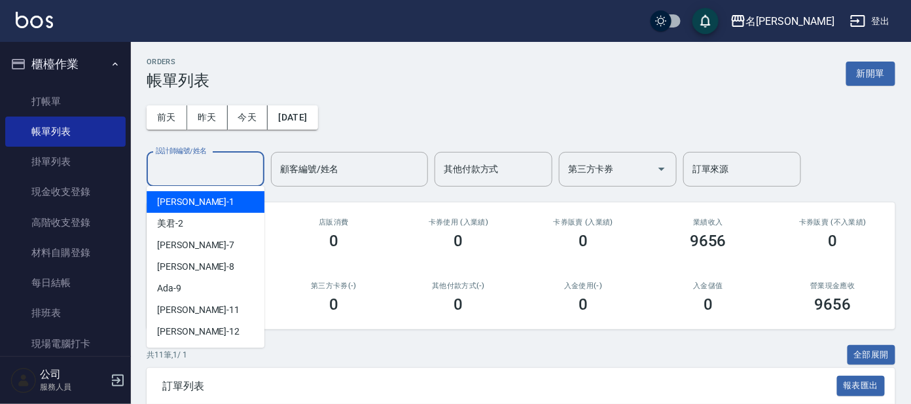
click at [207, 169] on input "設計師編號/姓名" at bounding box center [205, 169] width 106 height 23
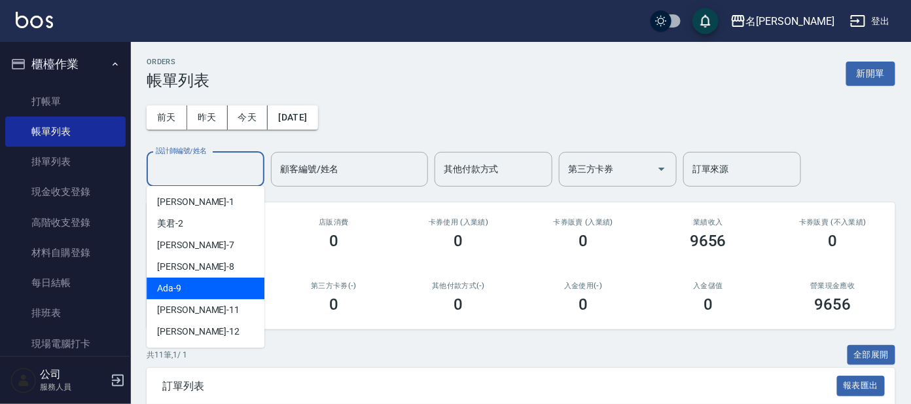
click at [179, 284] on span "Ada -9" at bounding box center [169, 288] width 24 height 14
type input "Ada-9"
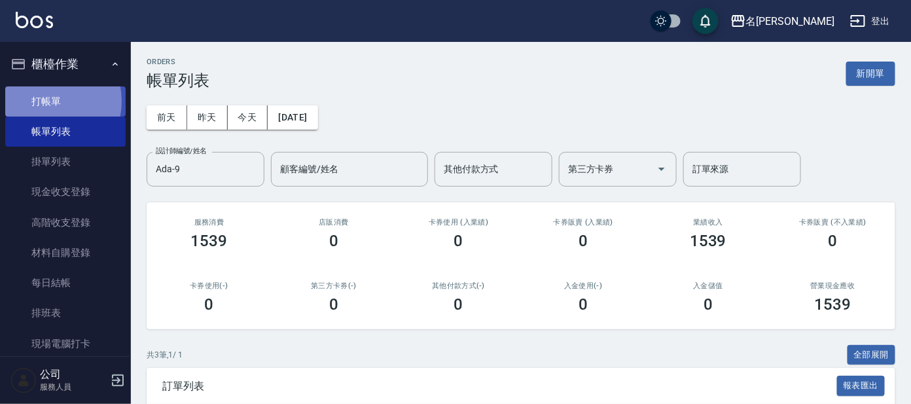
click at [44, 101] on link "打帳單" at bounding box center [65, 101] width 120 height 30
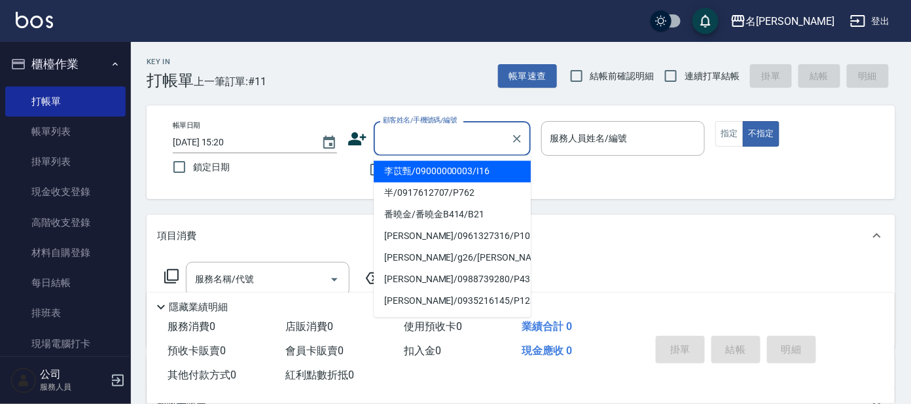
click at [454, 142] on input "顧客姓名/手機號碼/編號" at bounding box center [443, 138] width 126 height 23
type input "P"
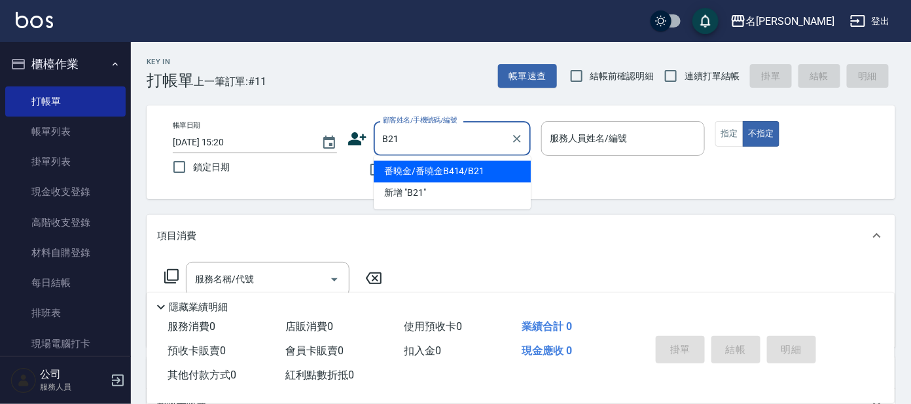
type input "番曉金/番曉金B414/B21"
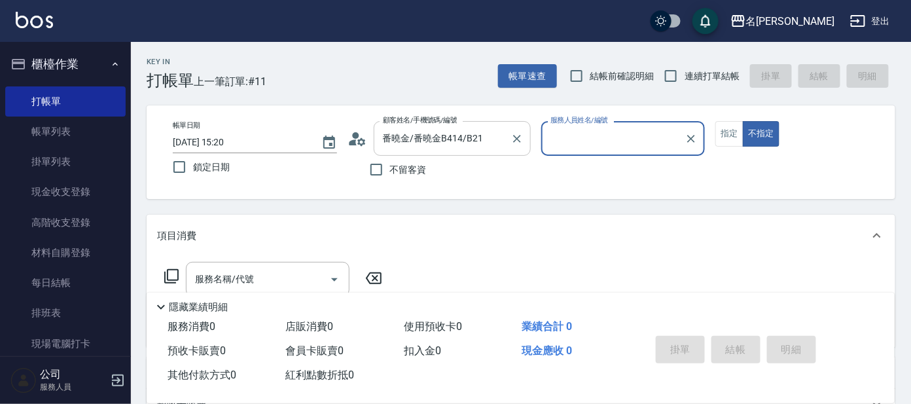
type input "美君-2"
click at [741, 128] on button "指定" at bounding box center [729, 134] width 28 height 26
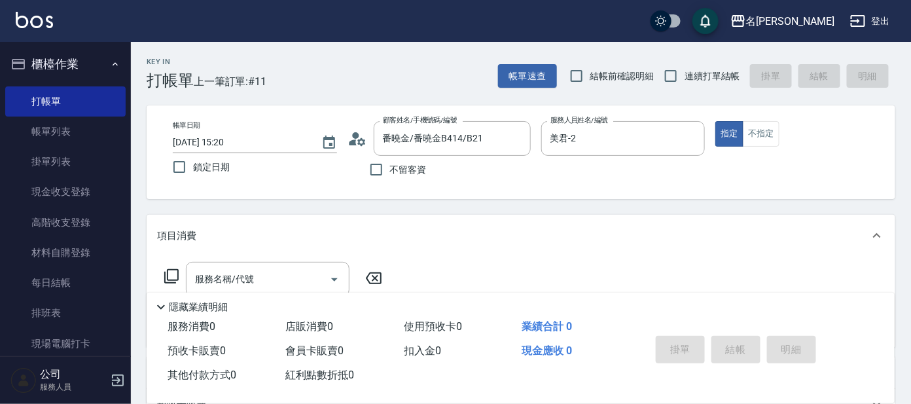
click at [222, 259] on div "服務名稱/代號 服務名稱/代號" at bounding box center [521, 301] width 749 height 90
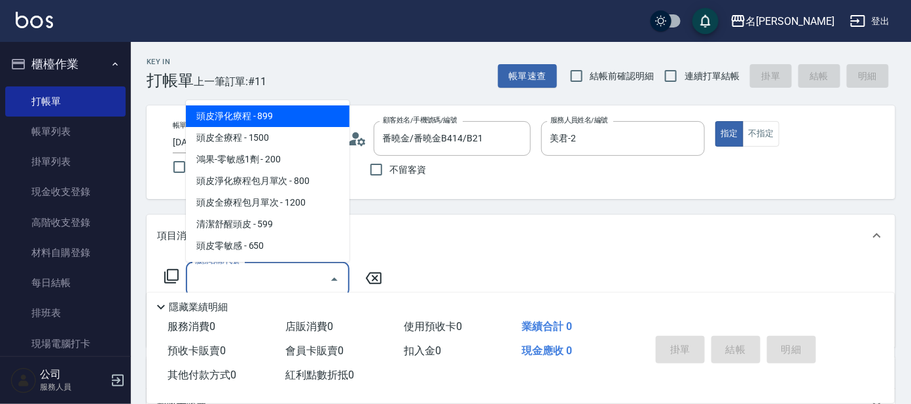
click at [225, 277] on input "服務名稱/代號" at bounding box center [258, 279] width 132 height 23
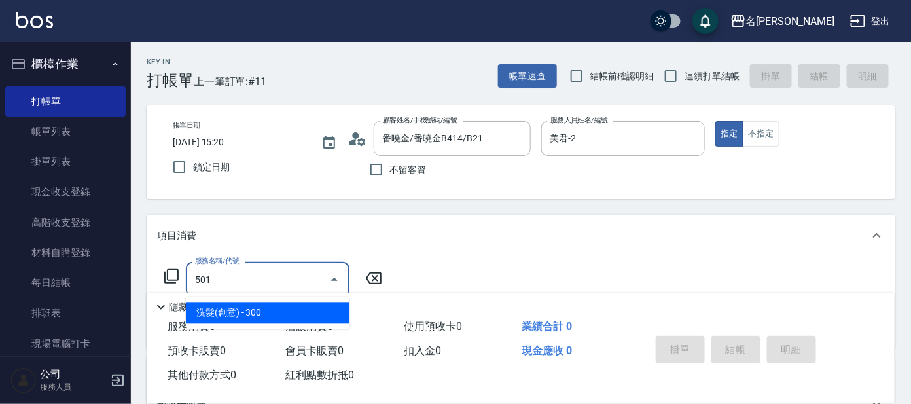
drag, startPoint x: 289, startPoint y: 306, endPoint x: 326, endPoint y: 277, distance: 47.0
click at [296, 306] on span "洗髮(創意) - 300" at bounding box center [268, 313] width 164 height 22
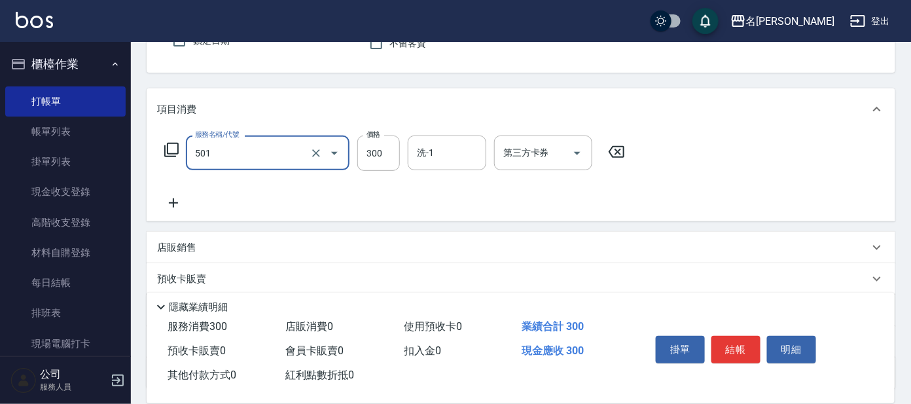
scroll to position [234, 0]
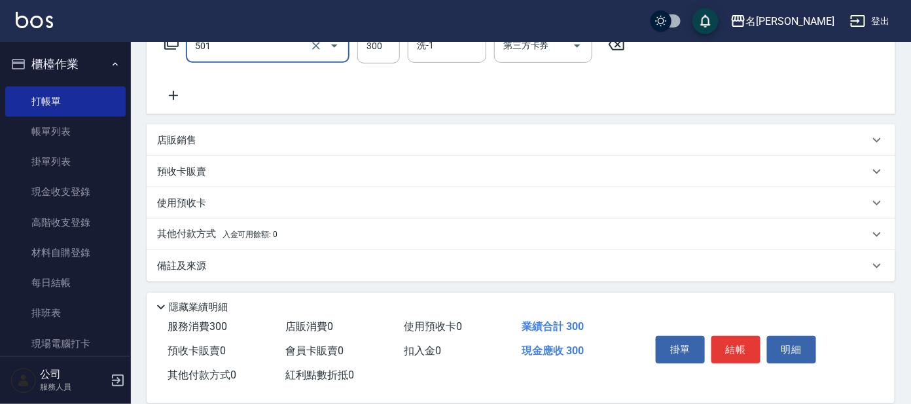
type input "洗髮(創意)(501)"
click at [172, 93] on icon at bounding box center [173, 96] width 33 height 16
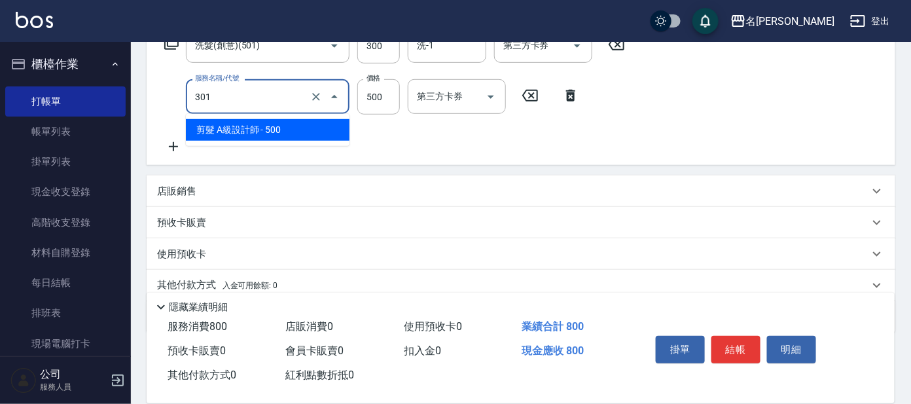
click at [270, 107] on input "301" at bounding box center [249, 96] width 115 height 23
click at [275, 133] on span "剪髮 A級設計師 - 500" at bounding box center [268, 130] width 164 height 22
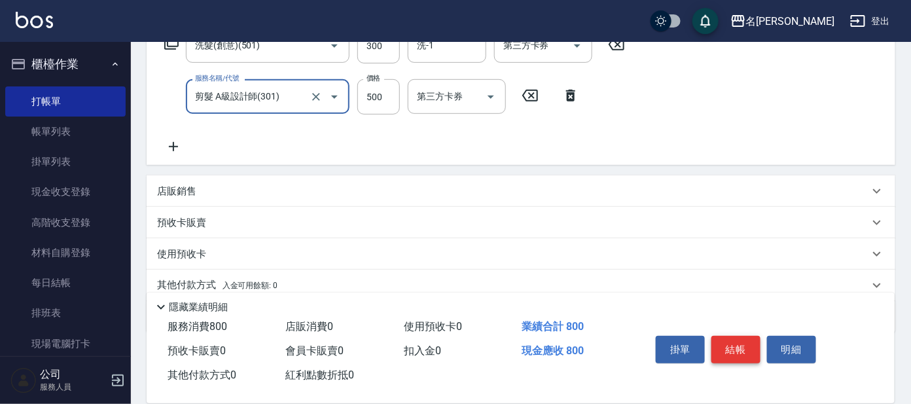
type input "剪髮 A級設計師(301)"
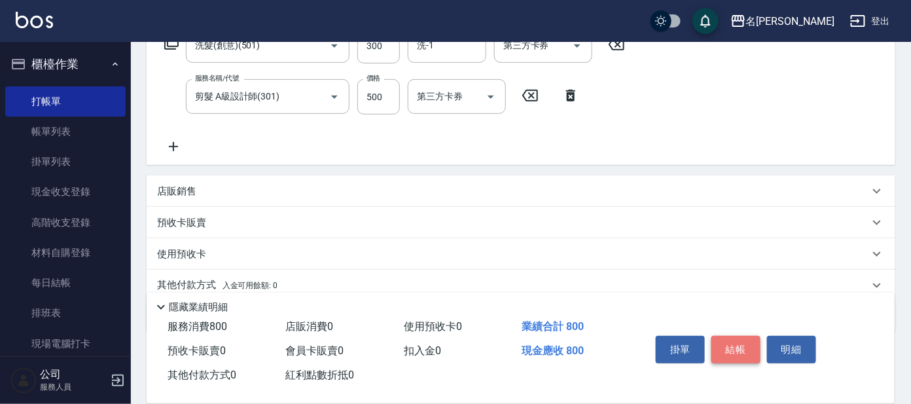
click at [742, 344] on button "結帳" at bounding box center [735, 349] width 49 height 27
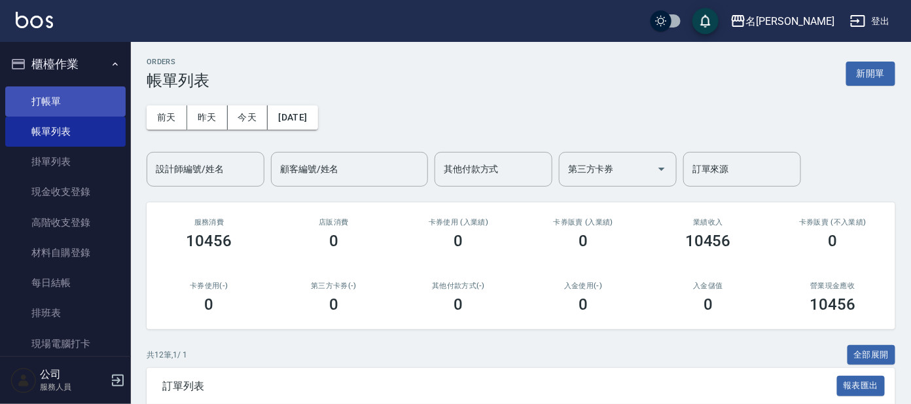
click at [52, 106] on link "打帳單" at bounding box center [65, 101] width 120 height 30
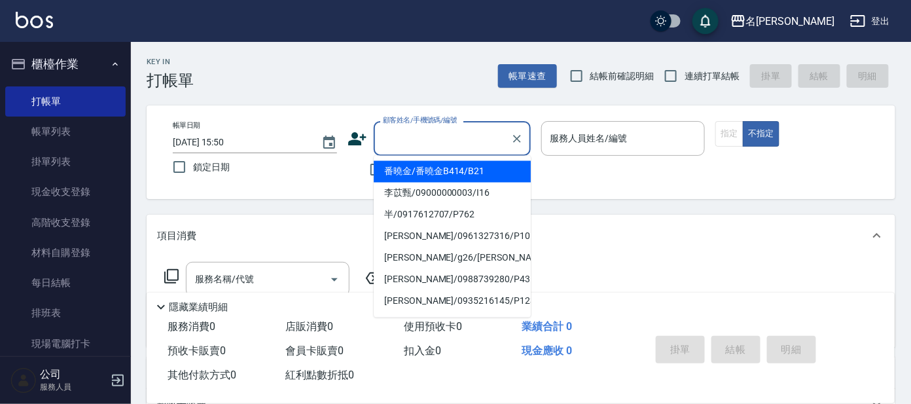
click at [455, 136] on input "顧客姓名/手機號碼/編號" at bounding box center [443, 138] width 126 height 23
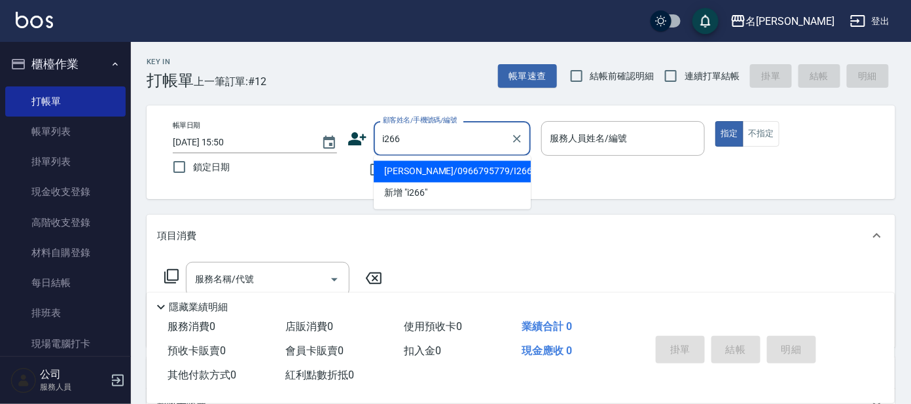
click at [406, 172] on li "[PERSON_NAME]/0966795779/I266" at bounding box center [452, 172] width 157 height 22
type input "[PERSON_NAME]/0966795779/I266"
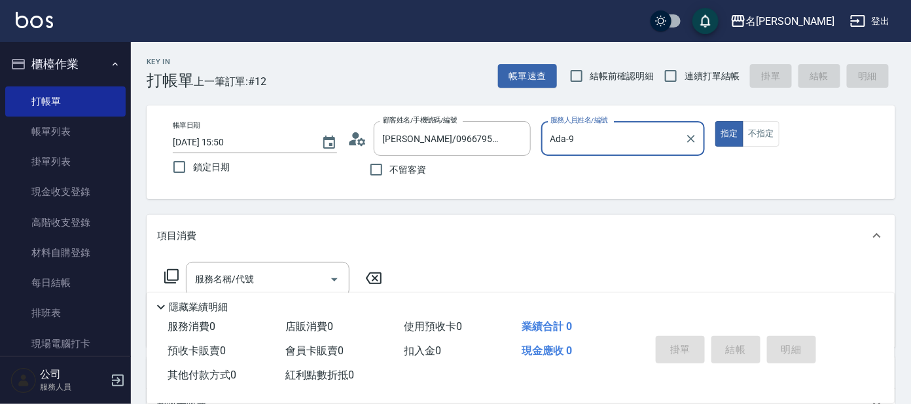
type input "Ada-9"
click at [355, 139] on icon at bounding box center [353, 142] width 8 height 6
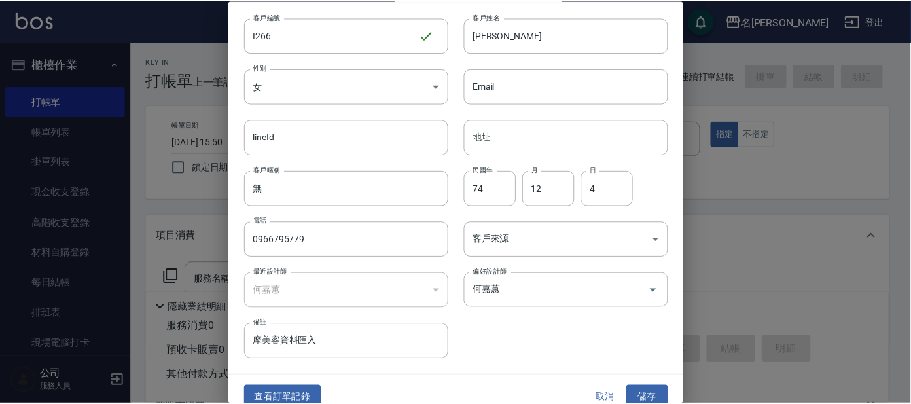
scroll to position [49, 0]
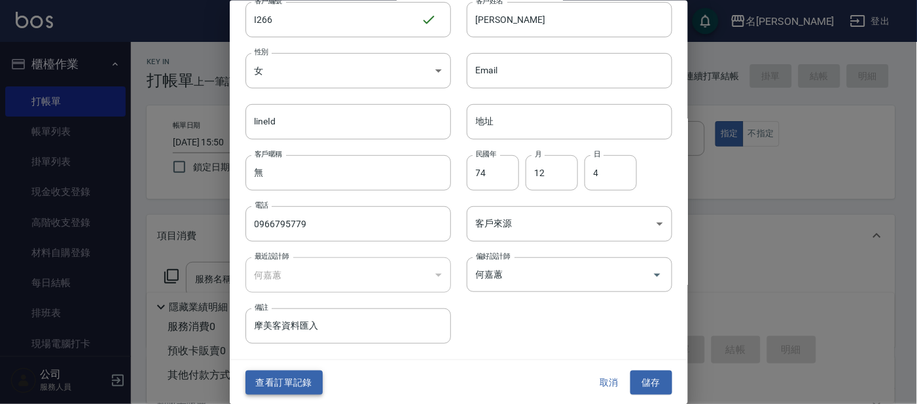
click at [293, 387] on button "查看訂單記錄" at bounding box center [283, 382] width 77 height 24
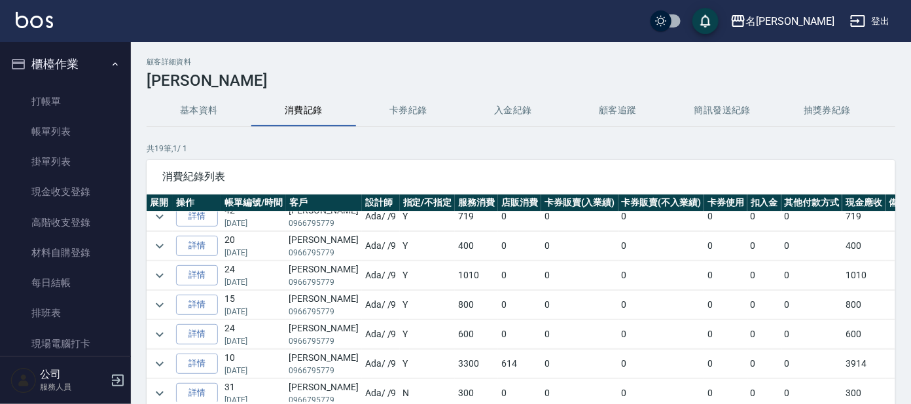
scroll to position [380, 0]
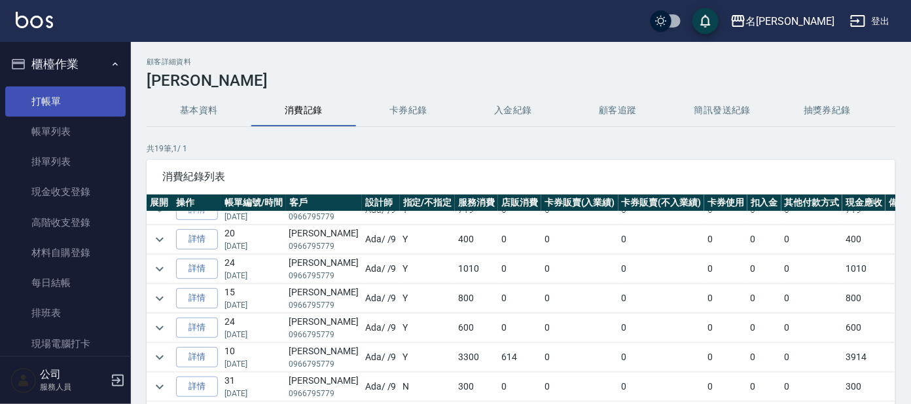
click at [45, 94] on link "打帳單" at bounding box center [65, 101] width 120 height 30
